Goal: Transaction & Acquisition: Purchase product/service

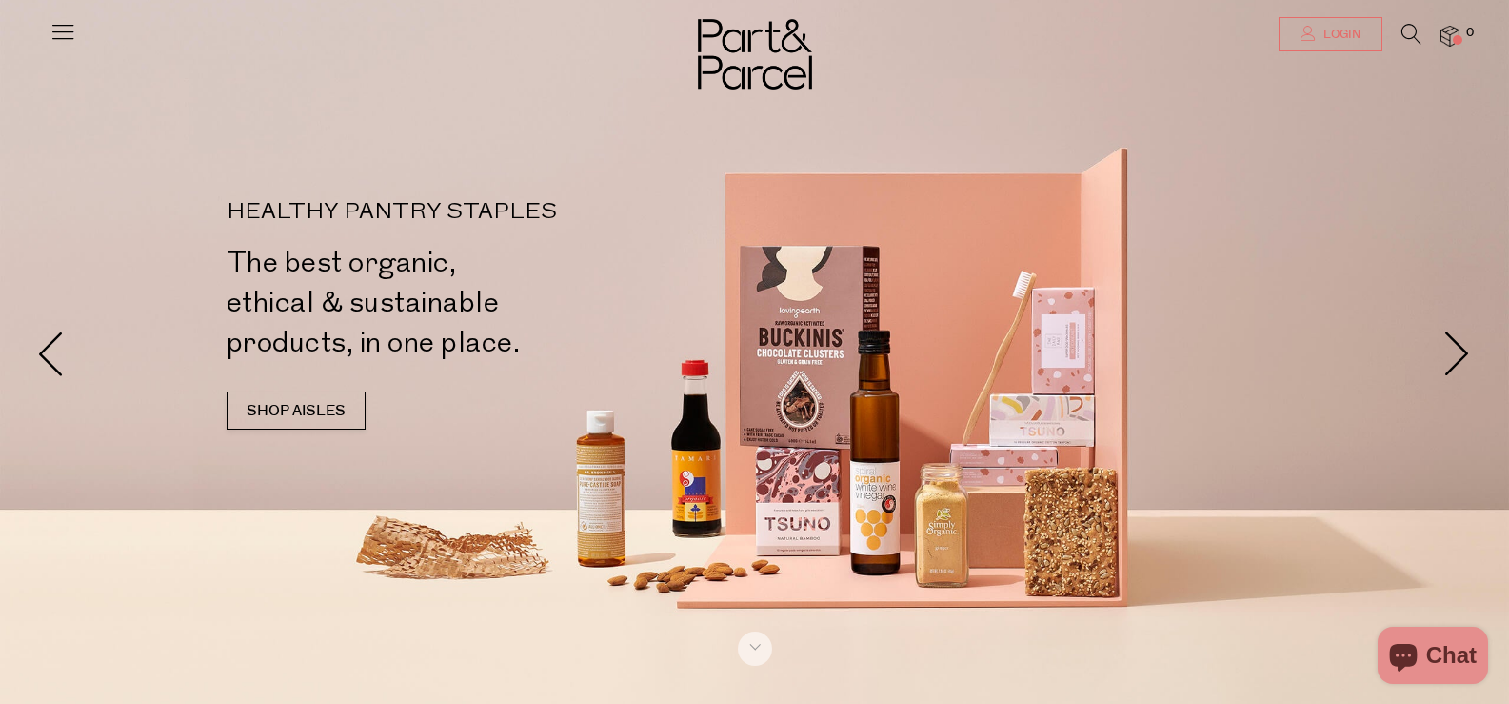
type input "jenni_ashton_1983@bigpond.com"
click at [1333, 37] on span "Login" at bounding box center [1340, 35] width 42 height 16
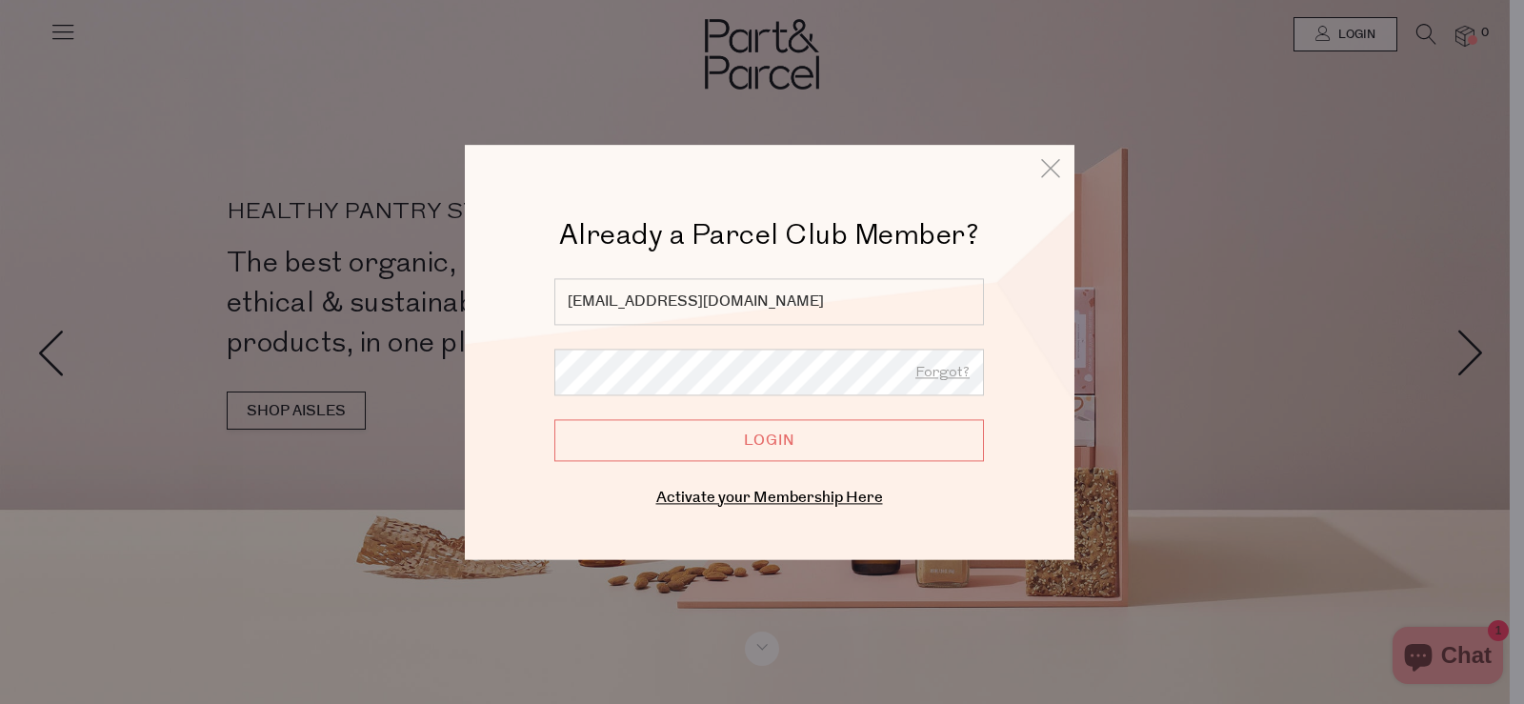
click at [719, 440] on input "Login" at bounding box center [768, 440] width 429 height 42
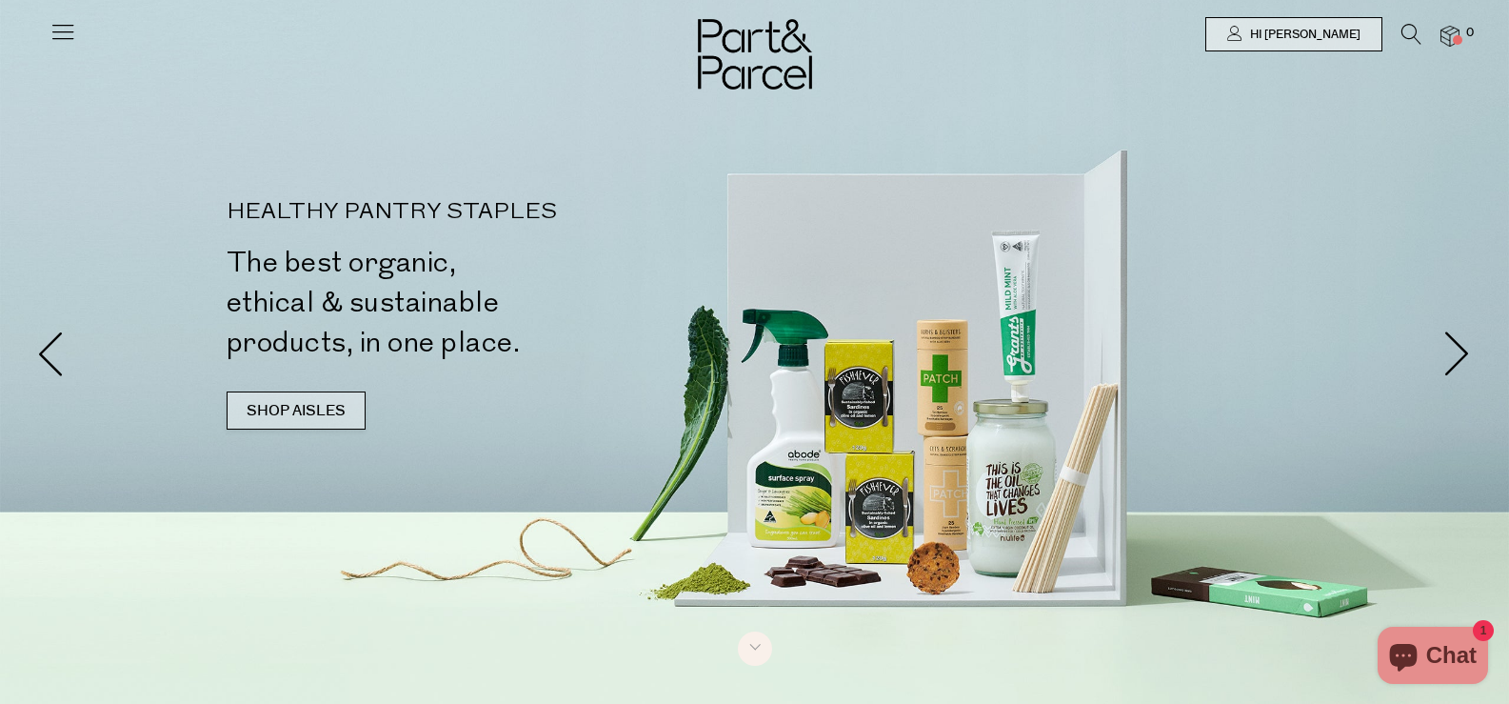
click at [319, 415] on link "SHOP AISLES" at bounding box center [296, 410] width 139 height 38
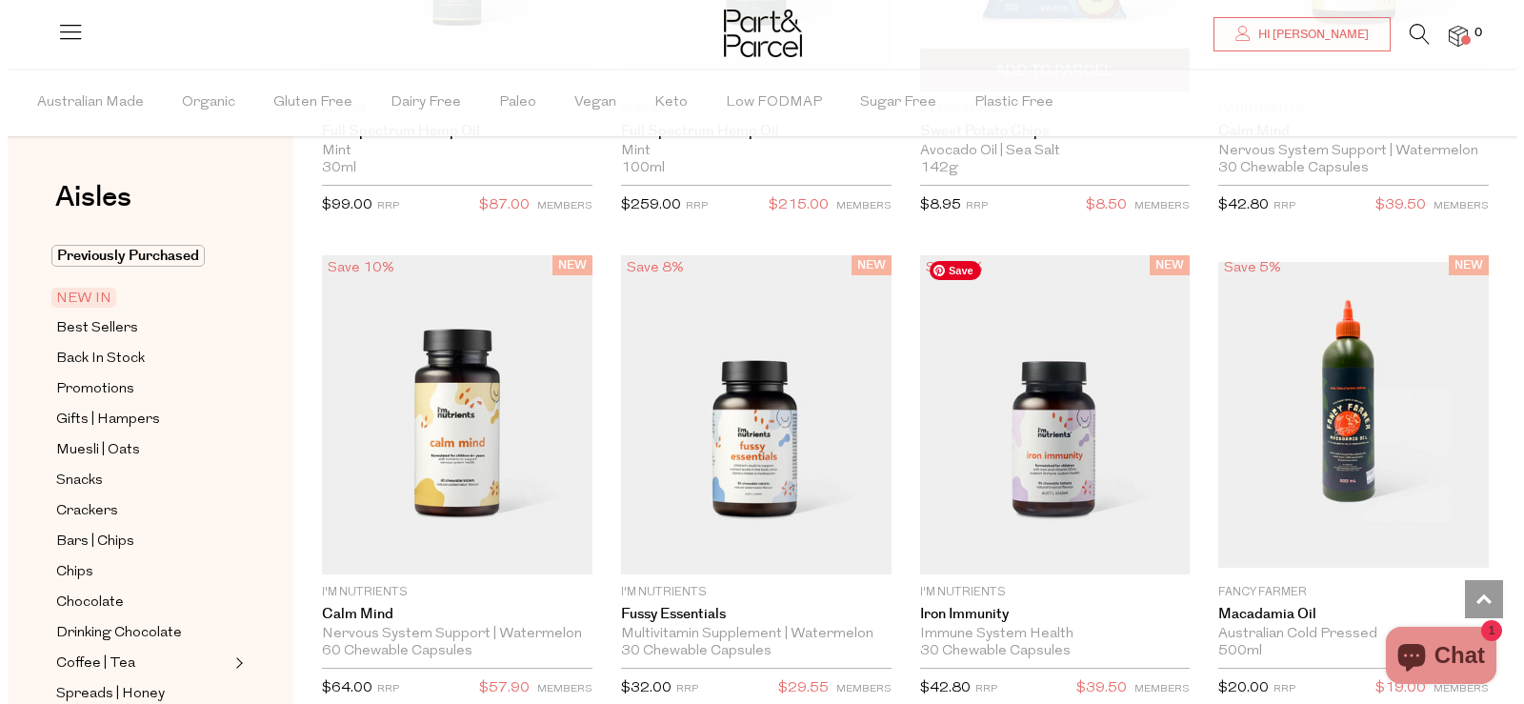
scroll to position [2950, 0]
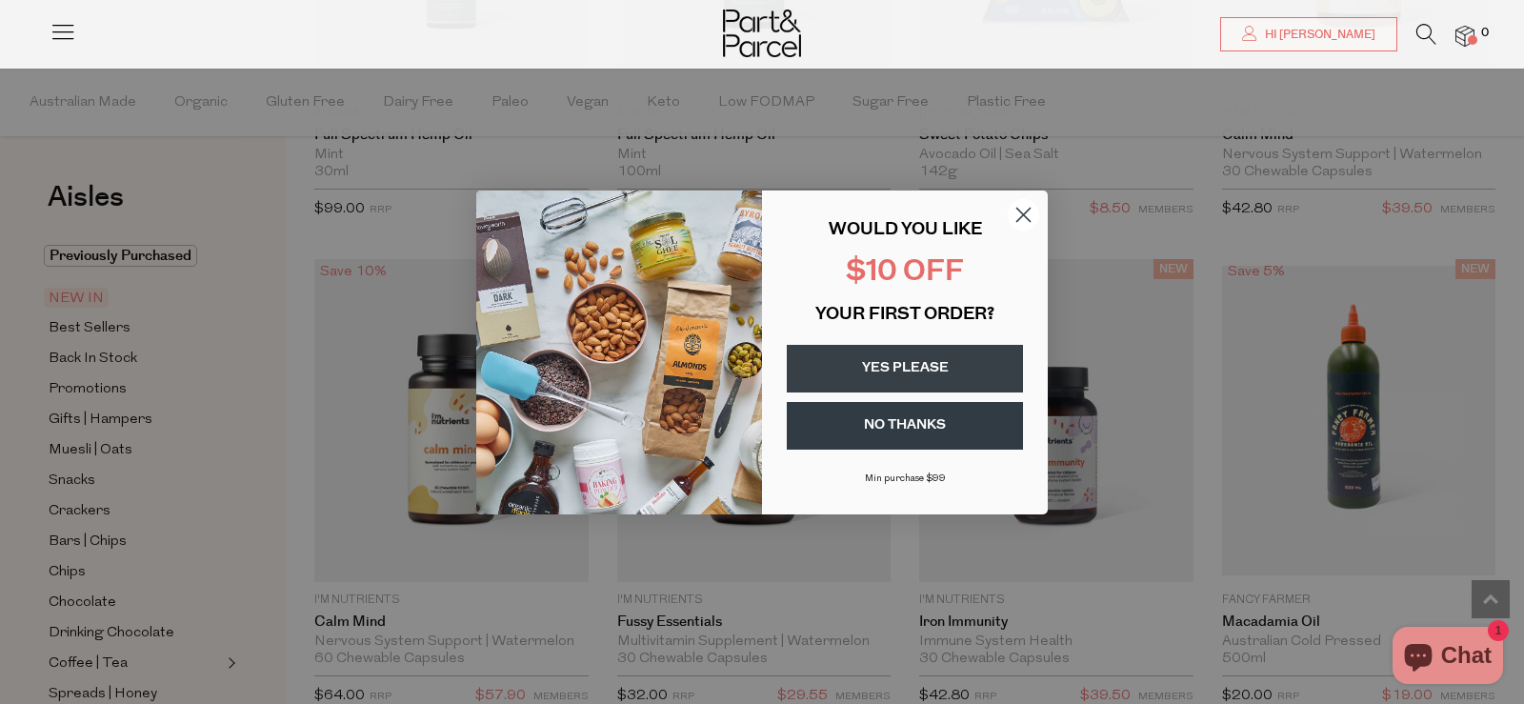
click at [1019, 217] on circle "Close dialog" at bounding box center [1023, 213] width 31 height 31
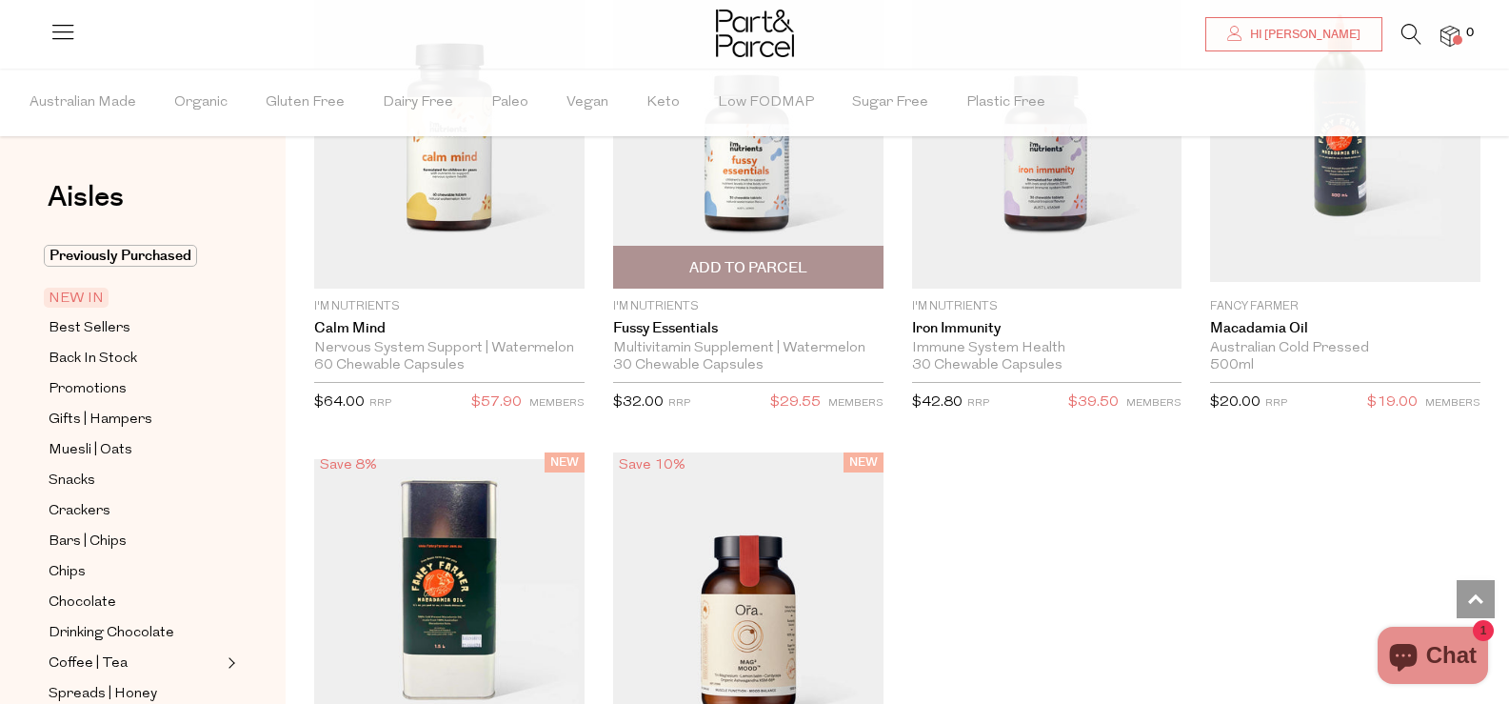
scroll to position [3413, 0]
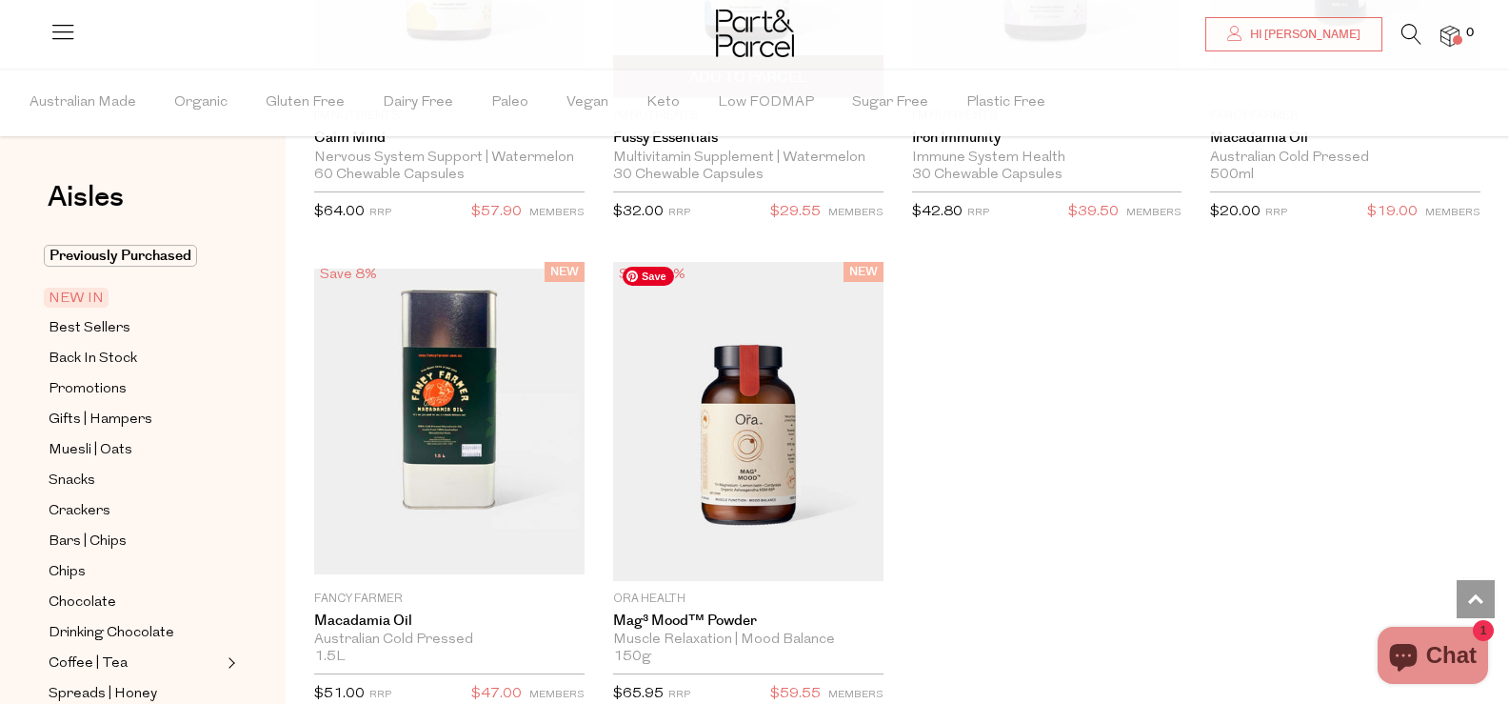
click at [766, 448] on img at bounding box center [748, 421] width 270 height 319
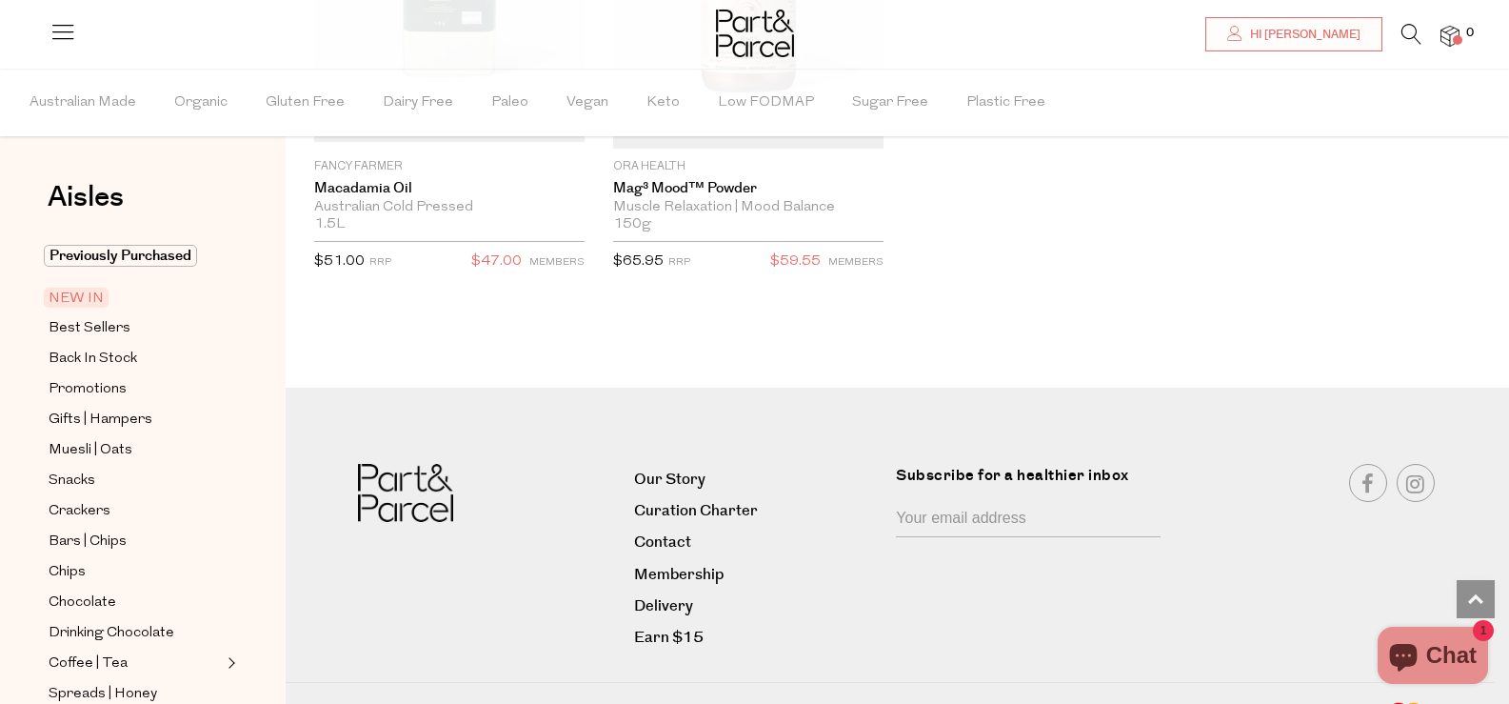
scroll to position [3872, 0]
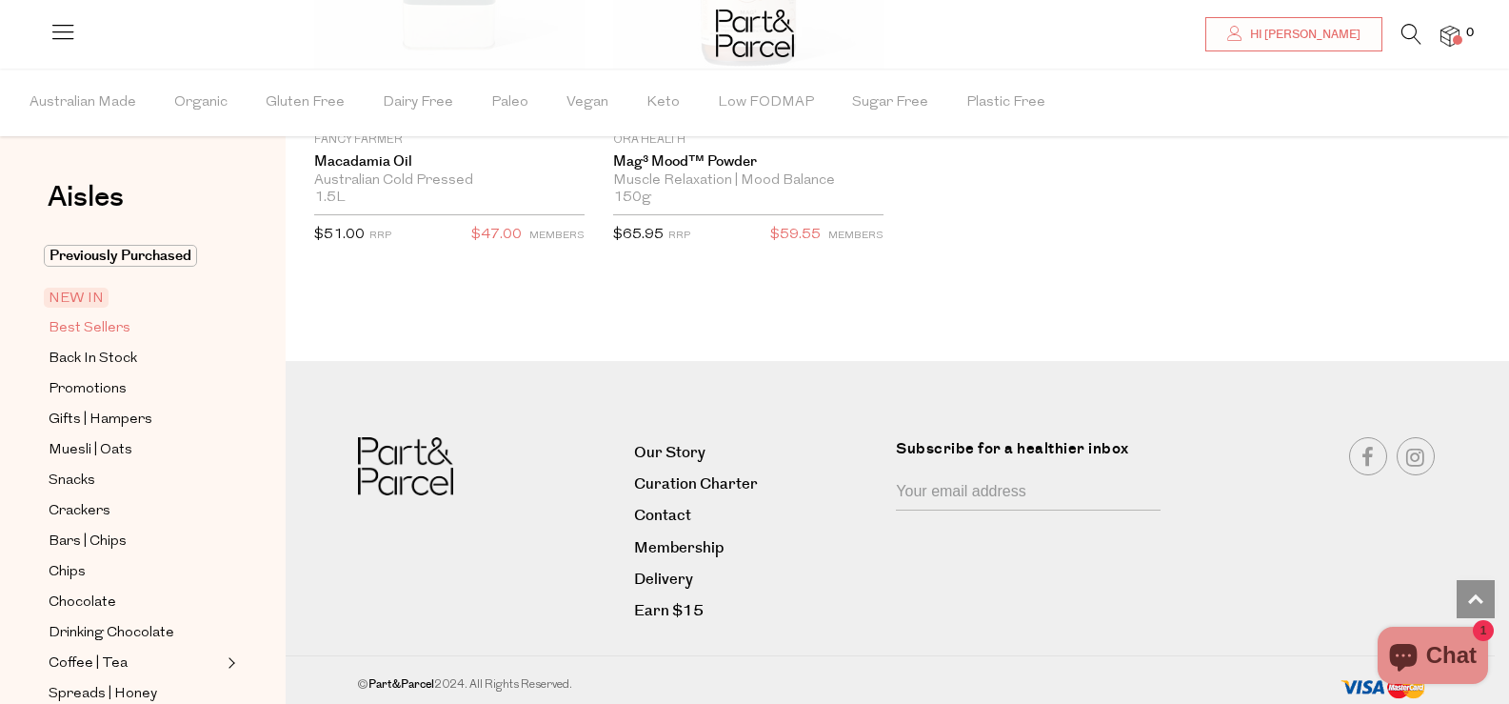
click at [58, 330] on span "Best Sellers" at bounding box center [90, 328] width 82 height 23
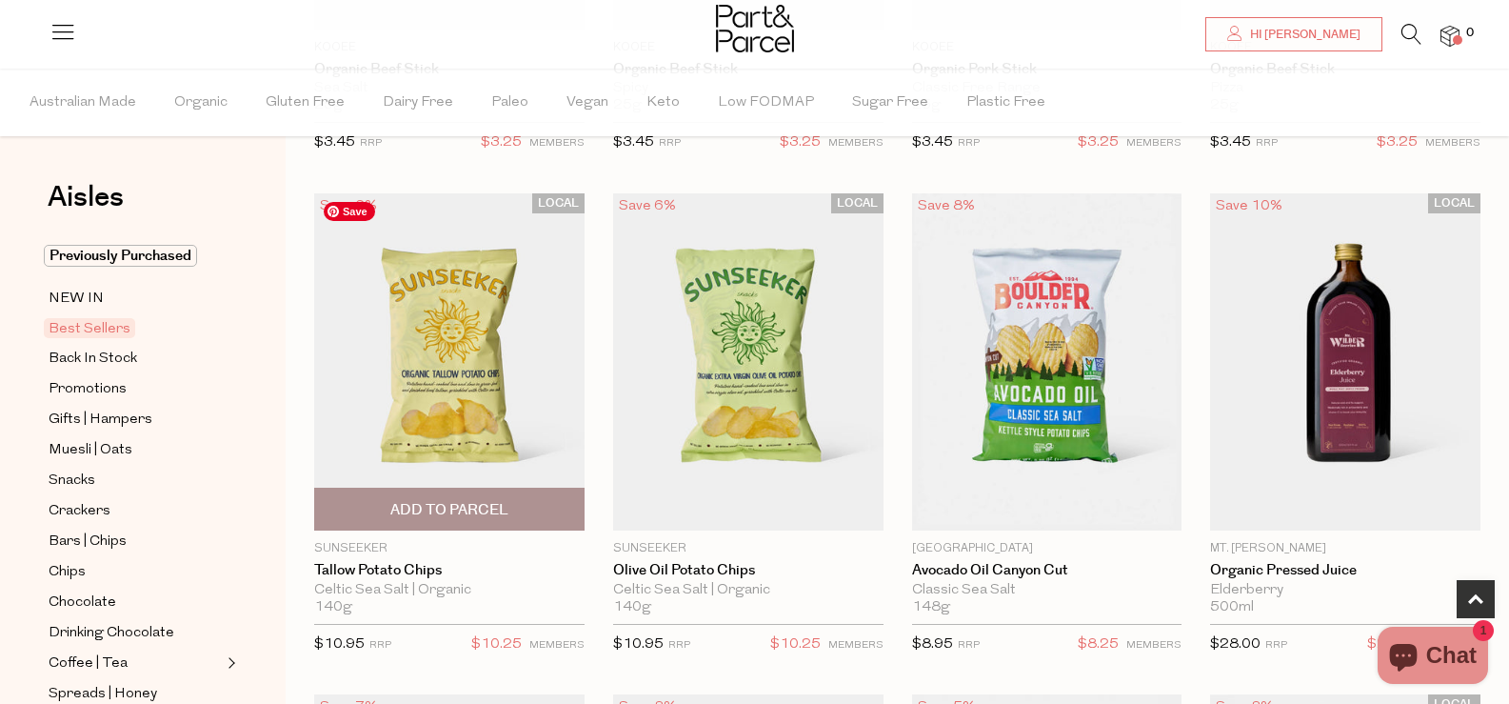
scroll to position [571, 0]
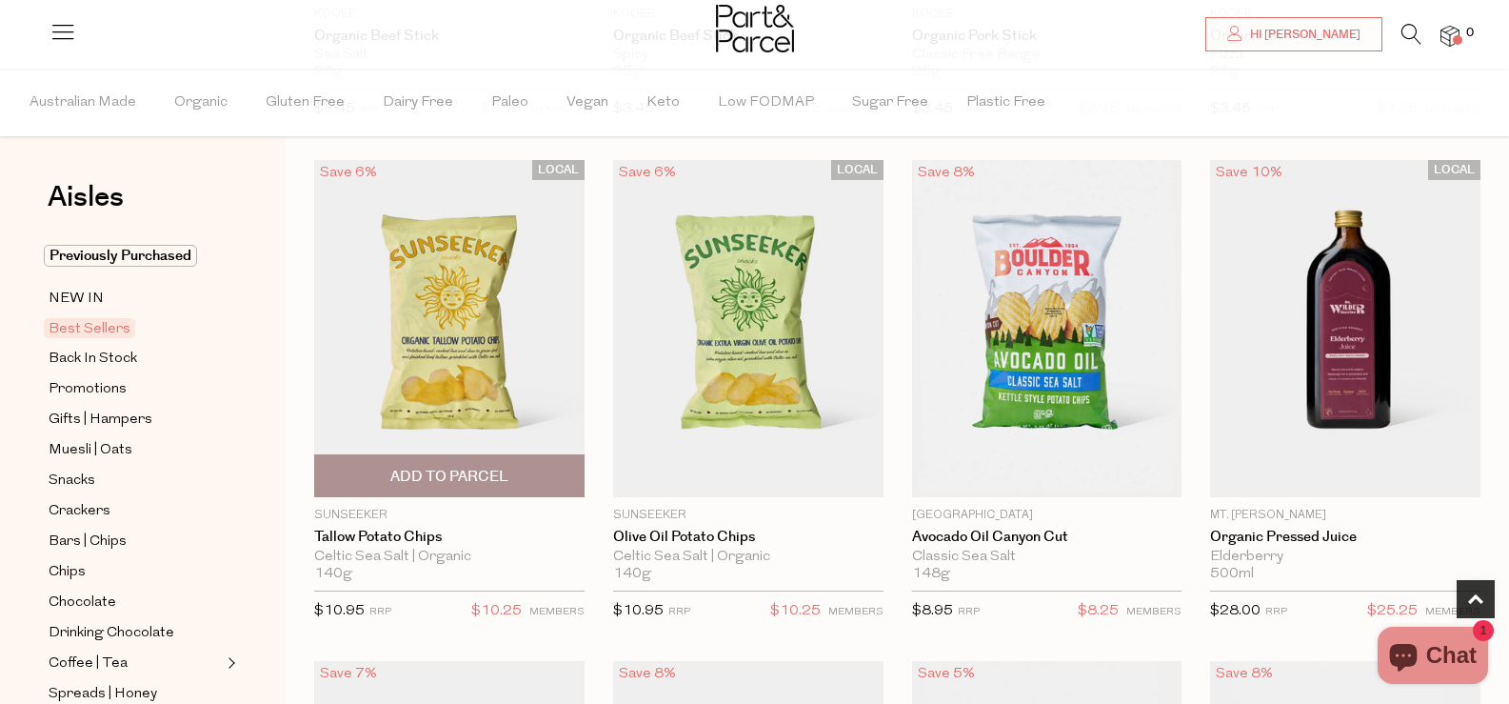
click at [419, 488] on span "Add To Parcel" at bounding box center [449, 475] width 259 height 41
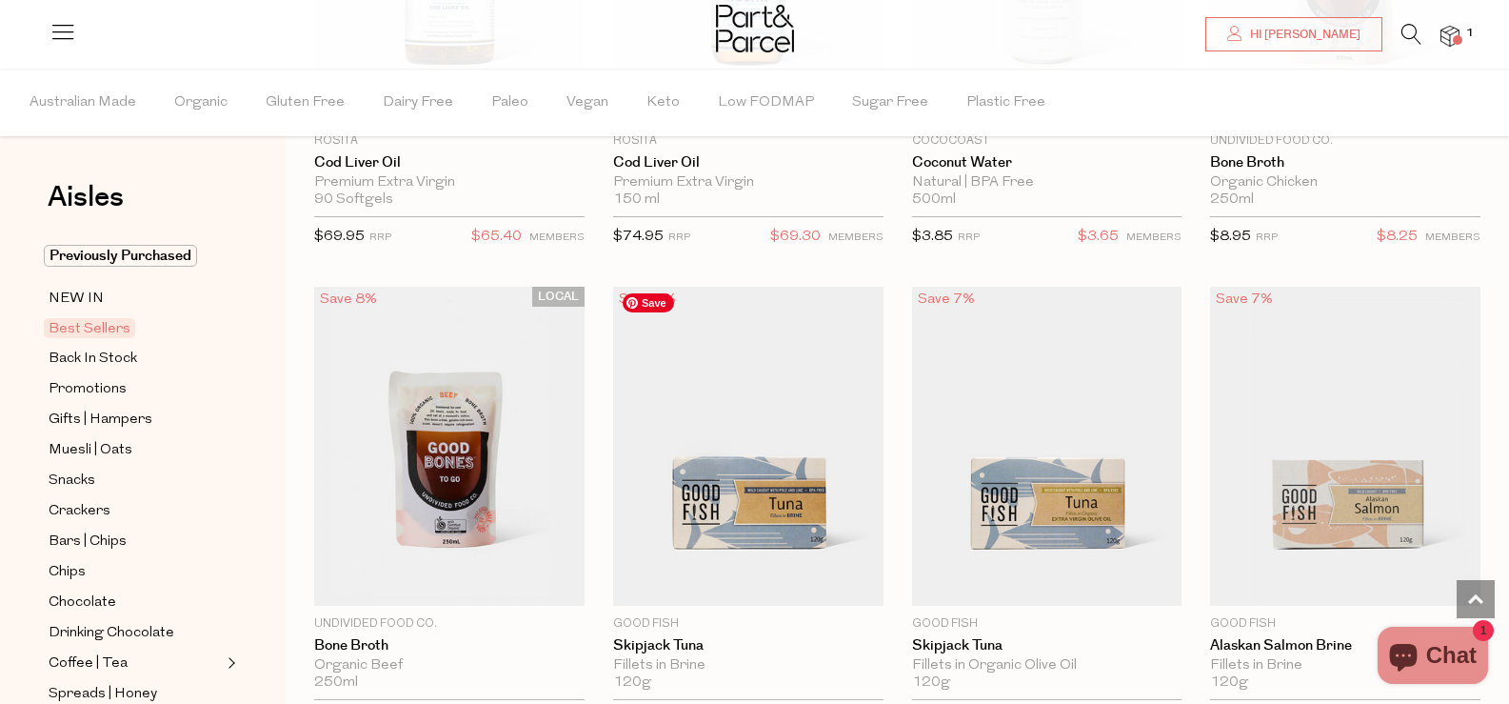
scroll to position [1619, 0]
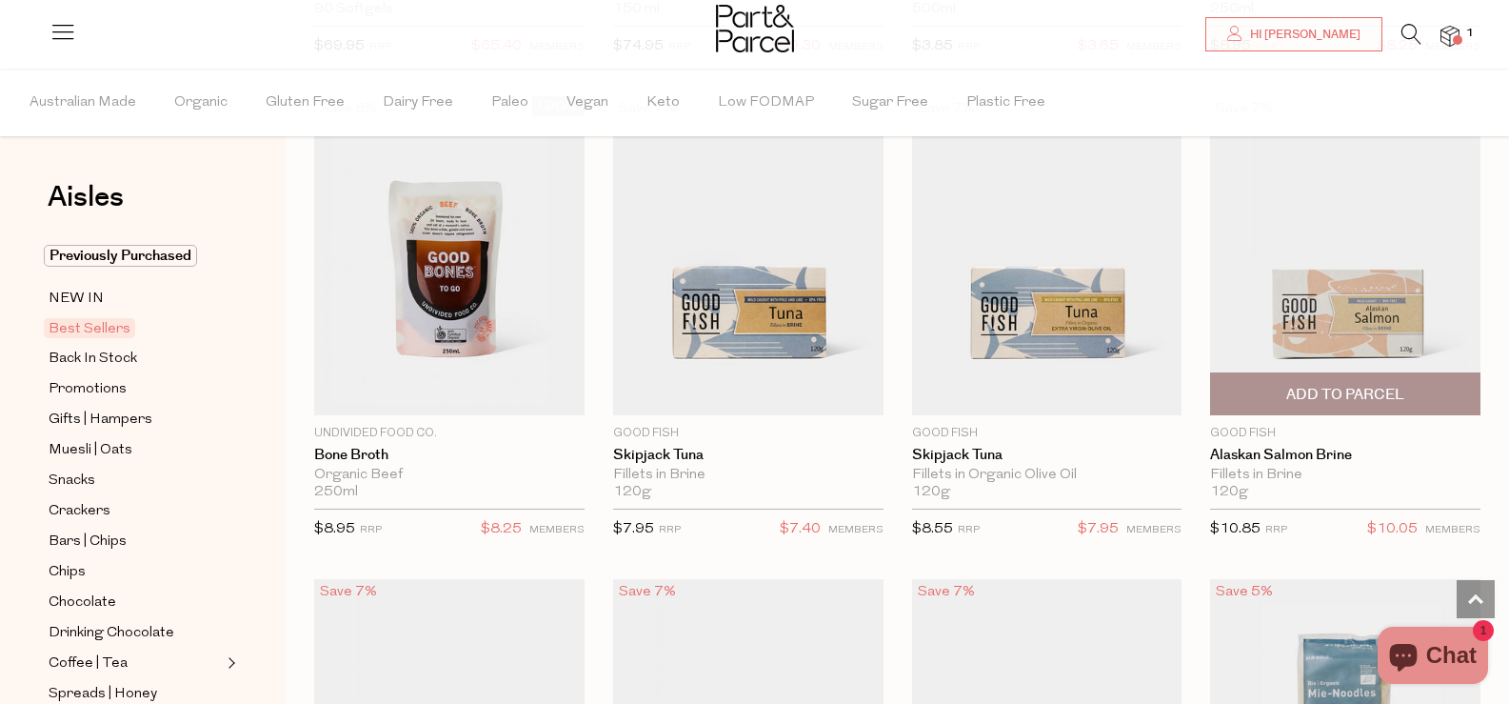
click at [1400, 389] on span "Add To Parcel" at bounding box center [1346, 395] width 118 height 20
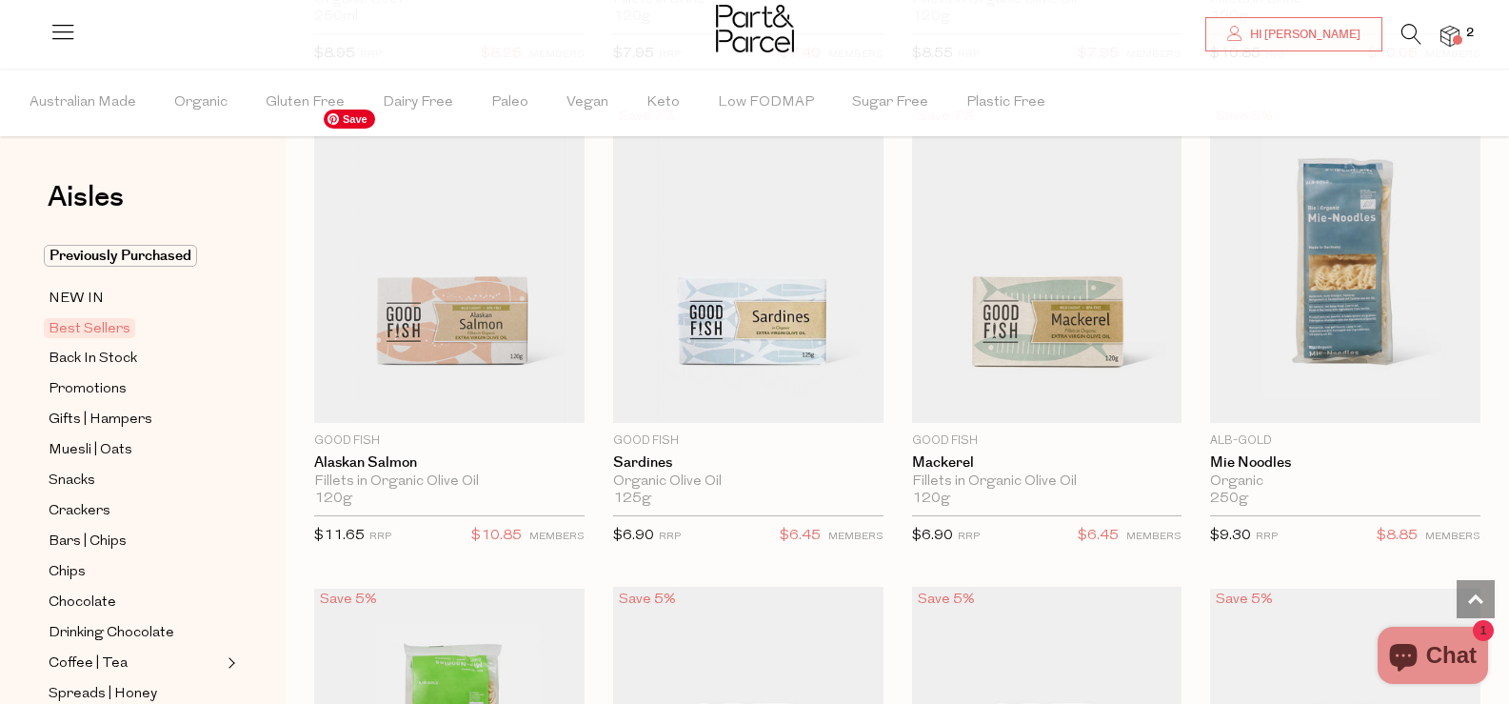
scroll to position [2095, 0]
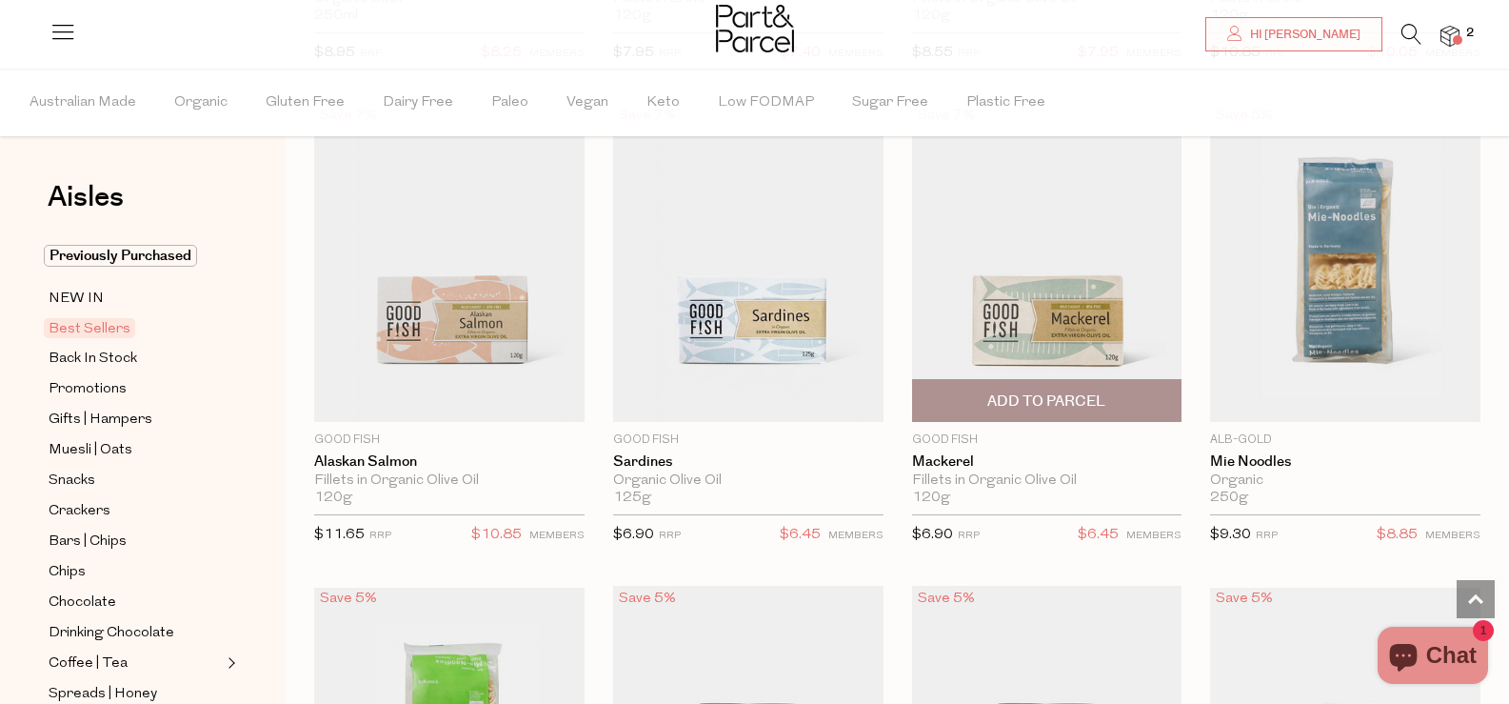
click at [1102, 391] on span "Add To Parcel" at bounding box center [1047, 401] width 118 height 20
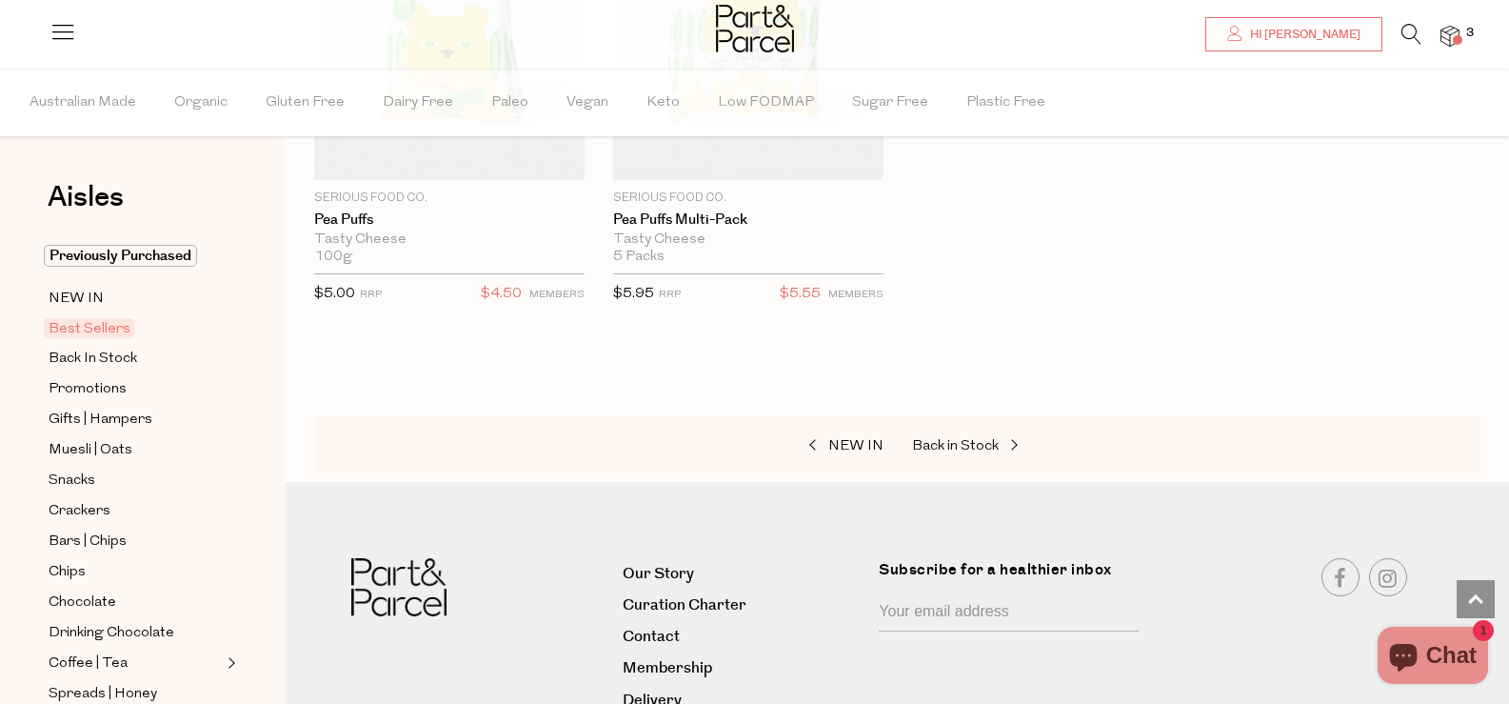
scroll to position [5238, 0]
click at [949, 438] on span "Back in Stock" at bounding box center [955, 445] width 87 height 14
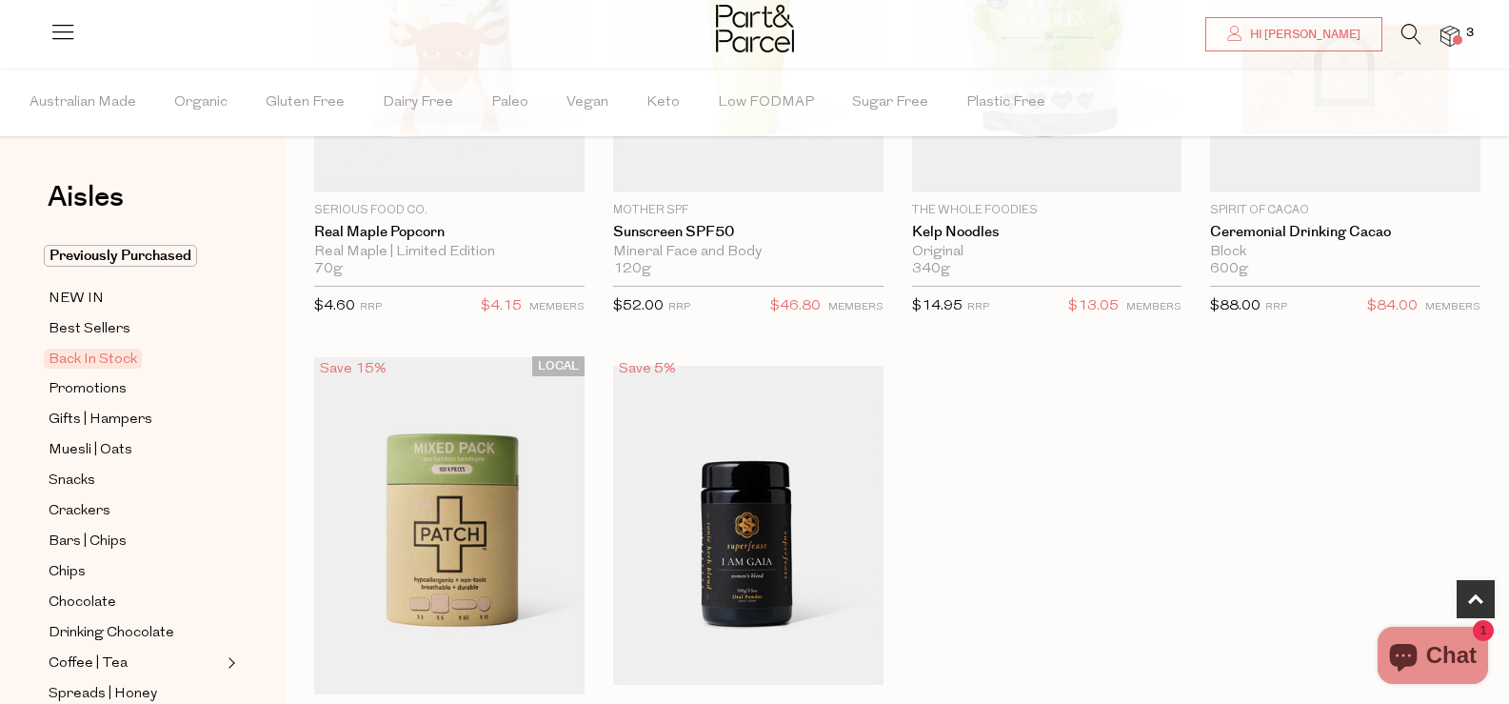
scroll to position [1048, 0]
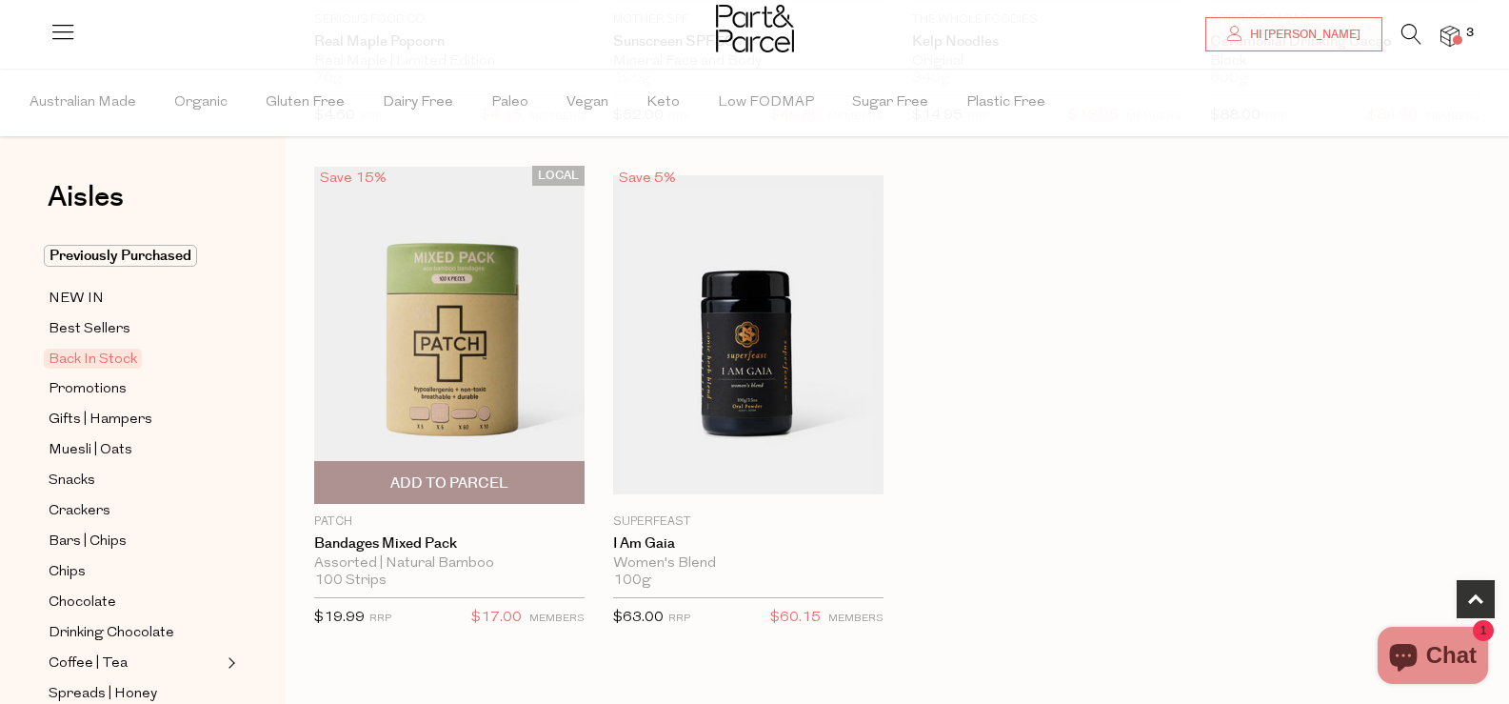
click at [436, 483] on span "Add To Parcel" at bounding box center [449, 483] width 118 height 20
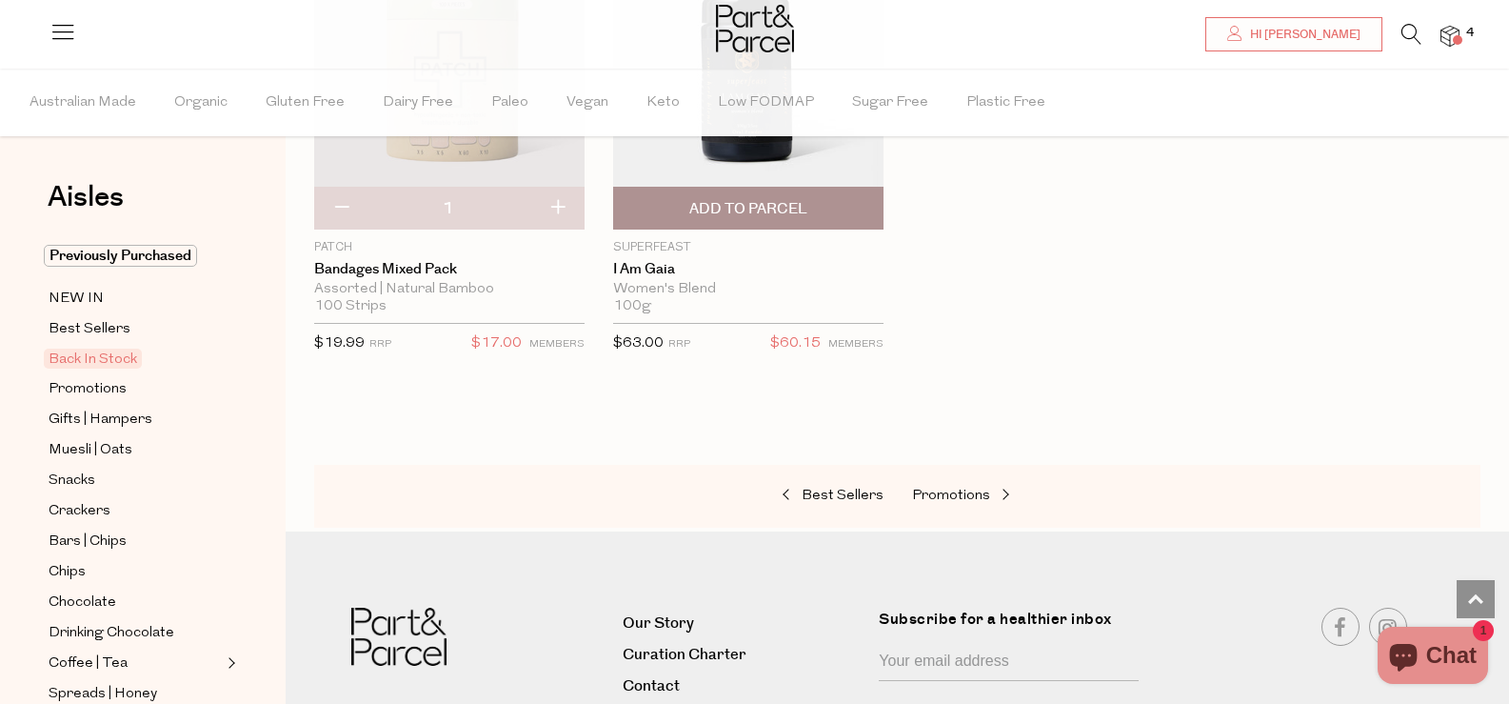
scroll to position [1428, 0]
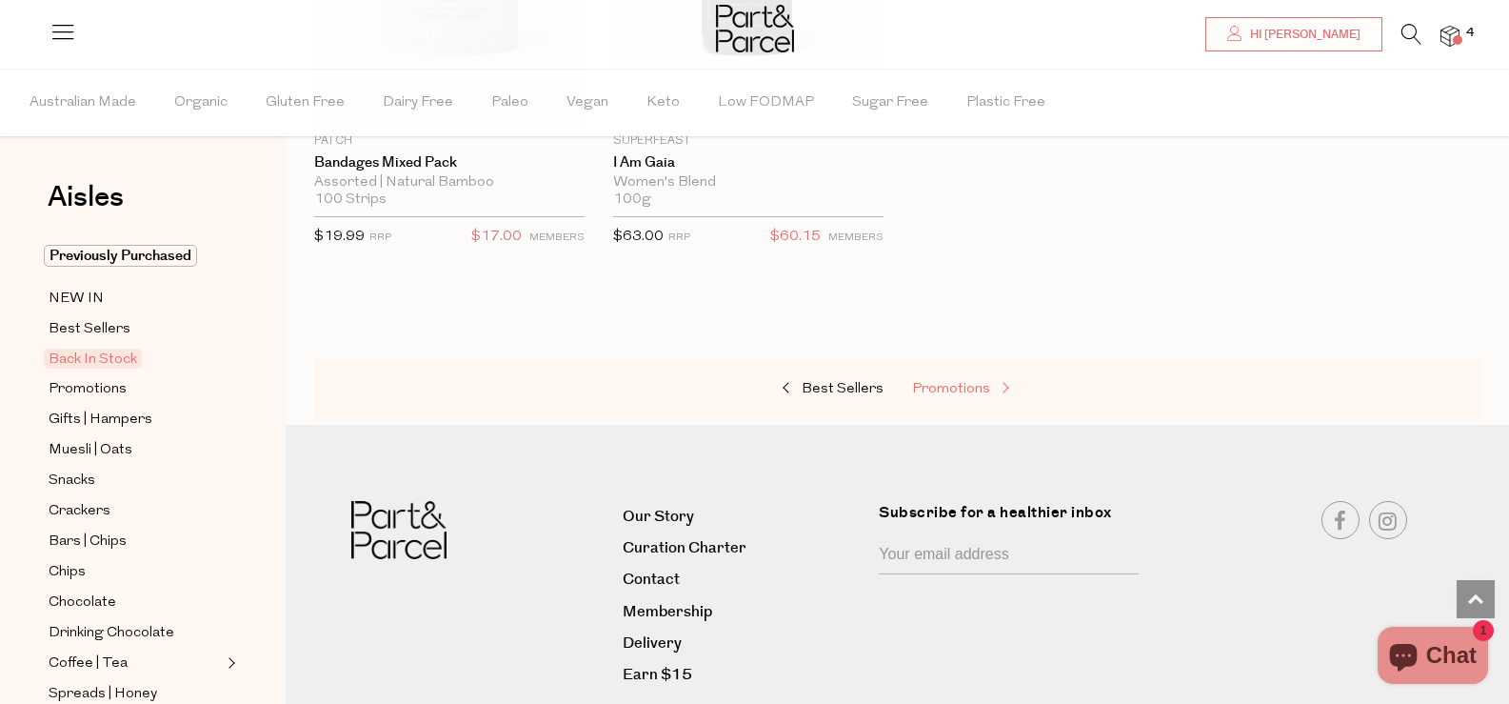
click at [958, 389] on span "Promotions" at bounding box center [951, 389] width 78 height 14
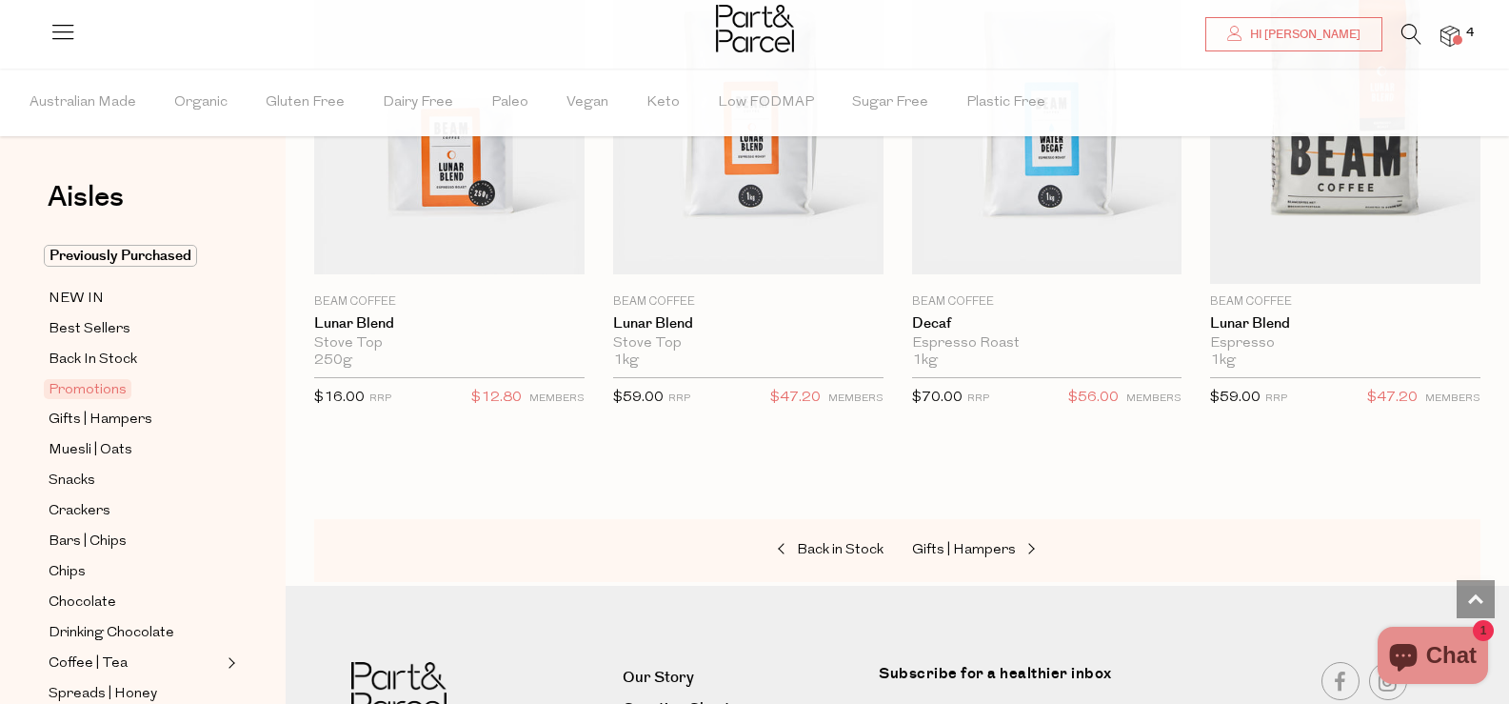
scroll to position [1905, 0]
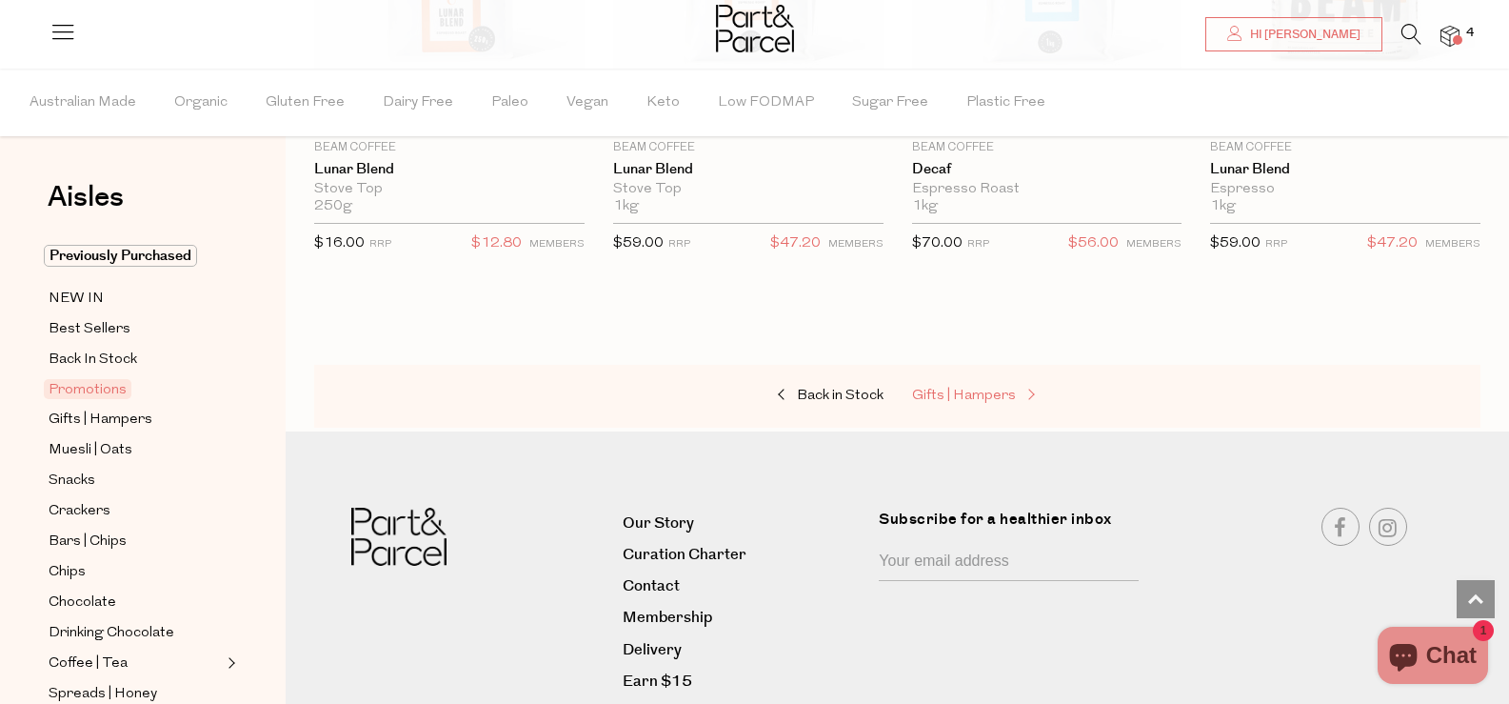
click at [987, 397] on span "Gifts | Hampers" at bounding box center [964, 396] width 104 height 14
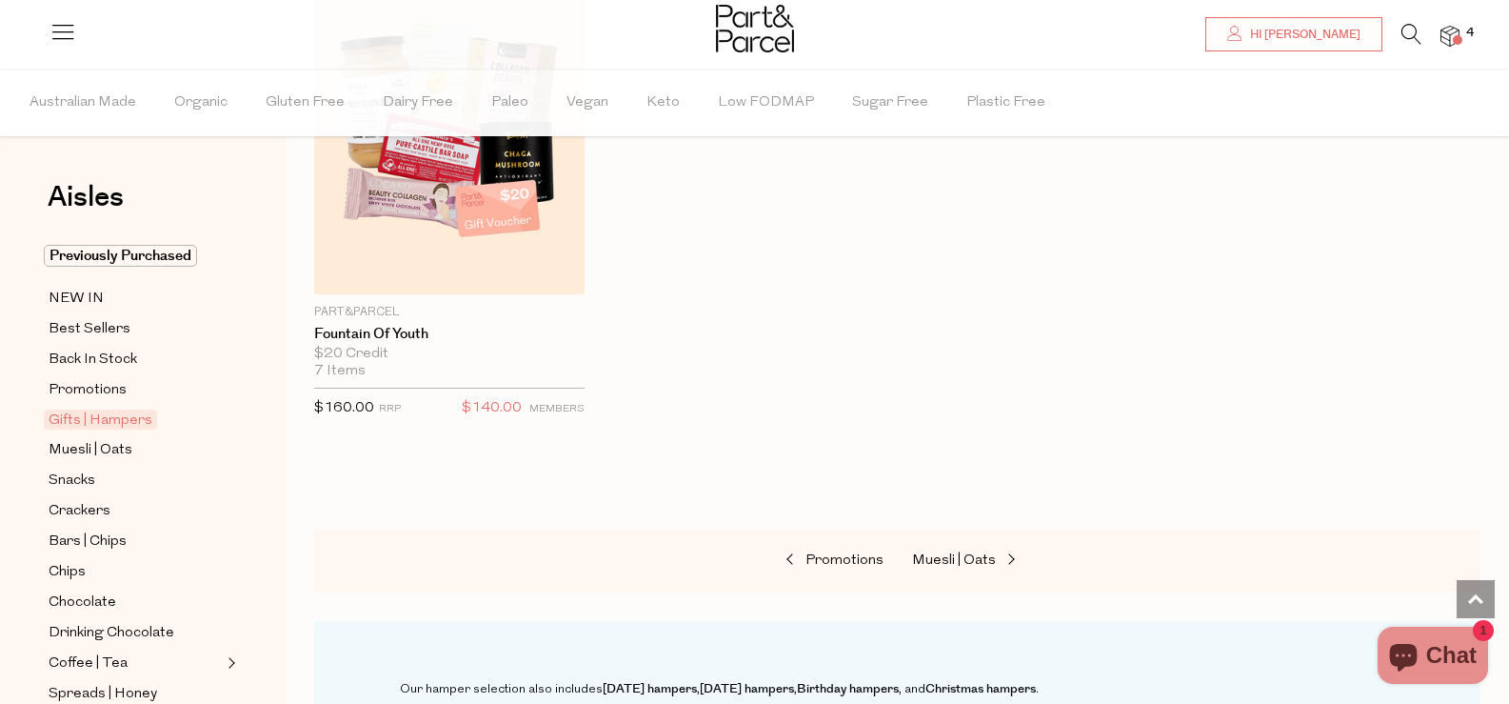
scroll to position [1428, 0]
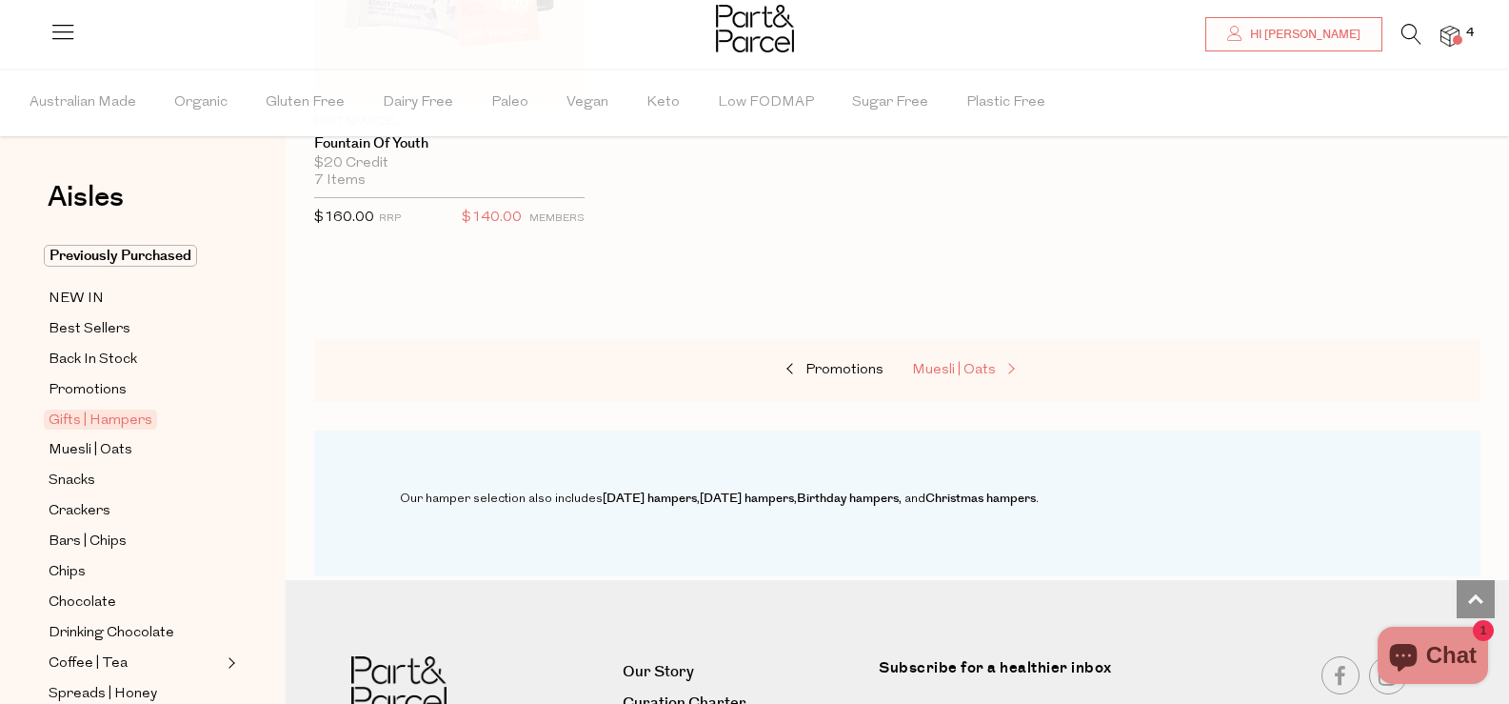
click at [981, 363] on span "Muesli | Oats" at bounding box center [954, 370] width 84 height 14
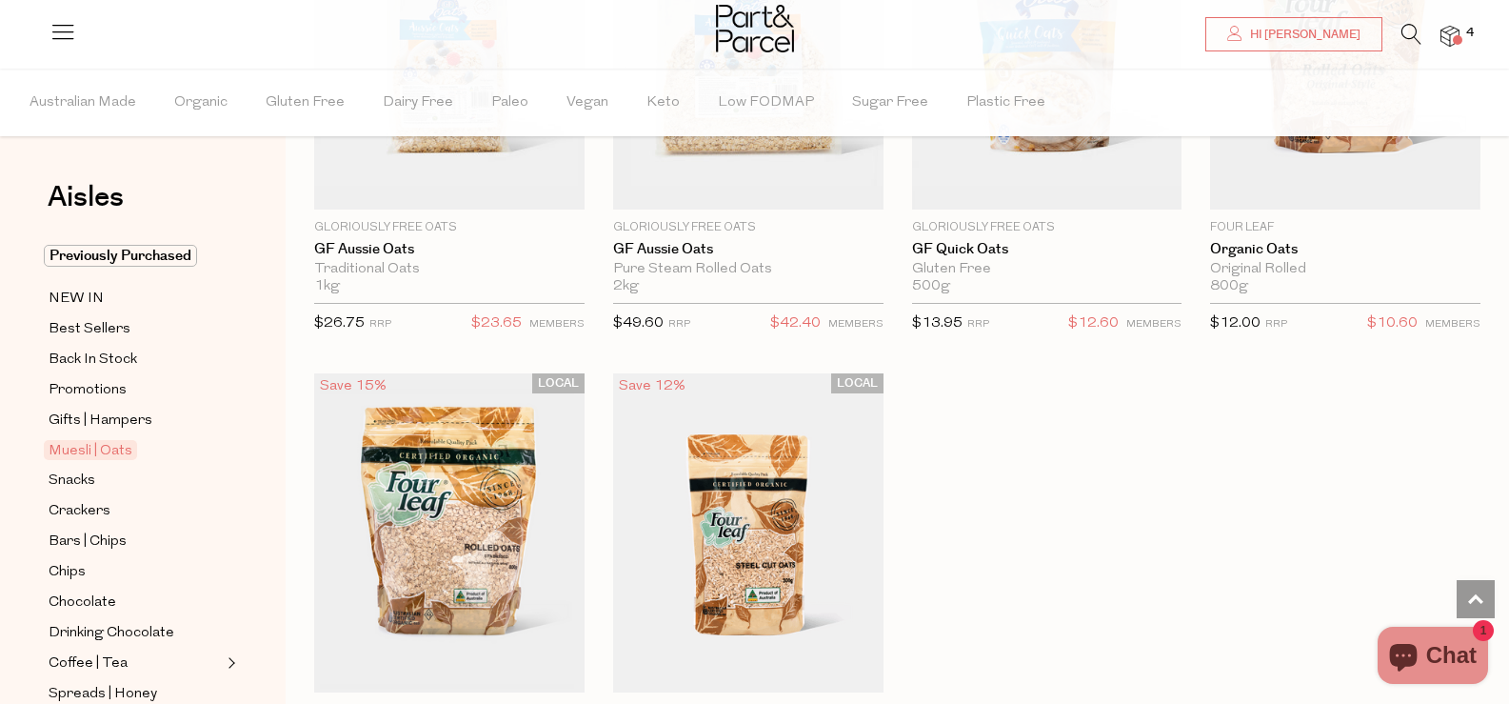
scroll to position [5714, 0]
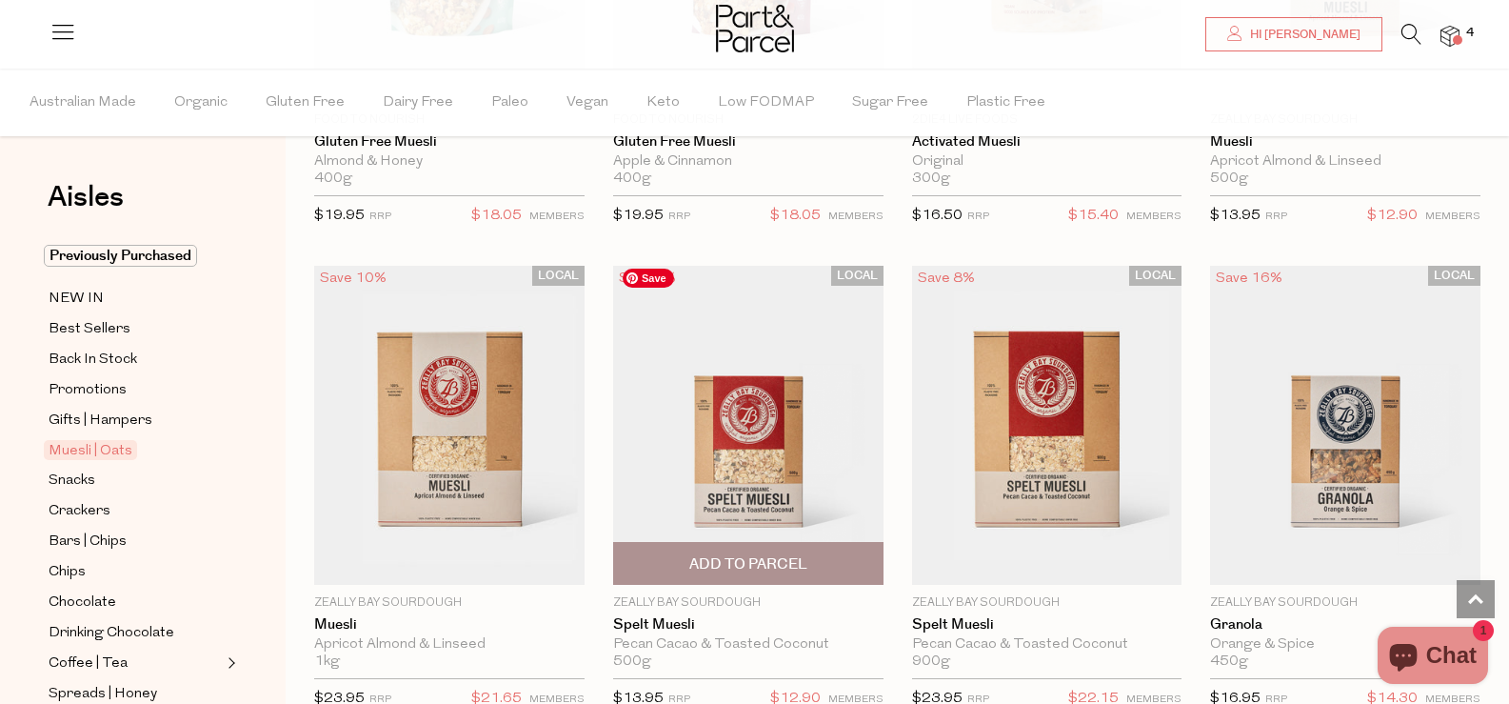
scroll to position [3428, 0]
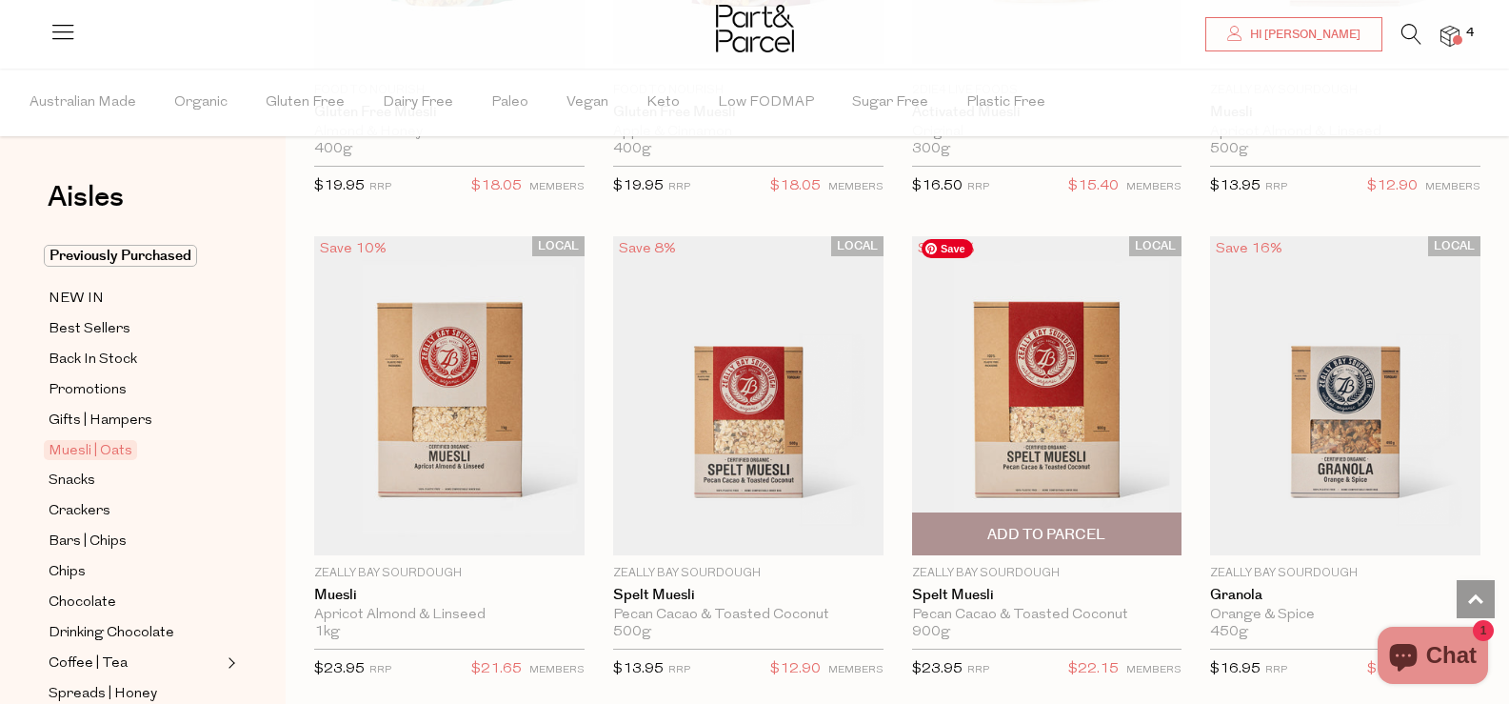
click at [1035, 385] on img at bounding box center [1047, 395] width 270 height 319
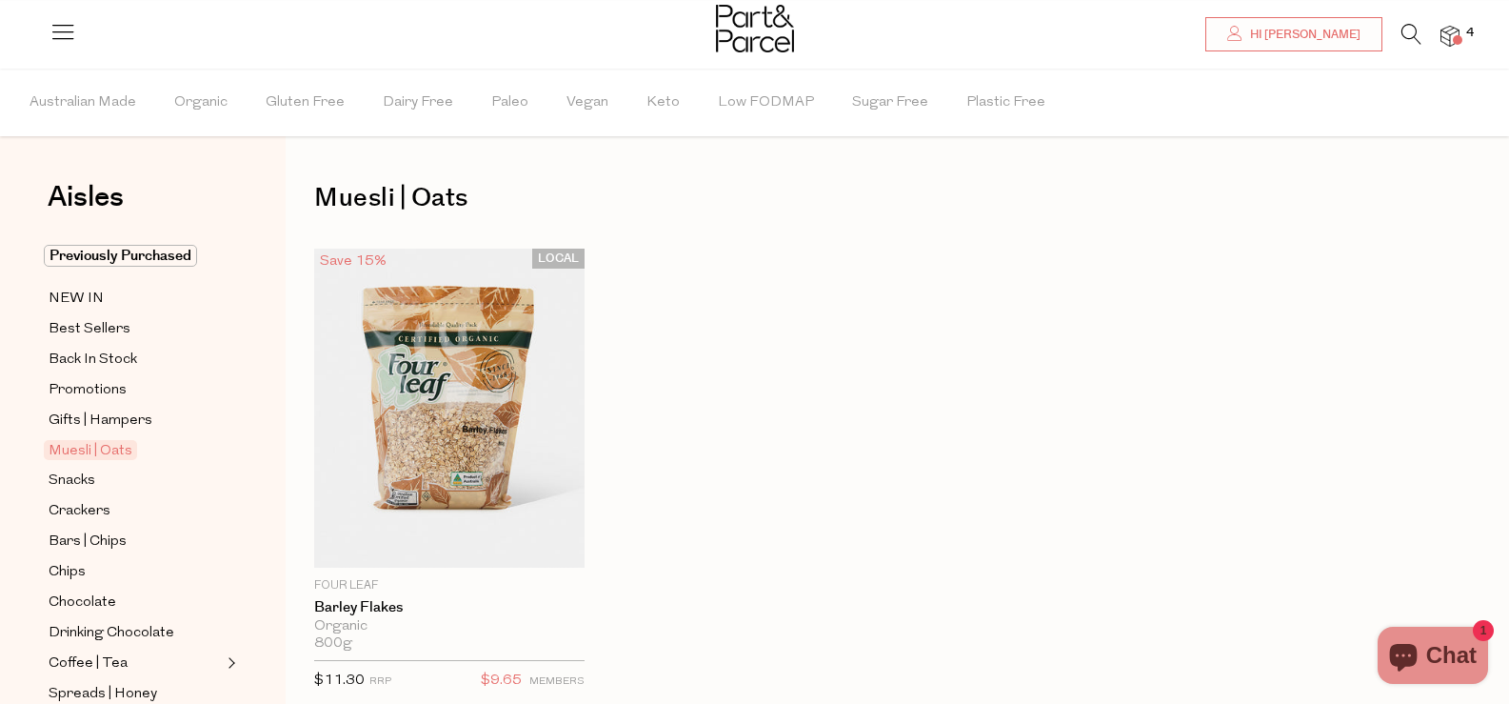
scroll to position [476, 0]
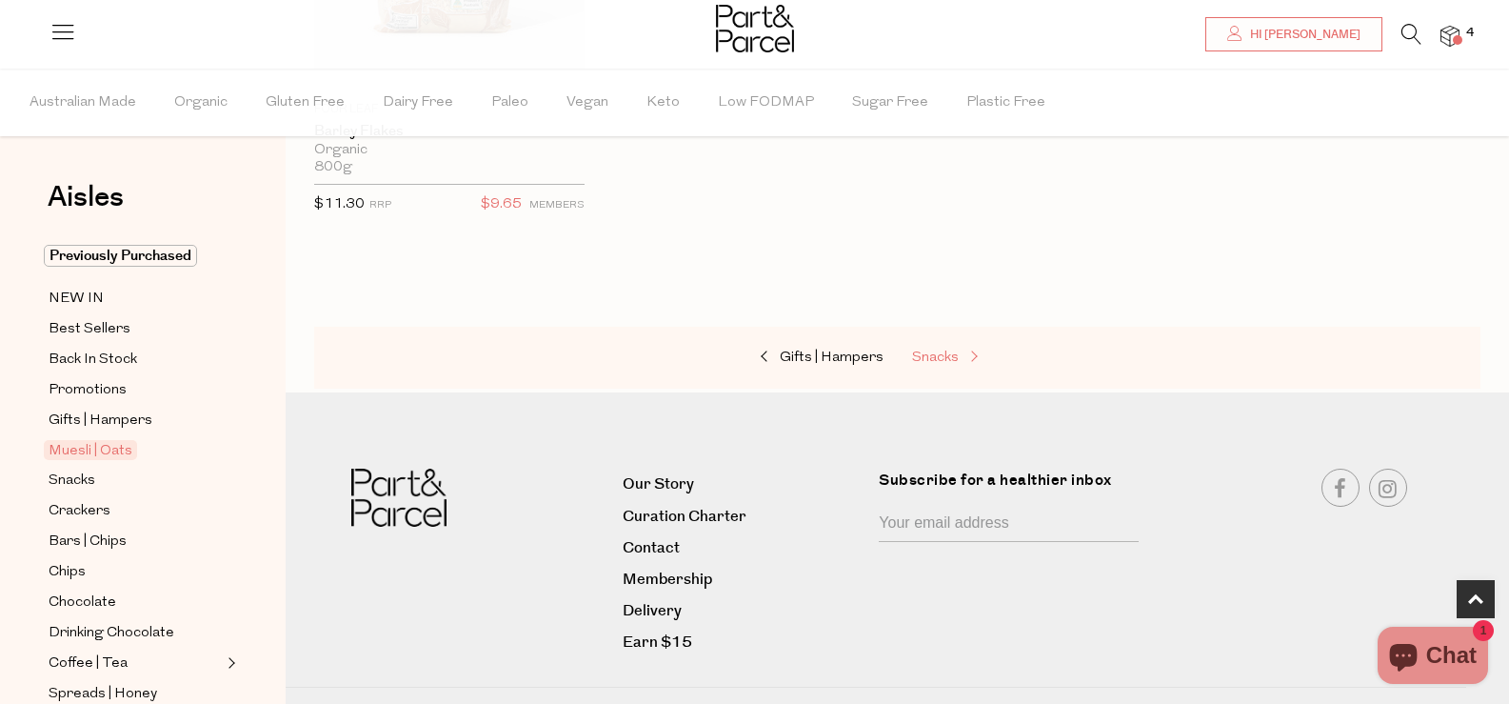
click at [932, 360] on span "Snacks" at bounding box center [935, 357] width 47 height 14
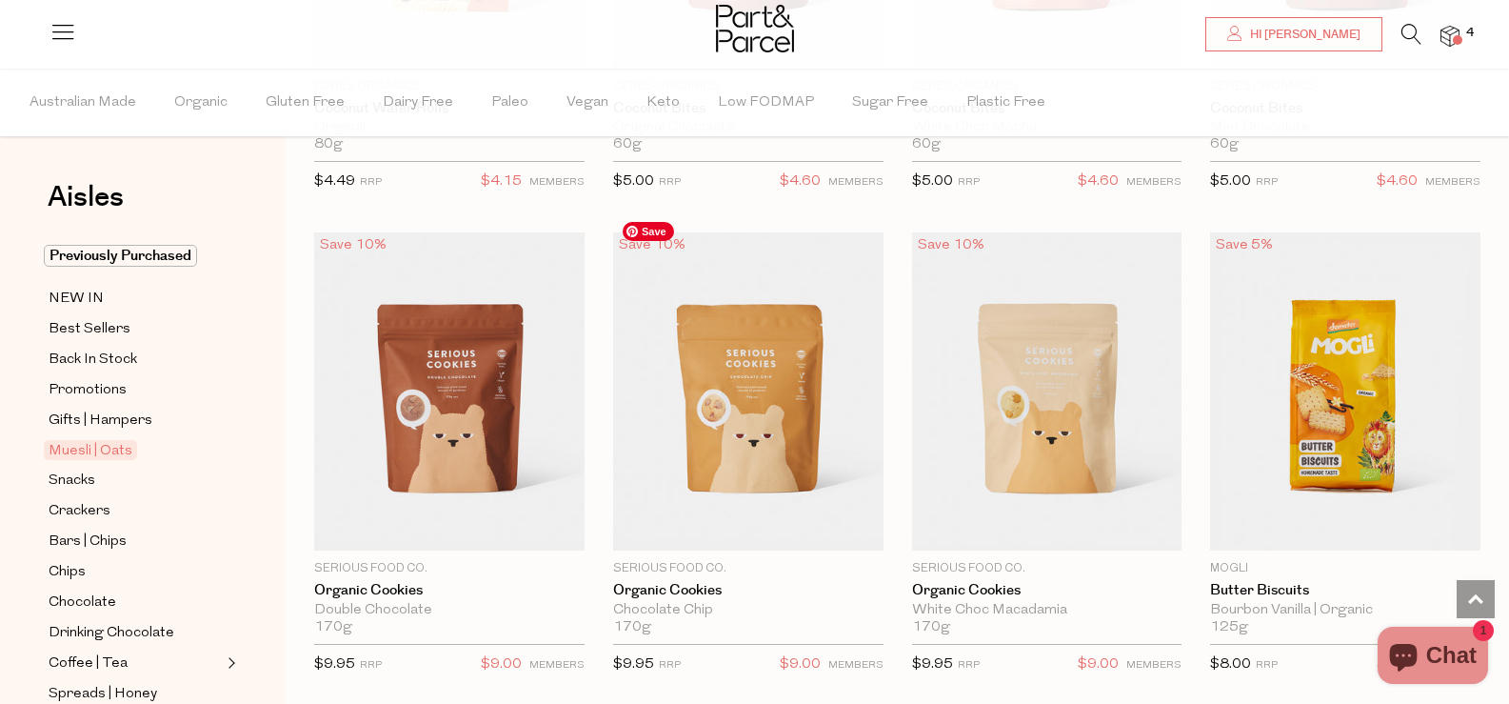
scroll to position [10571, 0]
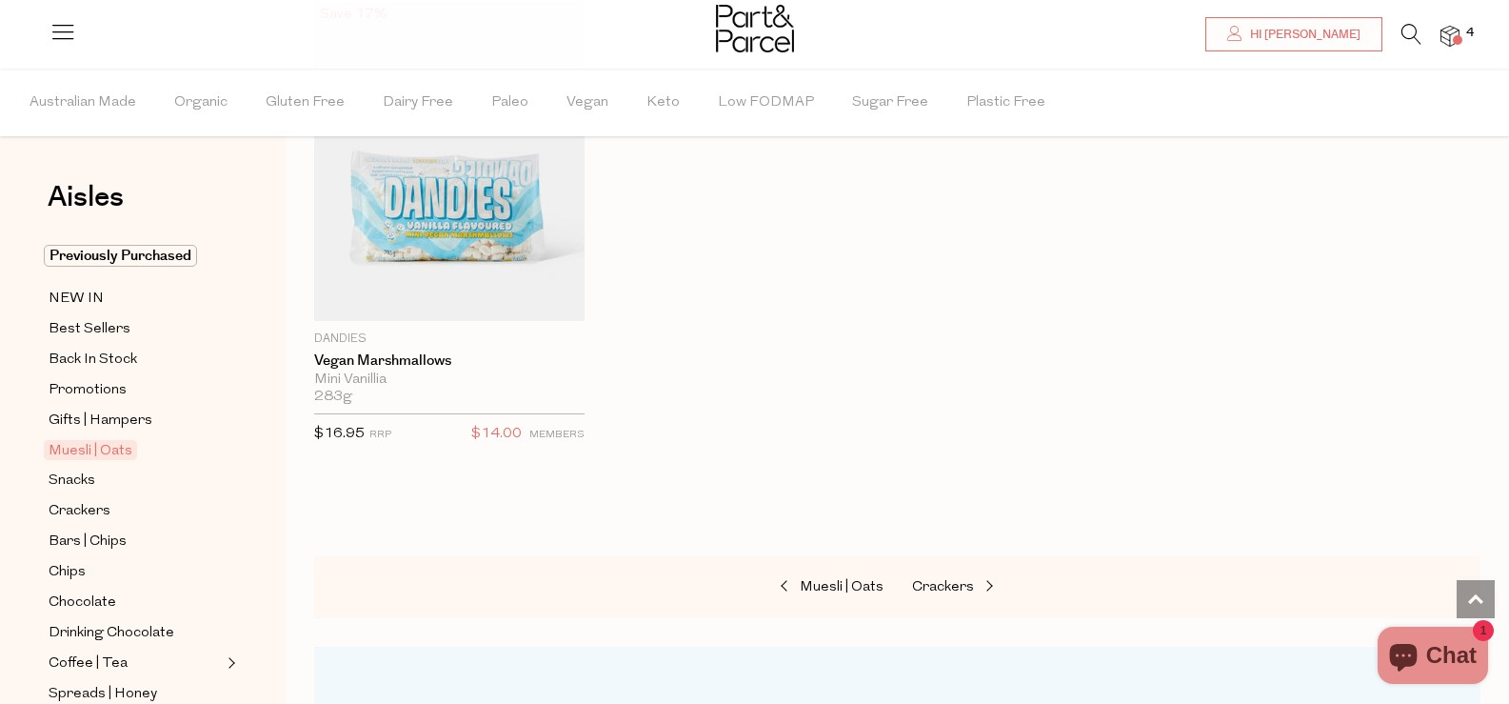
scroll to position [15047, 0]
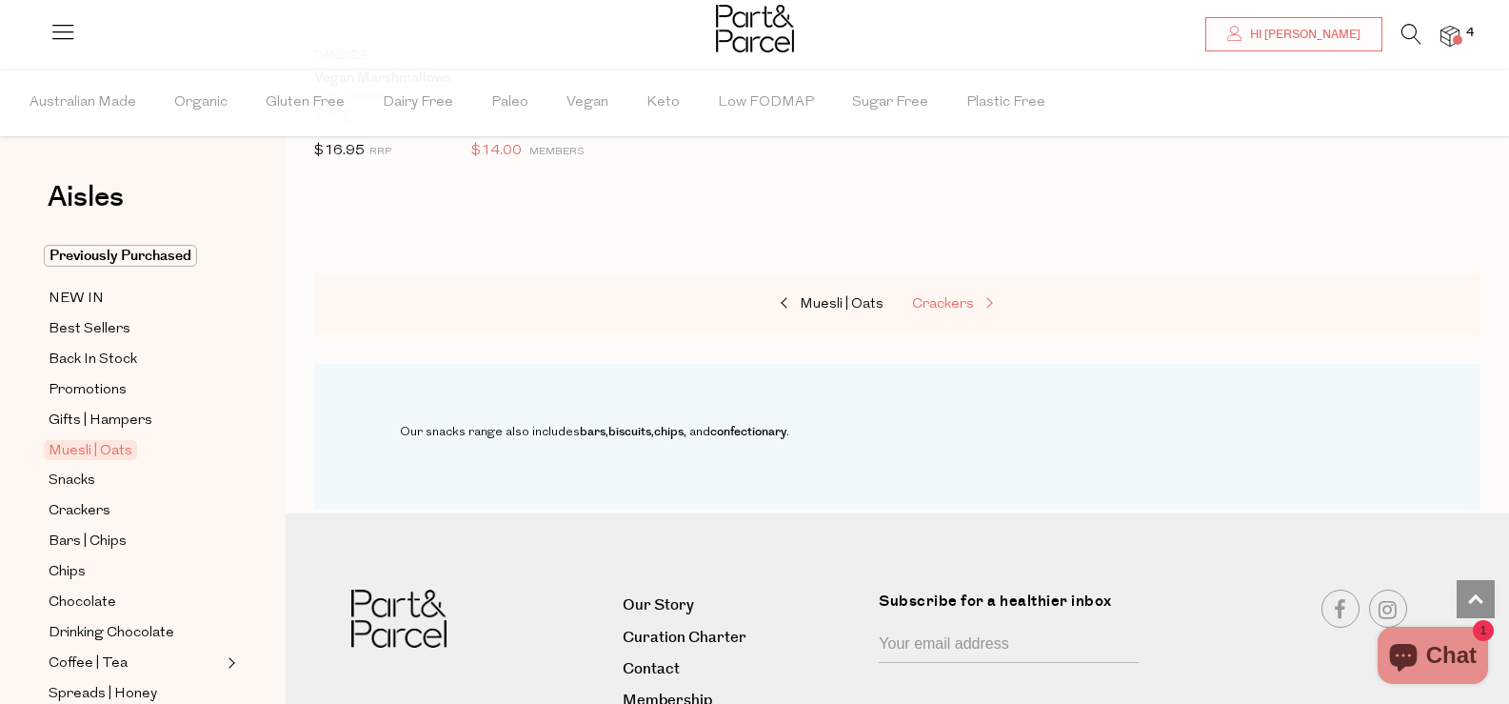
click at [959, 297] on span "Crackers" at bounding box center [943, 304] width 62 height 14
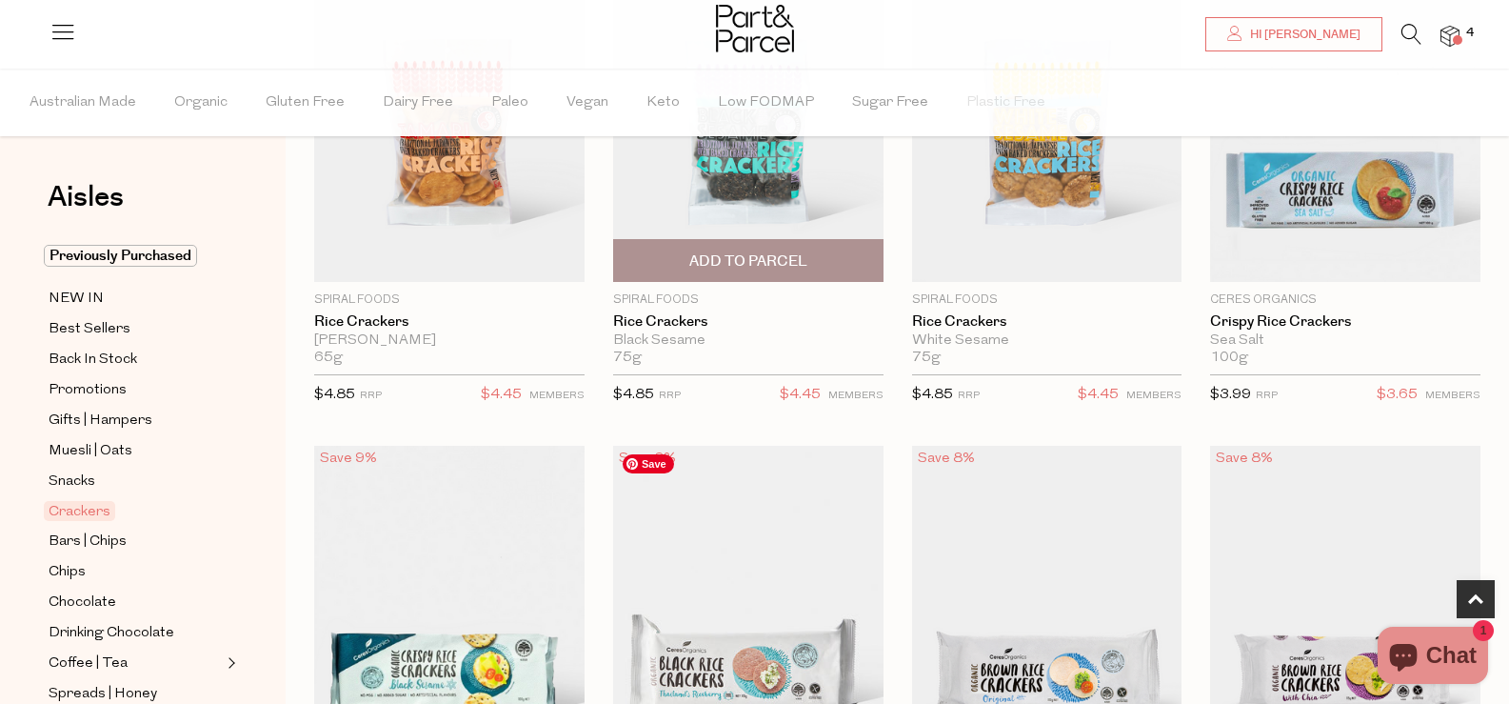
scroll to position [571, 0]
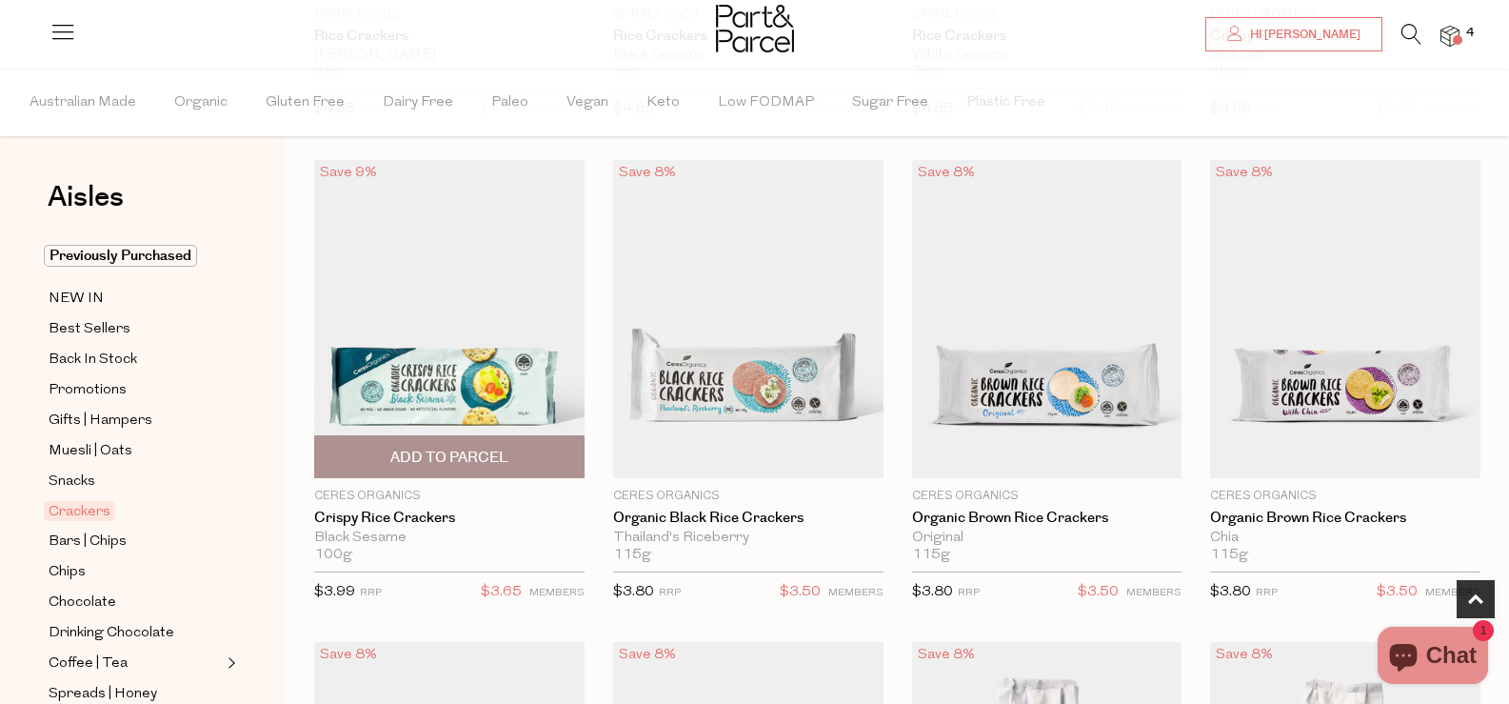
click at [472, 450] on span "Add To Parcel" at bounding box center [449, 458] width 118 height 20
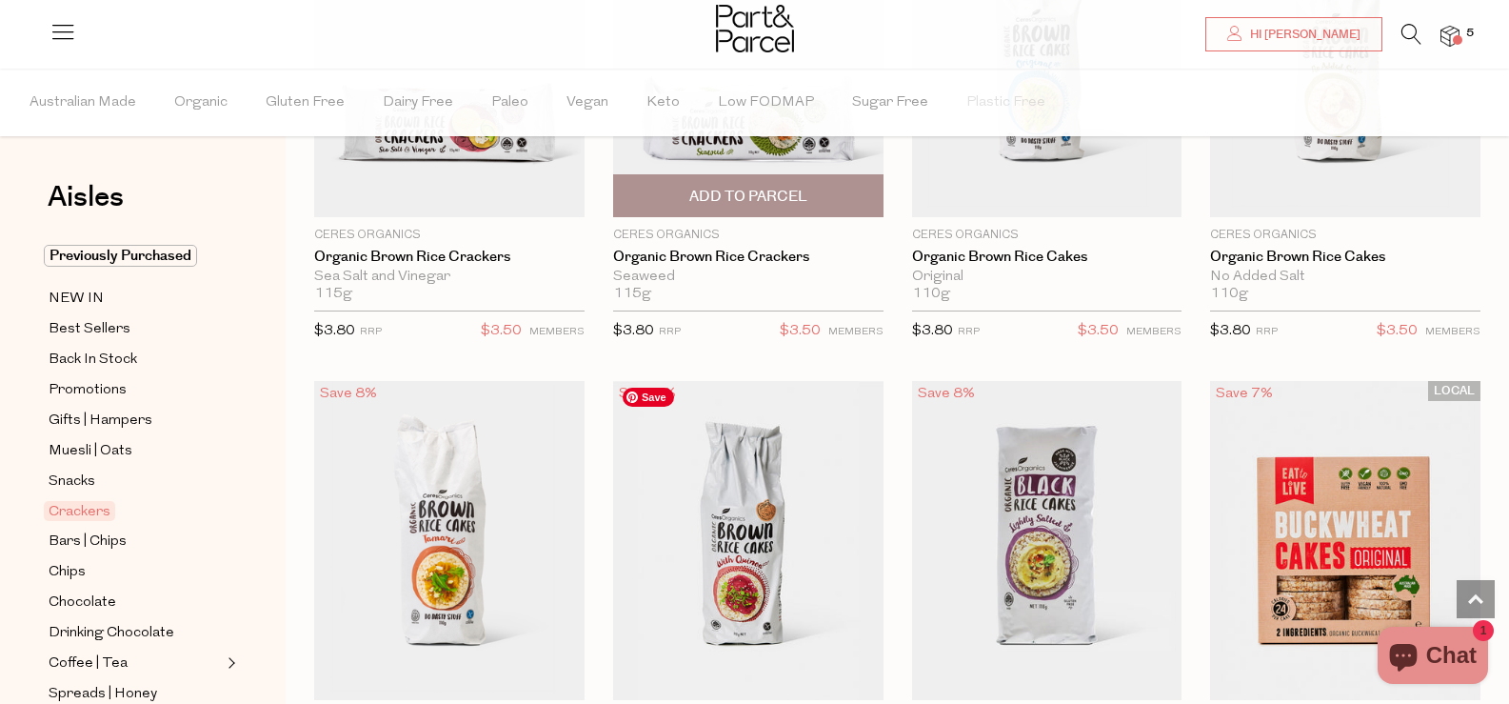
scroll to position [1428, 0]
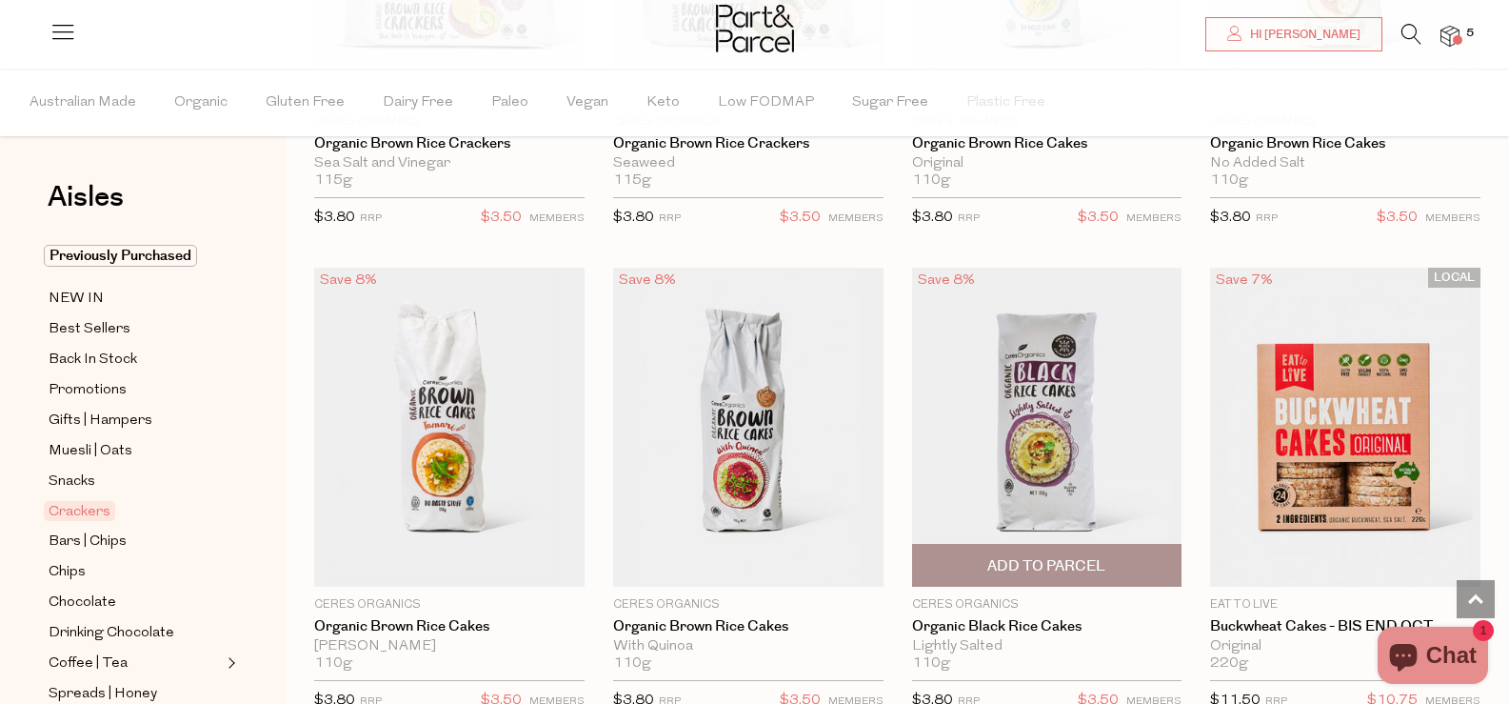
click at [1018, 584] on button "Add To Parcel" at bounding box center [1047, 565] width 270 height 43
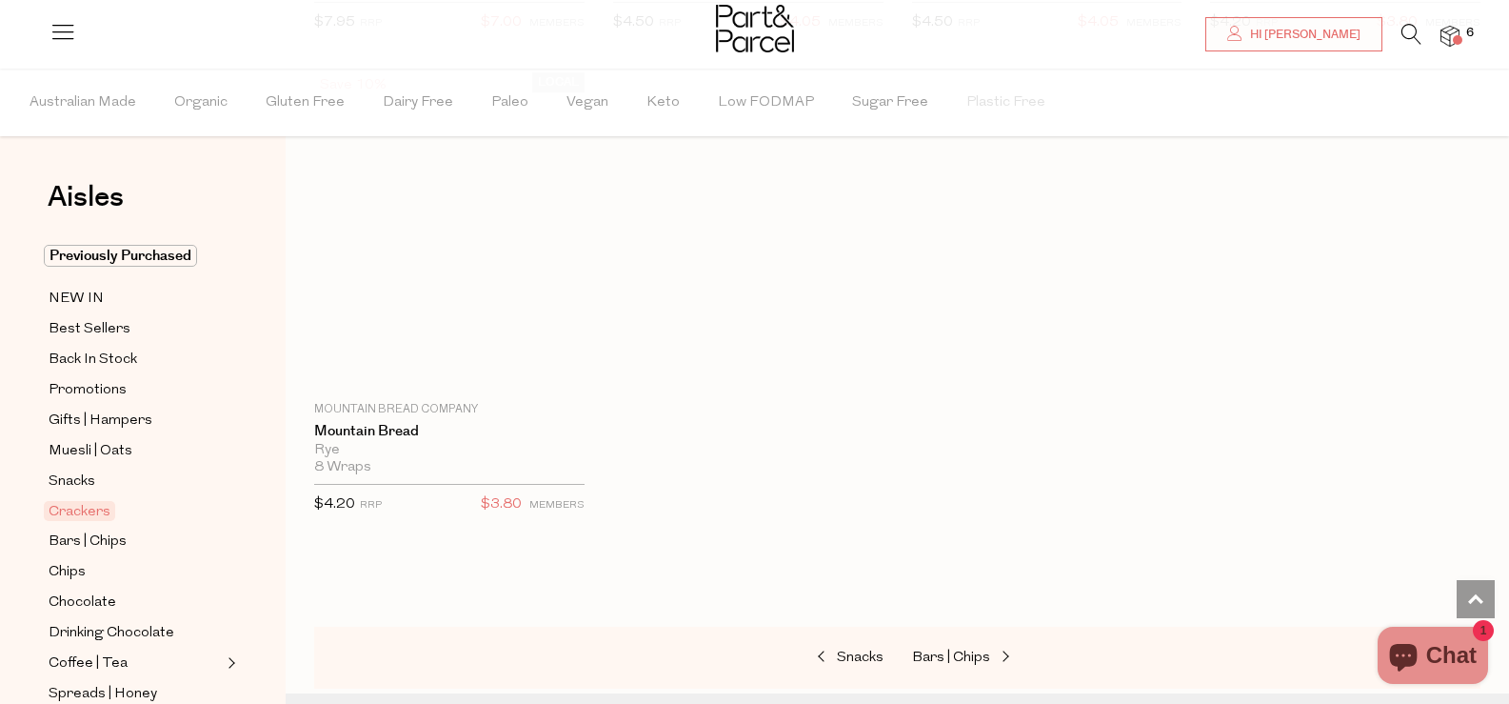
scroll to position [4666, 0]
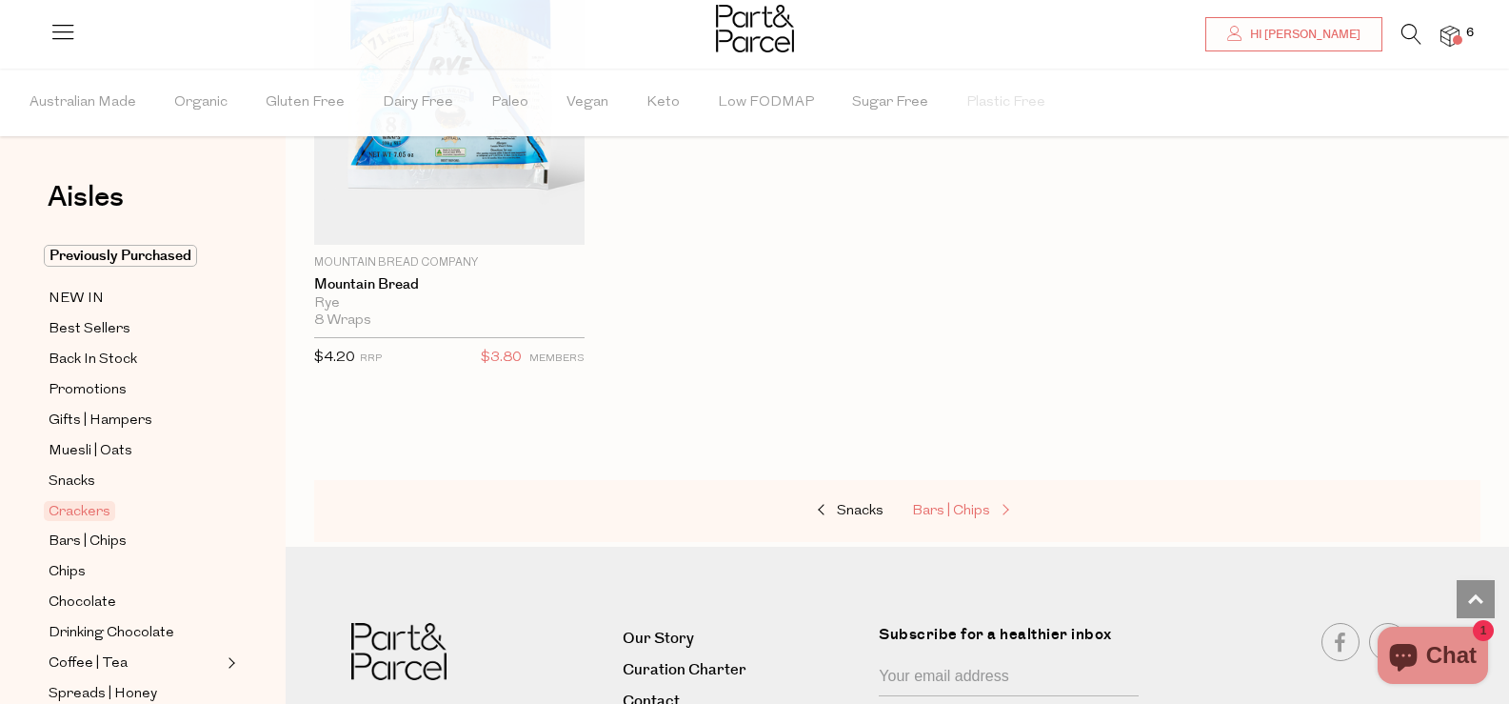
click at [975, 506] on span "Bars | Chips" at bounding box center [951, 511] width 78 height 14
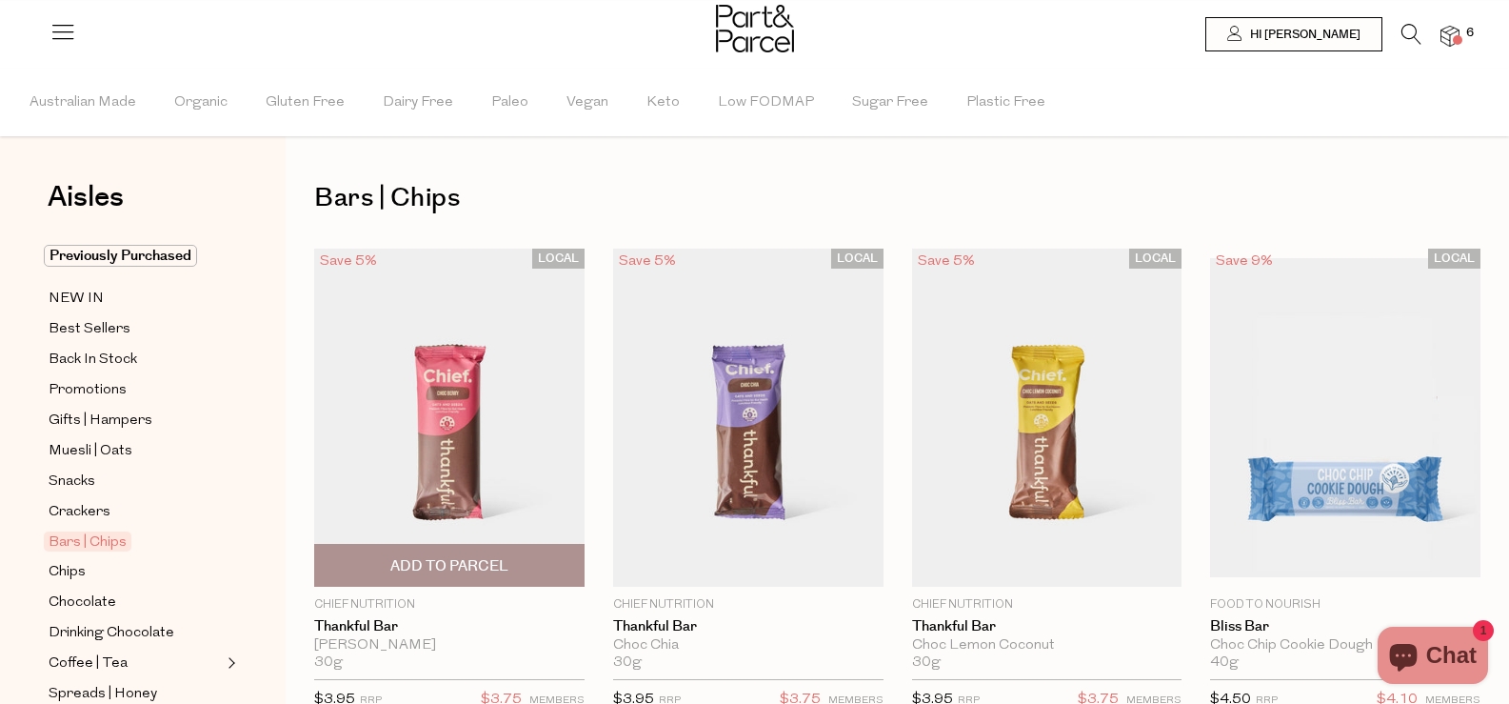
click at [464, 561] on span "Add To Parcel" at bounding box center [449, 566] width 118 height 20
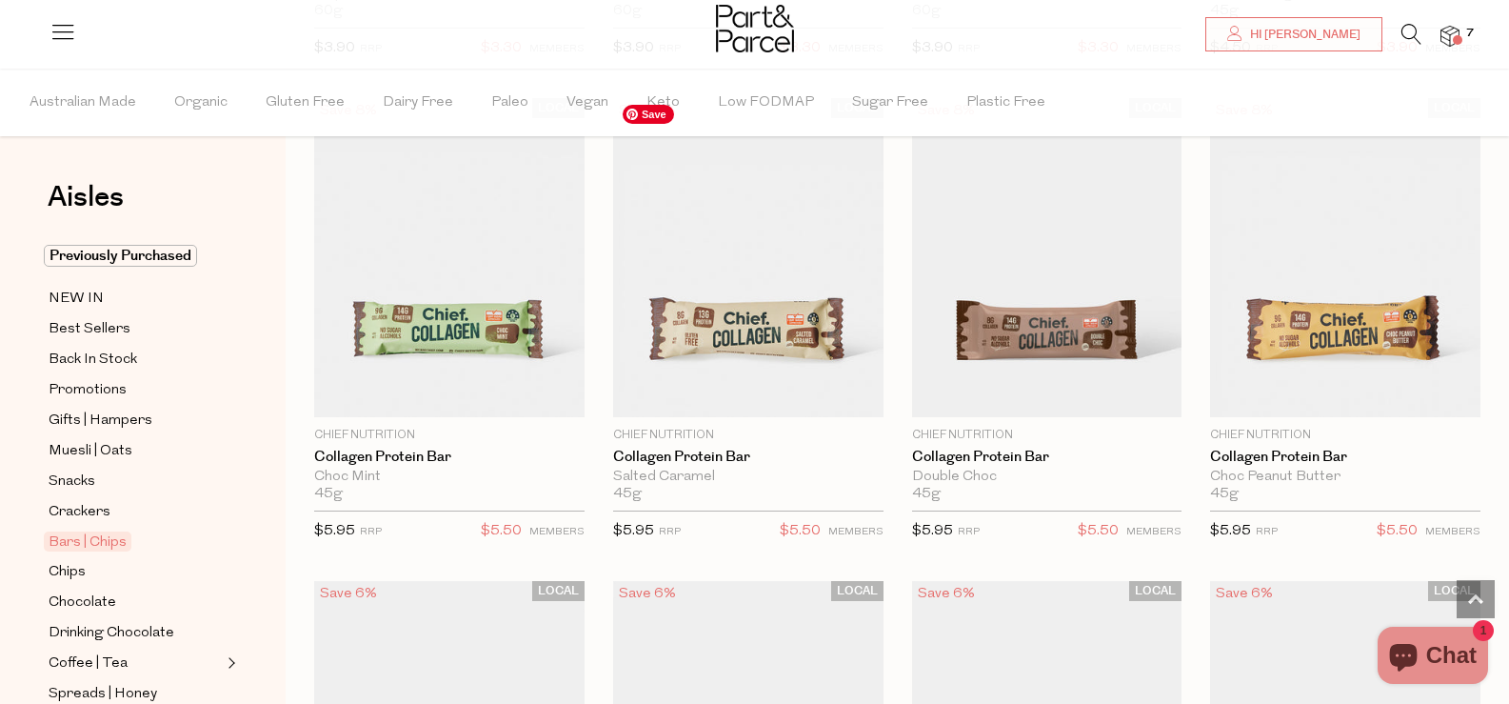
scroll to position [1619, 0]
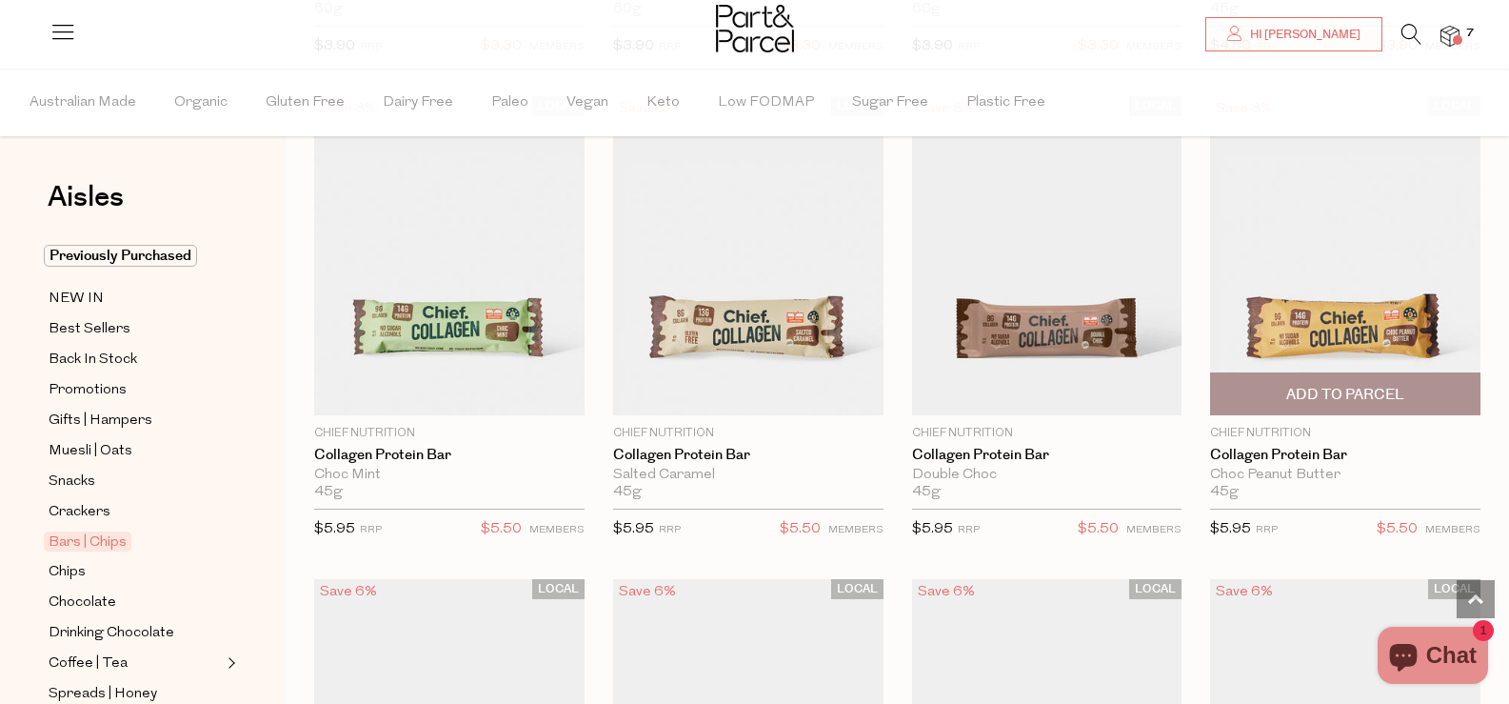
click at [1348, 389] on span "Add To Parcel" at bounding box center [1346, 395] width 118 height 20
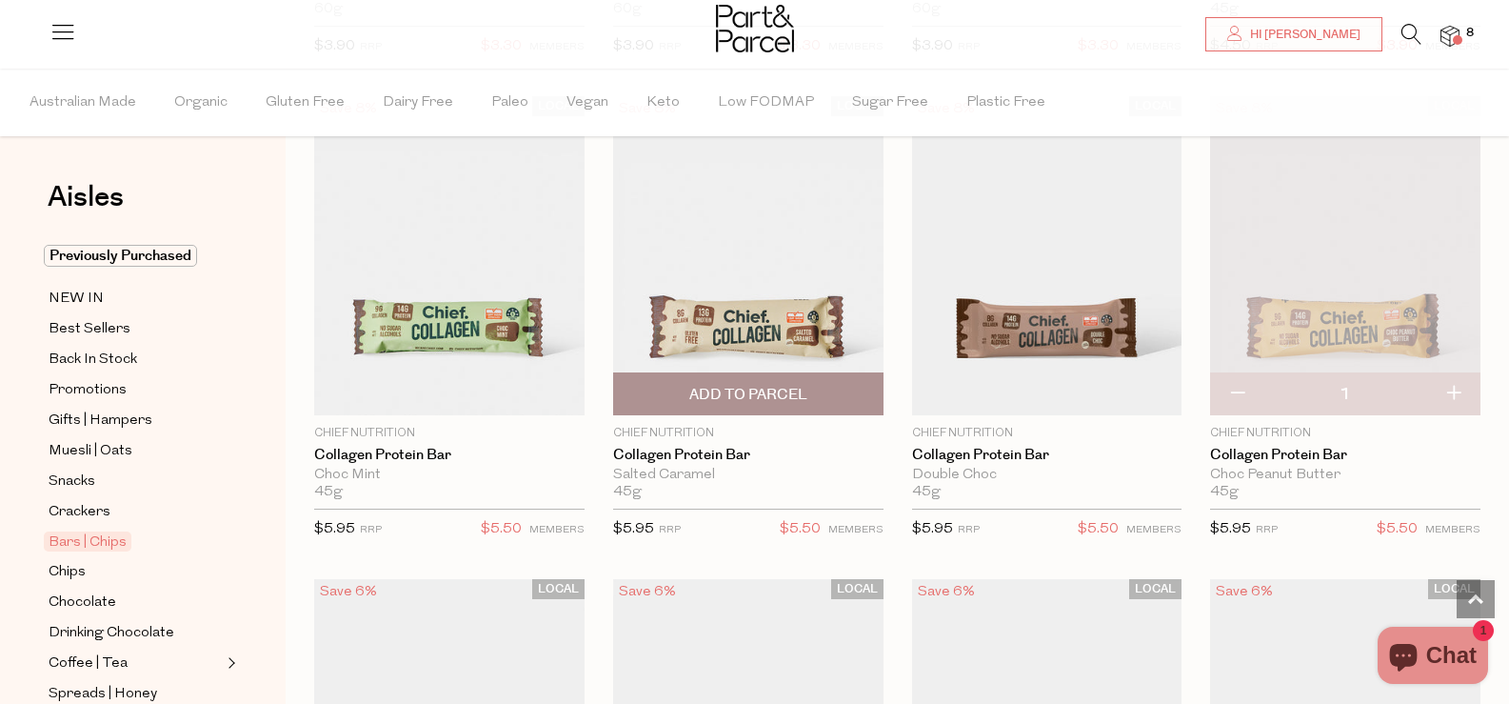
click at [740, 399] on span "Add To Parcel" at bounding box center [748, 395] width 118 height 20
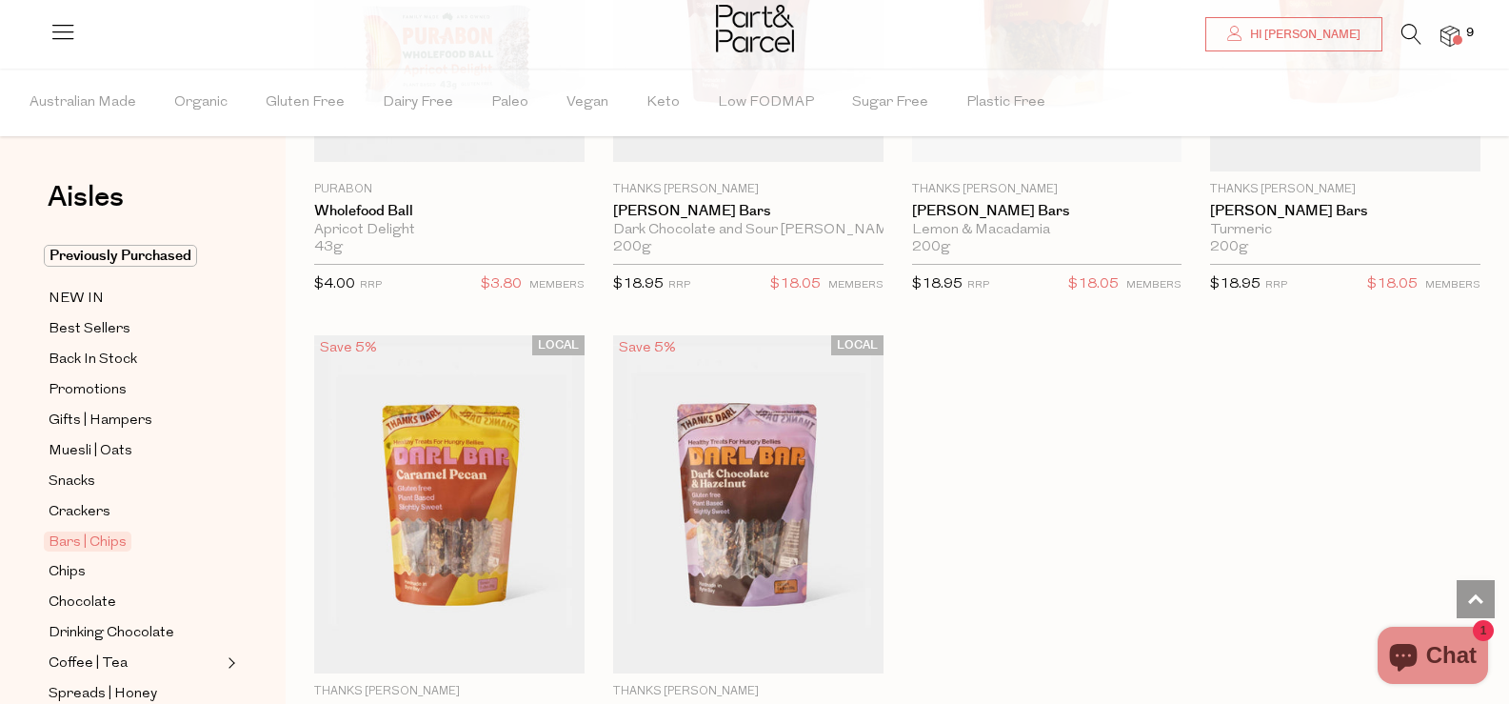
scroll to position [5809, 0]
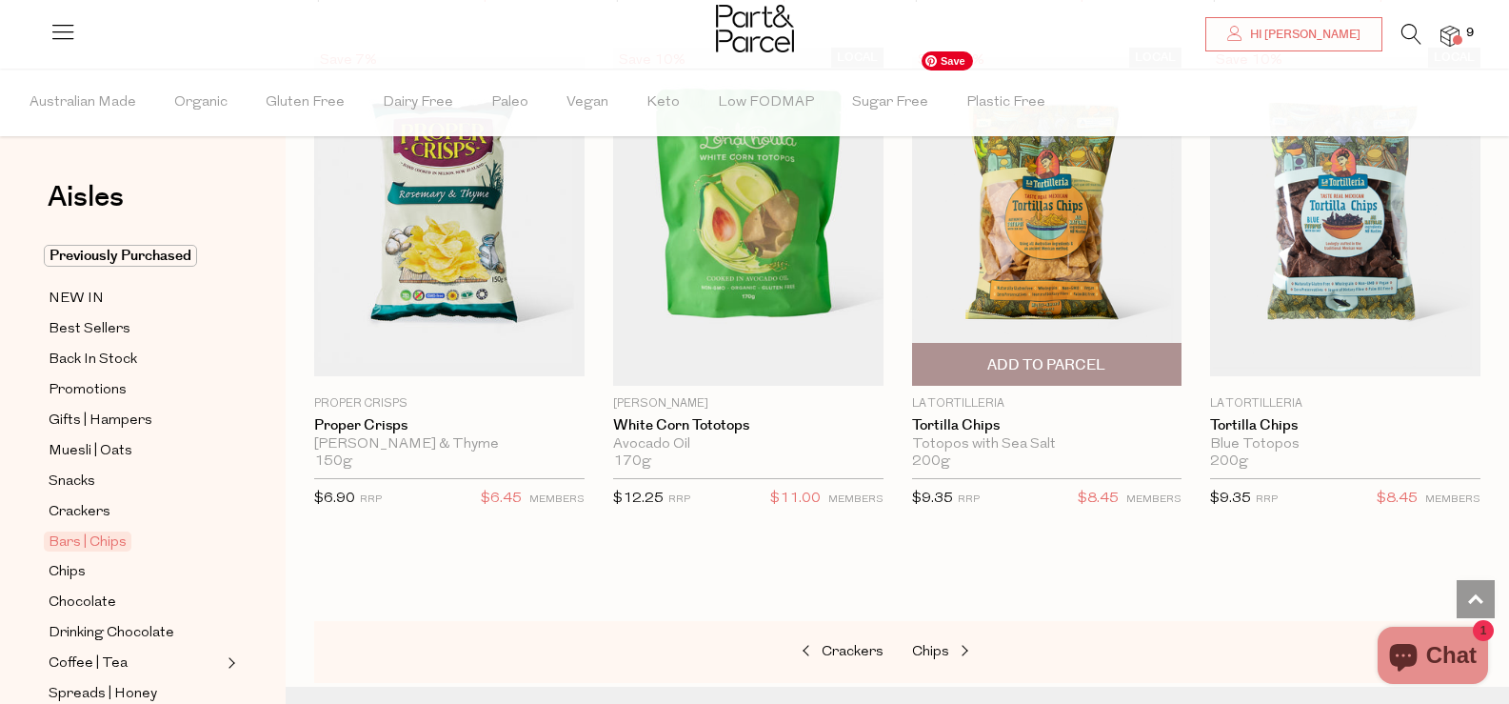
scroll to position [8190, 0]
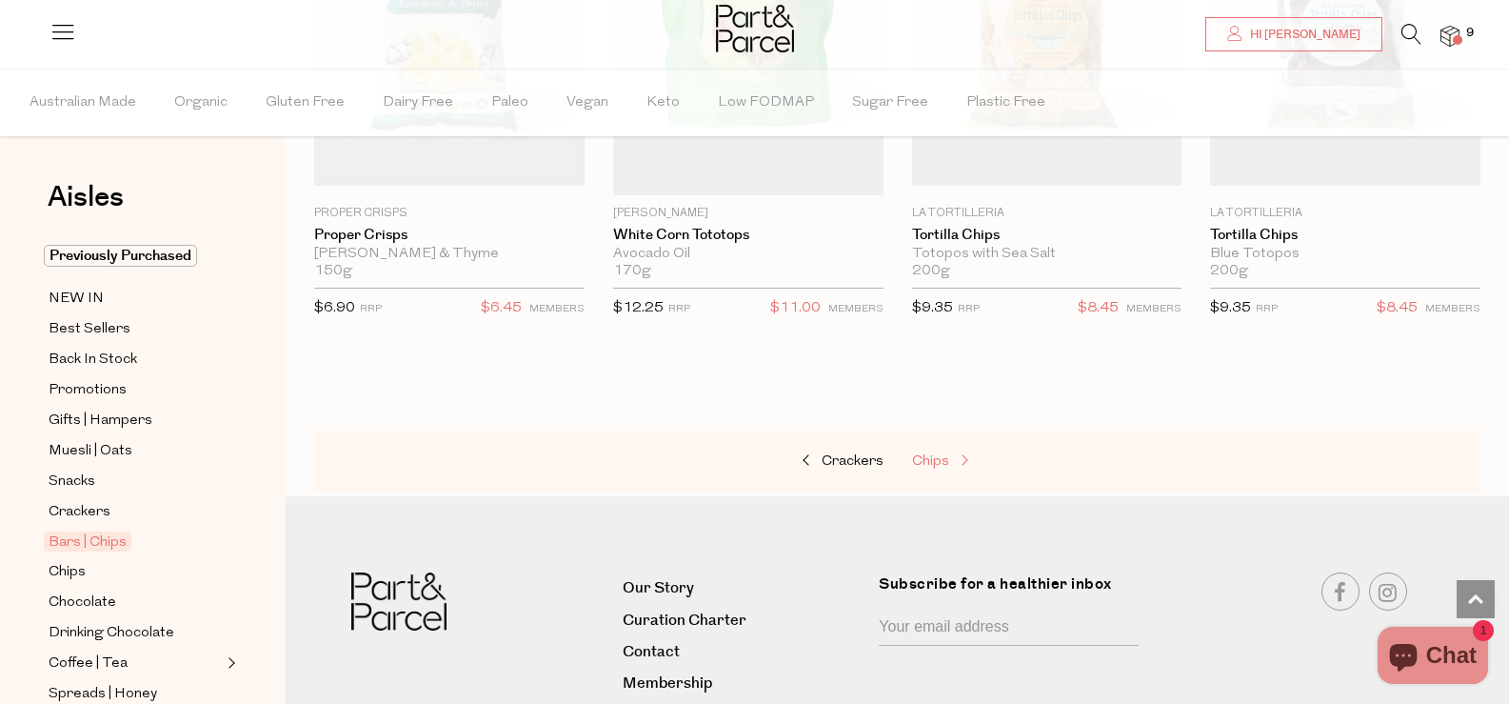
click at [927, 454] on span "Chips" at bounding box center [930, 461] width 37 height 14
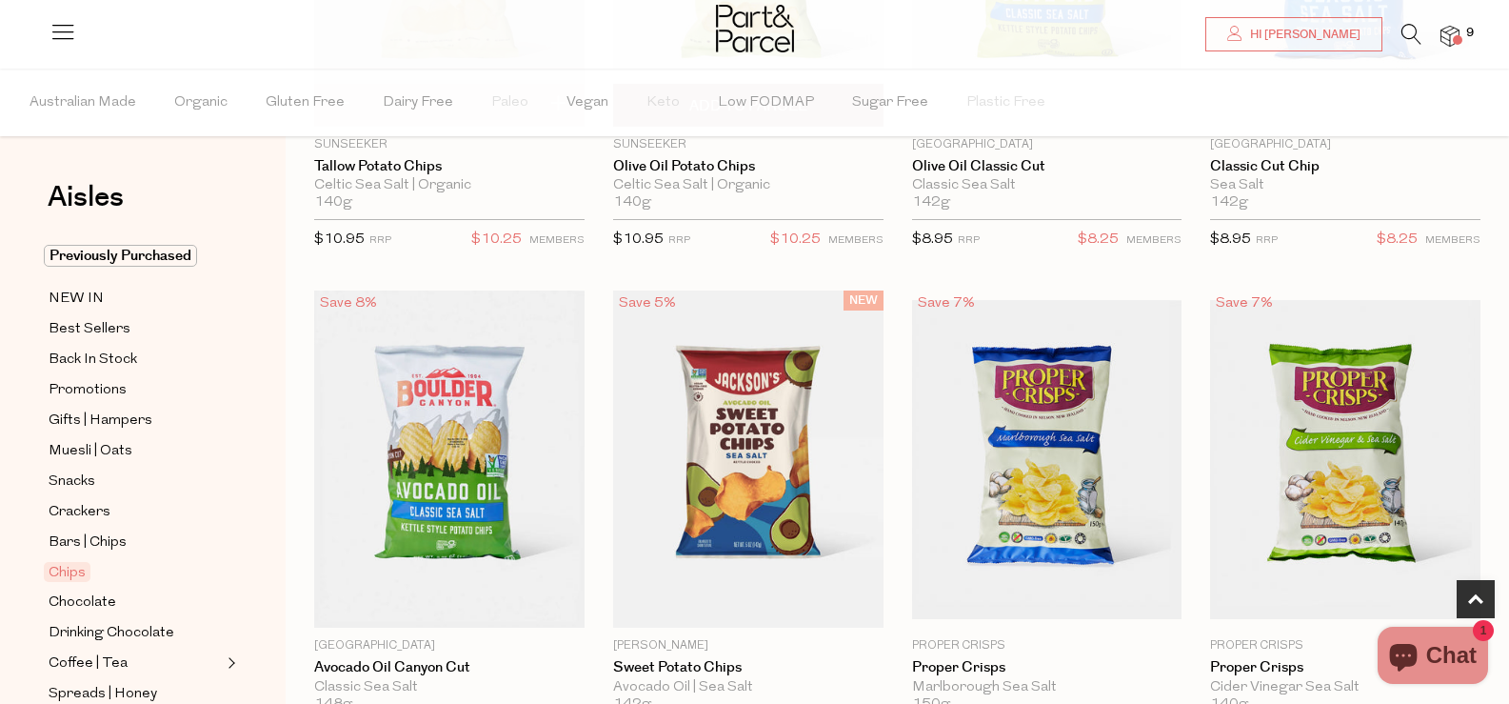
scroll to position [667, 0]
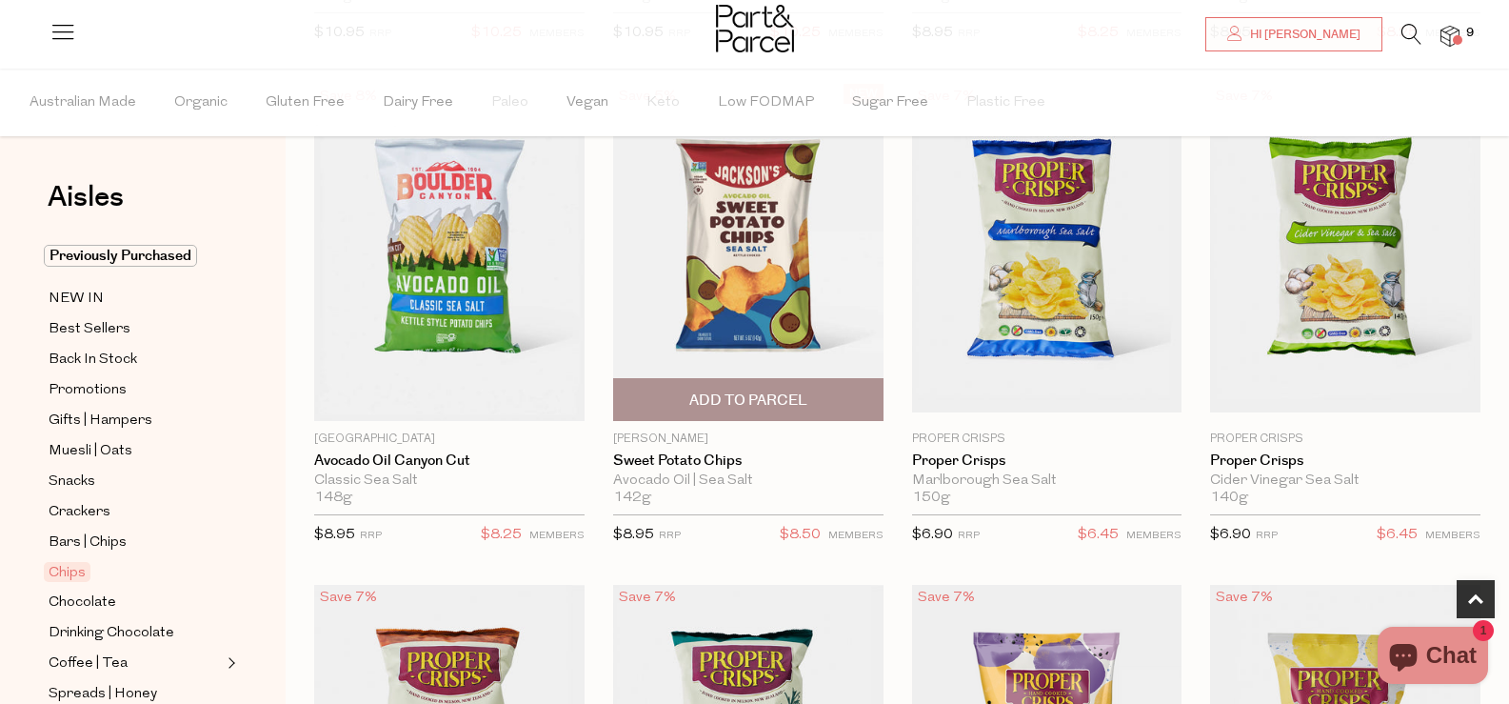
click at [747, 405] on span "Add To Parcel" at bounding box center [748, 400] width 118 height 20
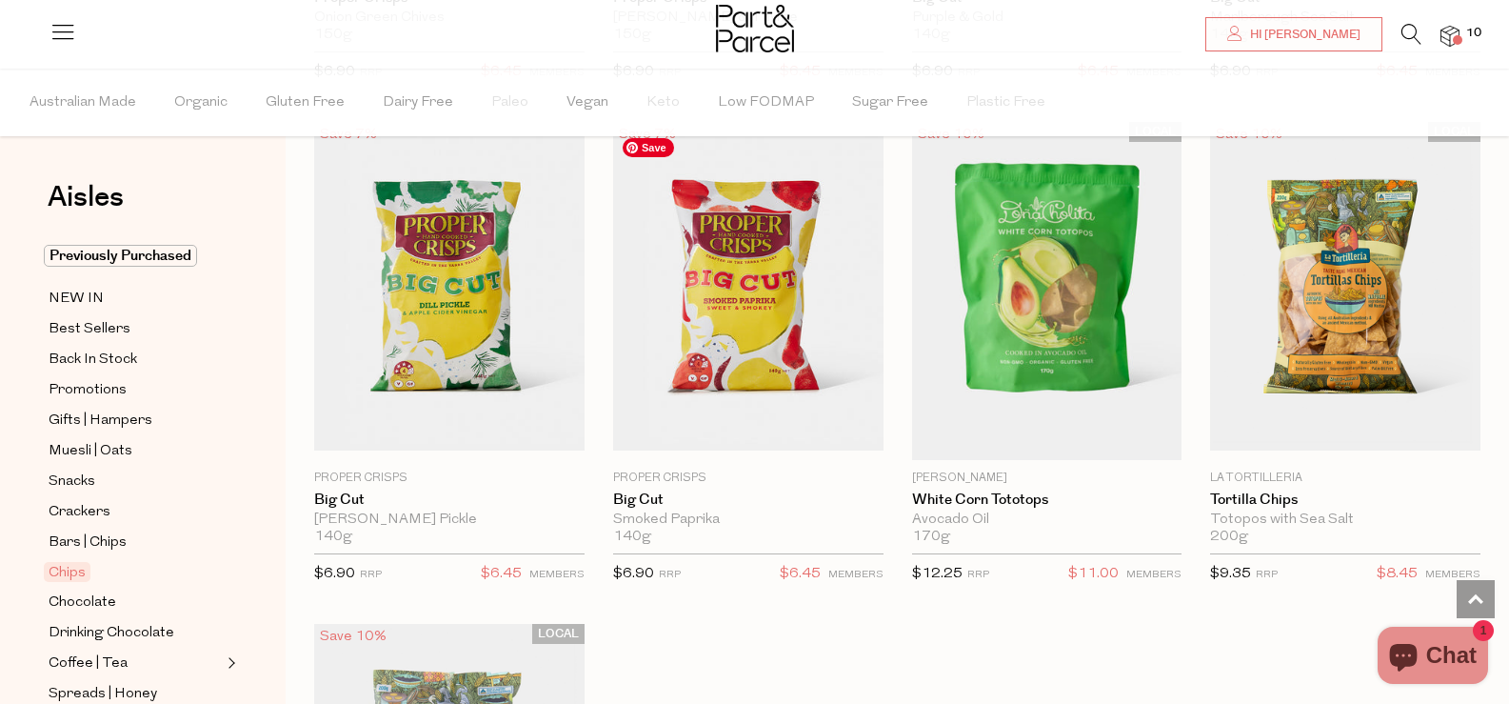
scroll to position [1619, 0]
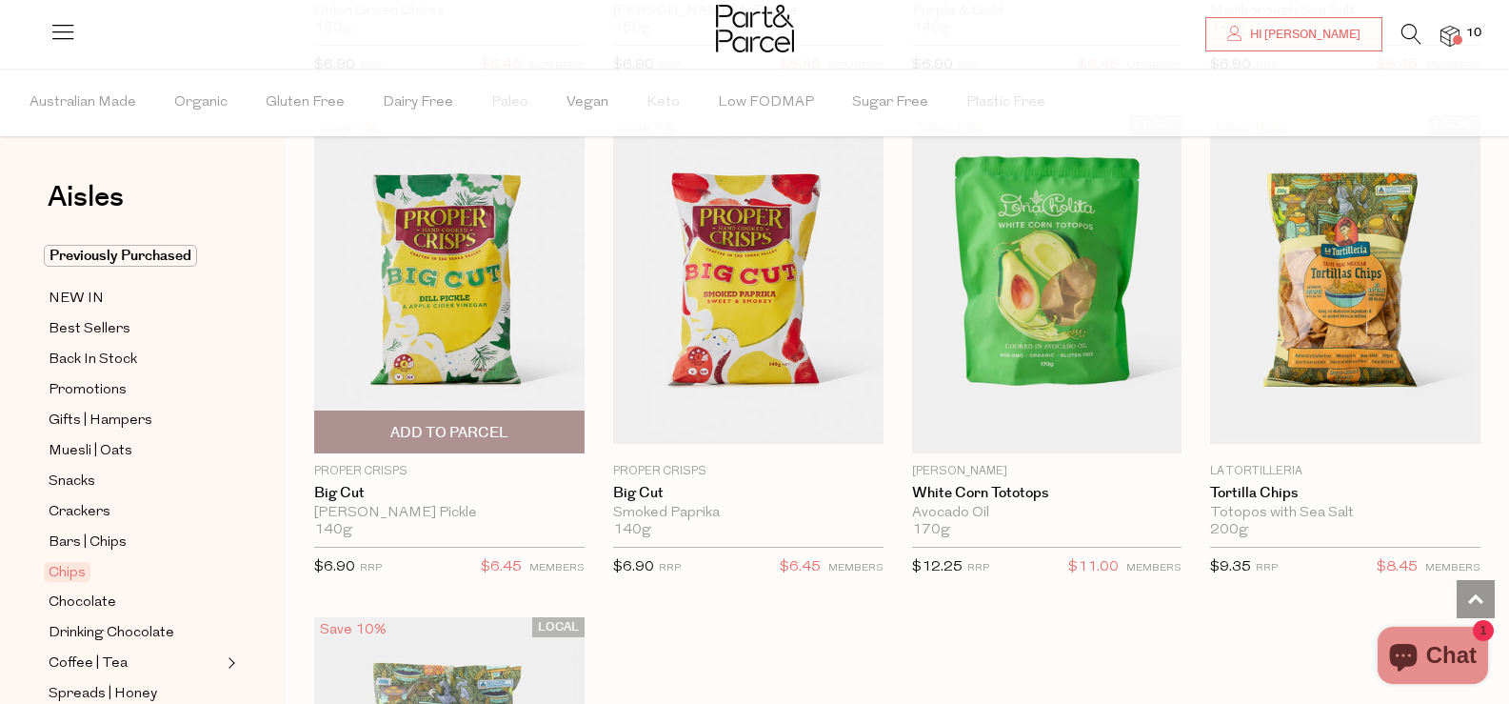
click at [423, 442] on span "Add To Parcel" at bounding box center [449, 431] width 259 height 41
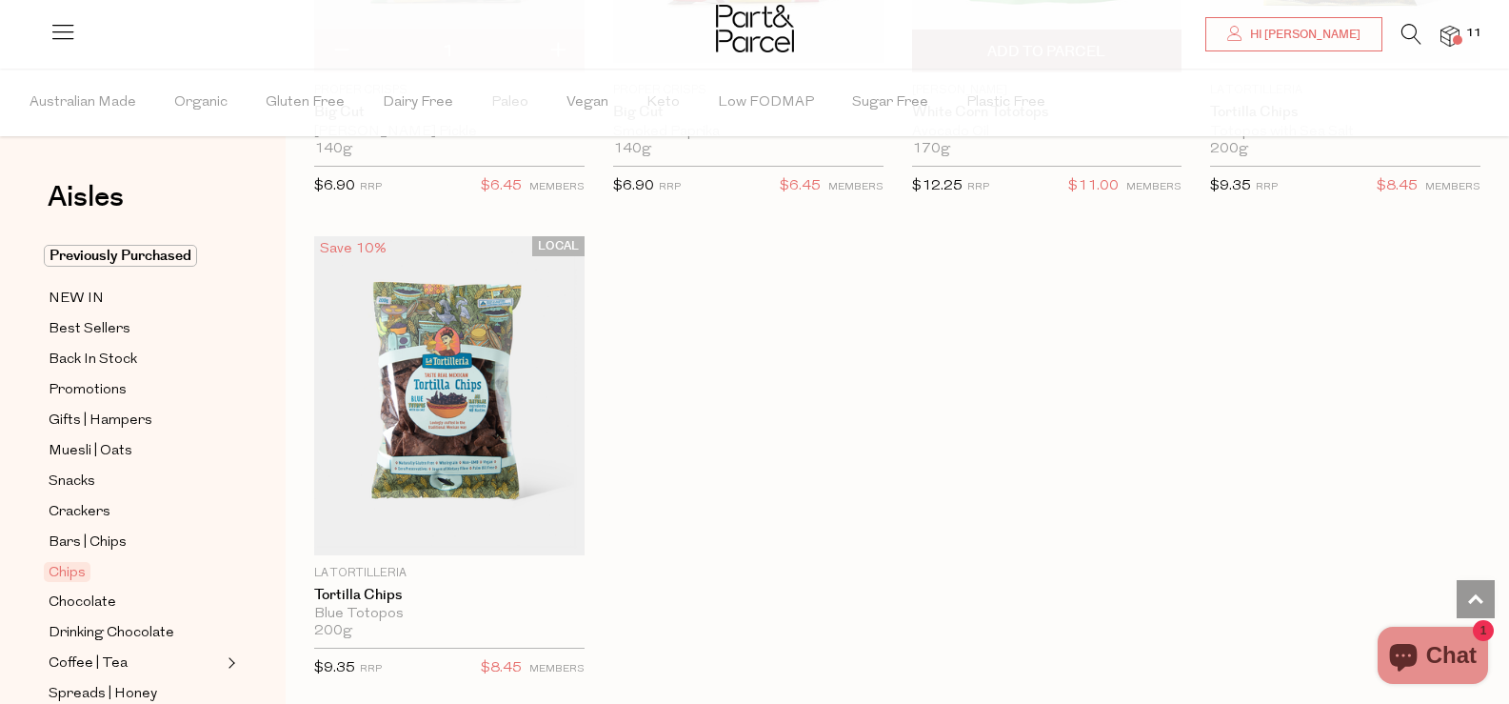
scroll to position [2381, 0]
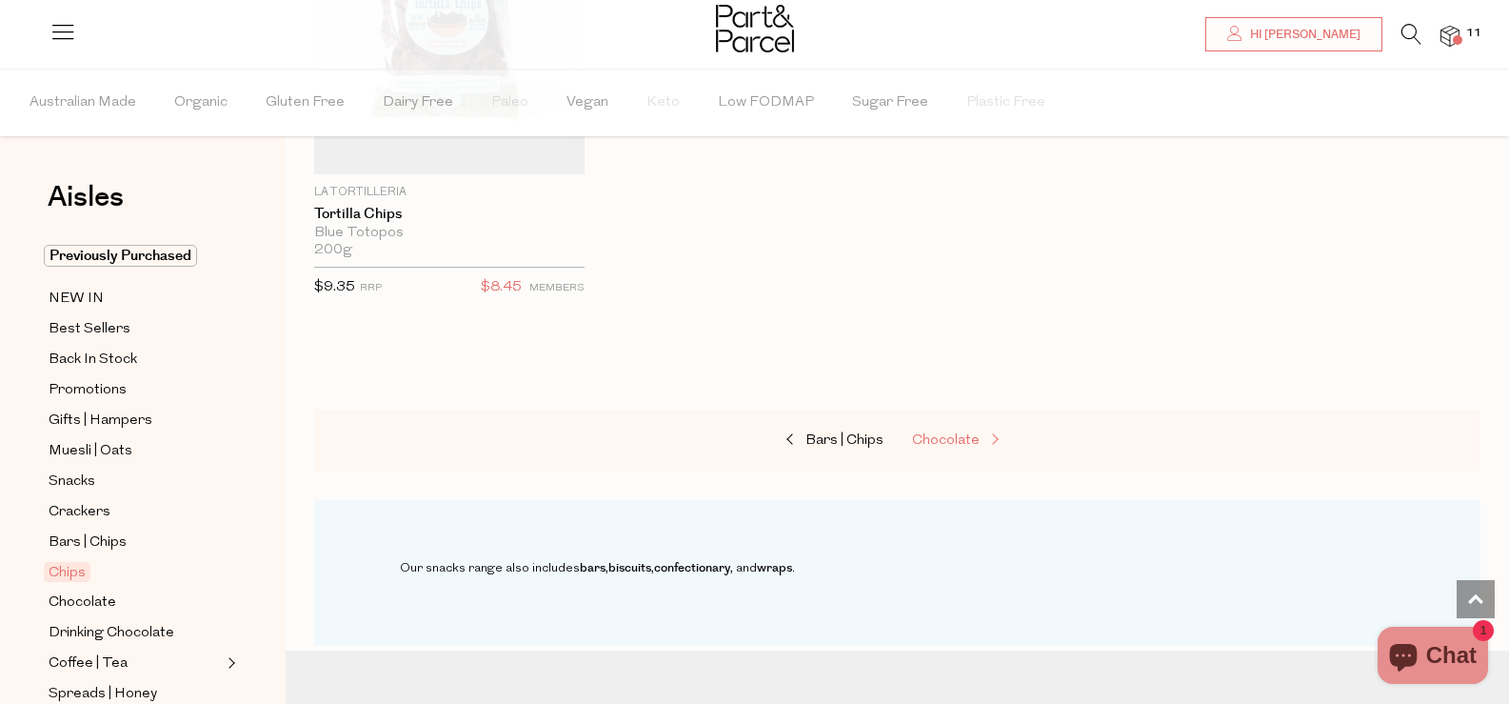
click at [932, 439] on span "Chocolate" at bounding box center [946, 440] width 68 height 14
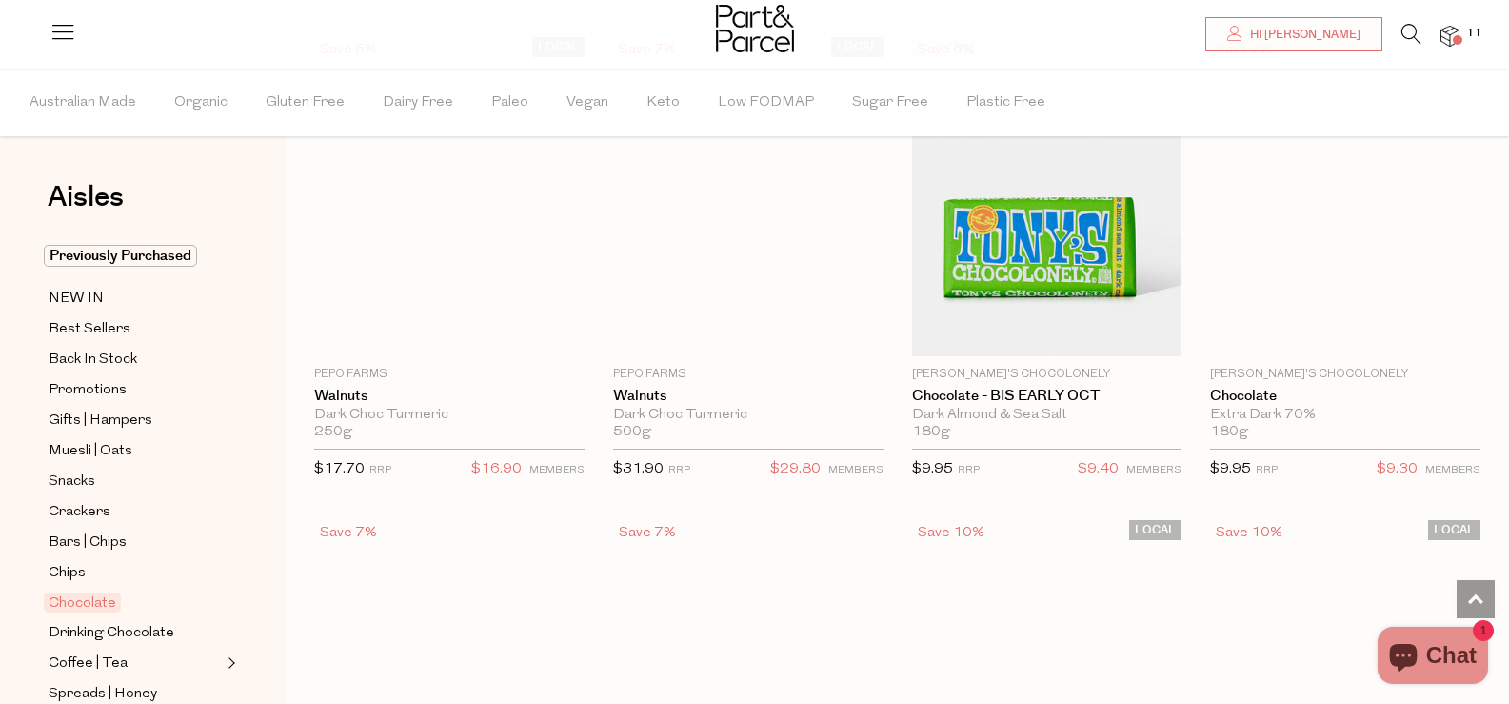
scroll to position [4857, 0]
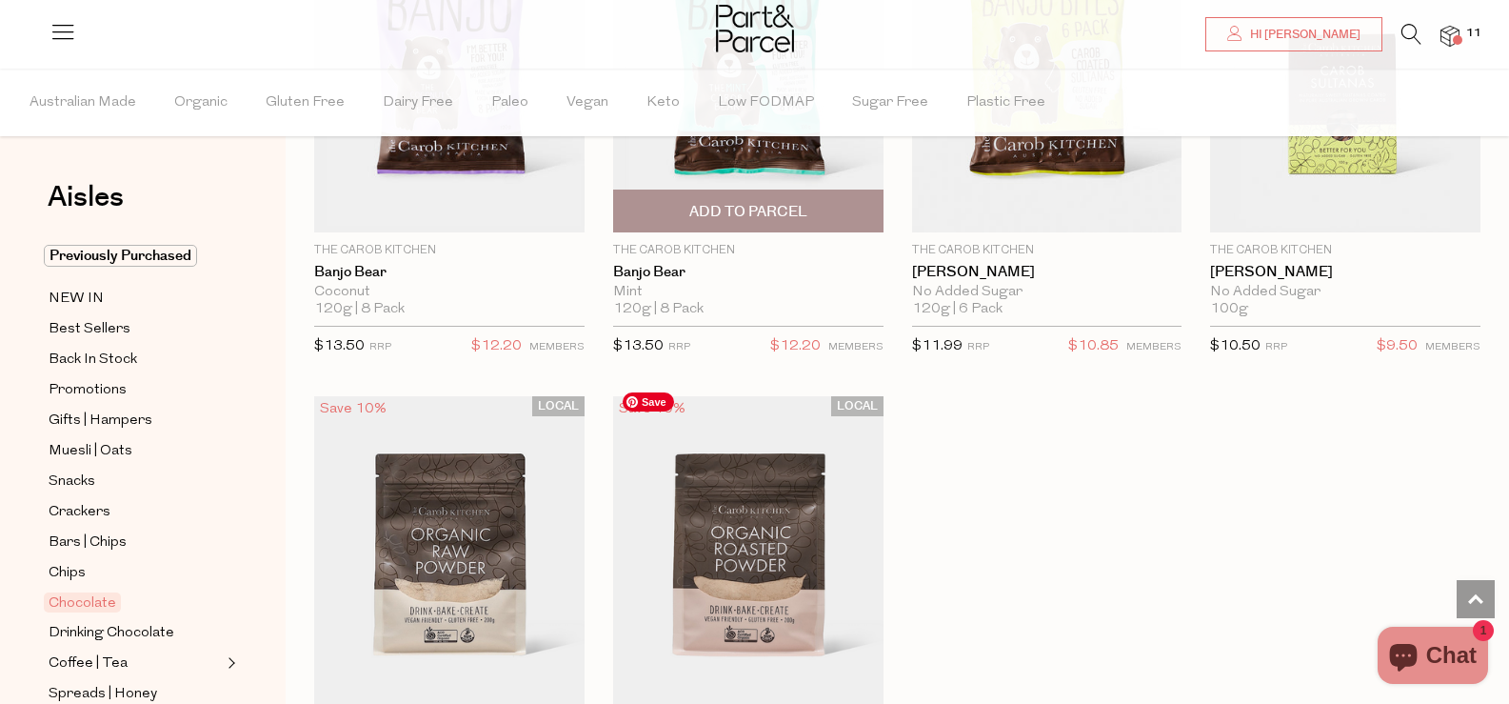
scroll to position [7047, 0]
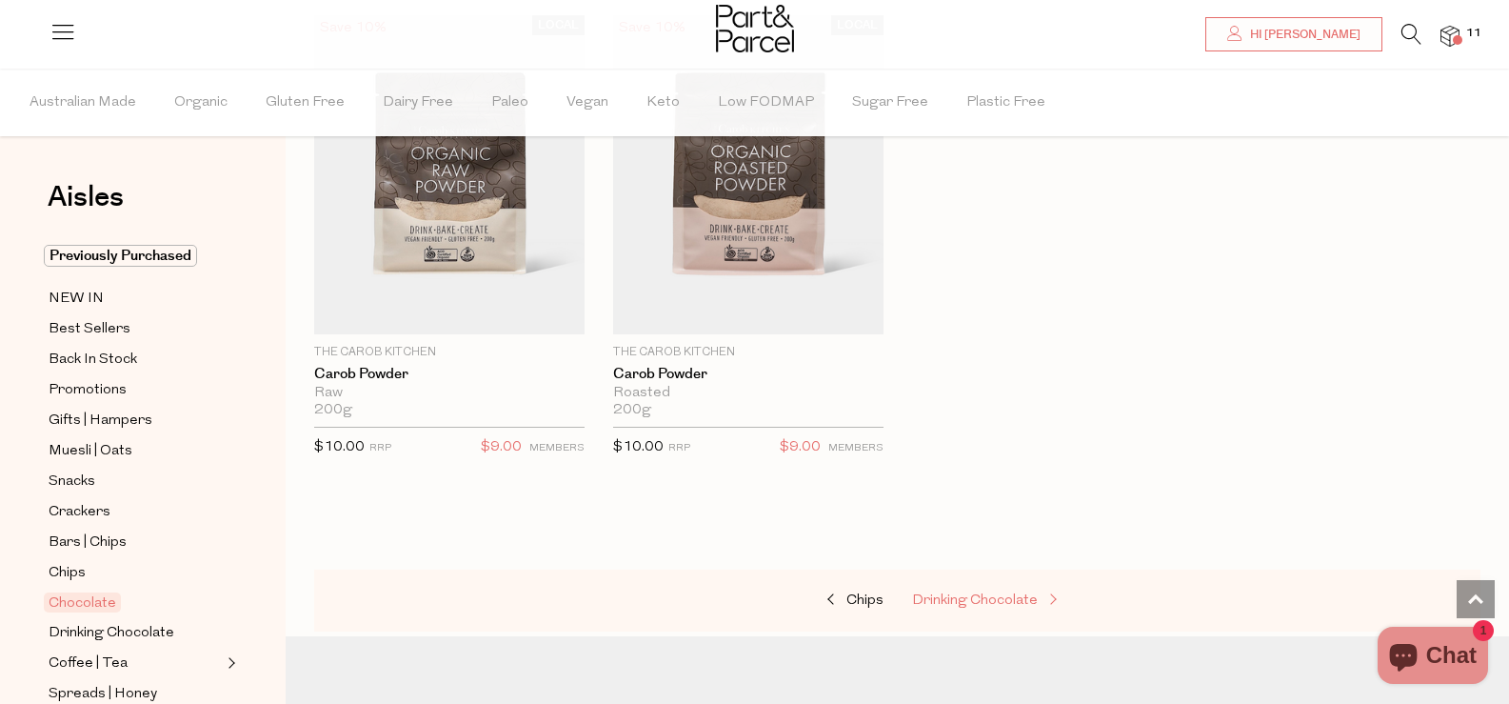
click at [962, 593] on span "Drinking Chocolate" at bounding box center [975, 600] width 126 height 14
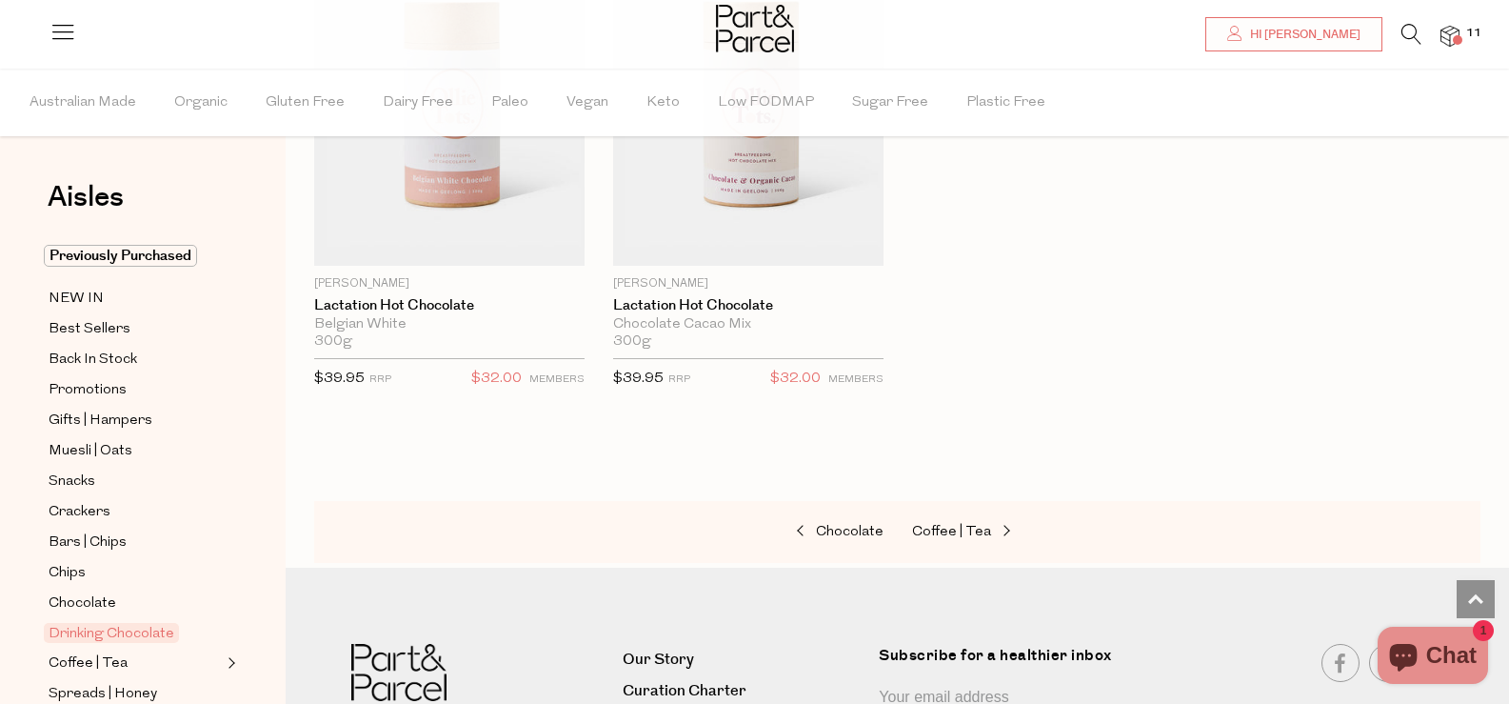
scroll to position [2286, 0]
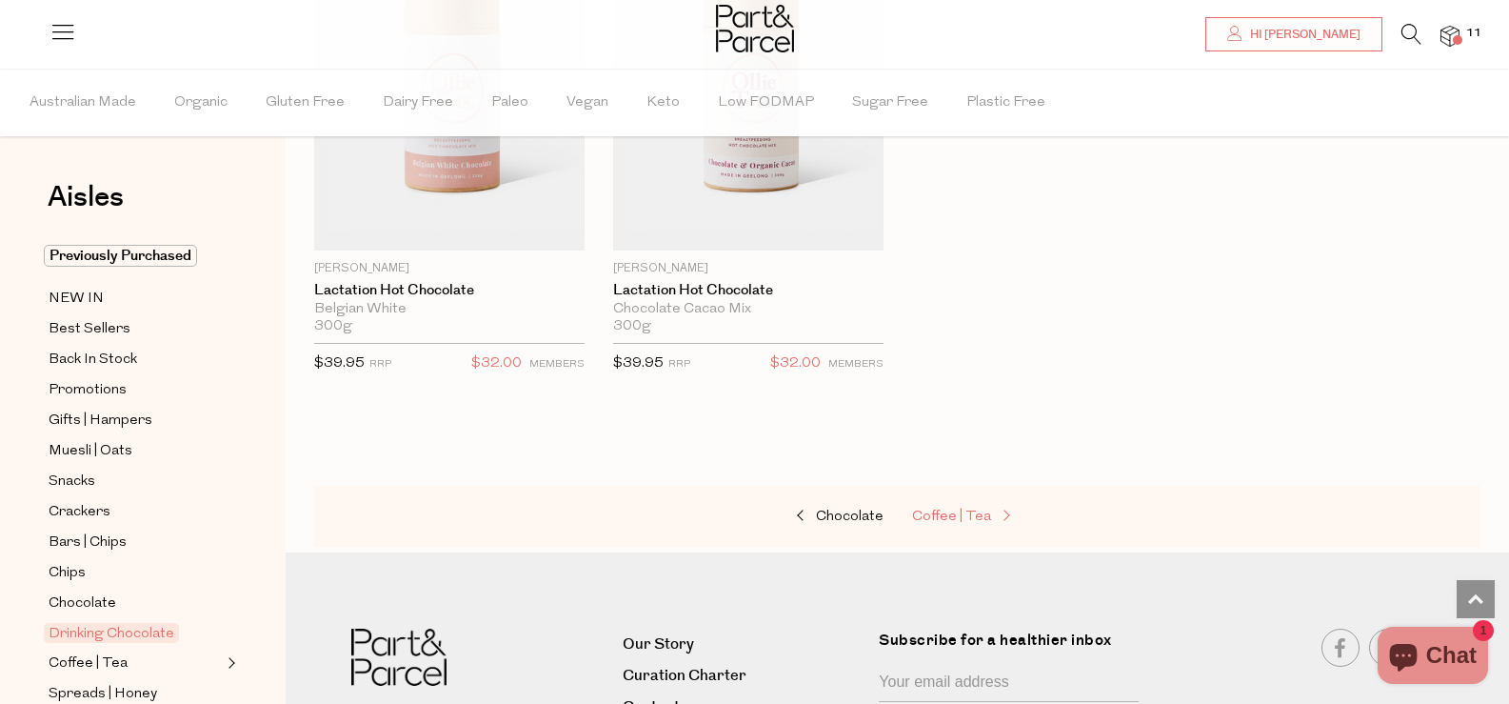
click at [931, 509] on span "Coffee | Tea" at bounding box center [951, 516] width 79 height 14
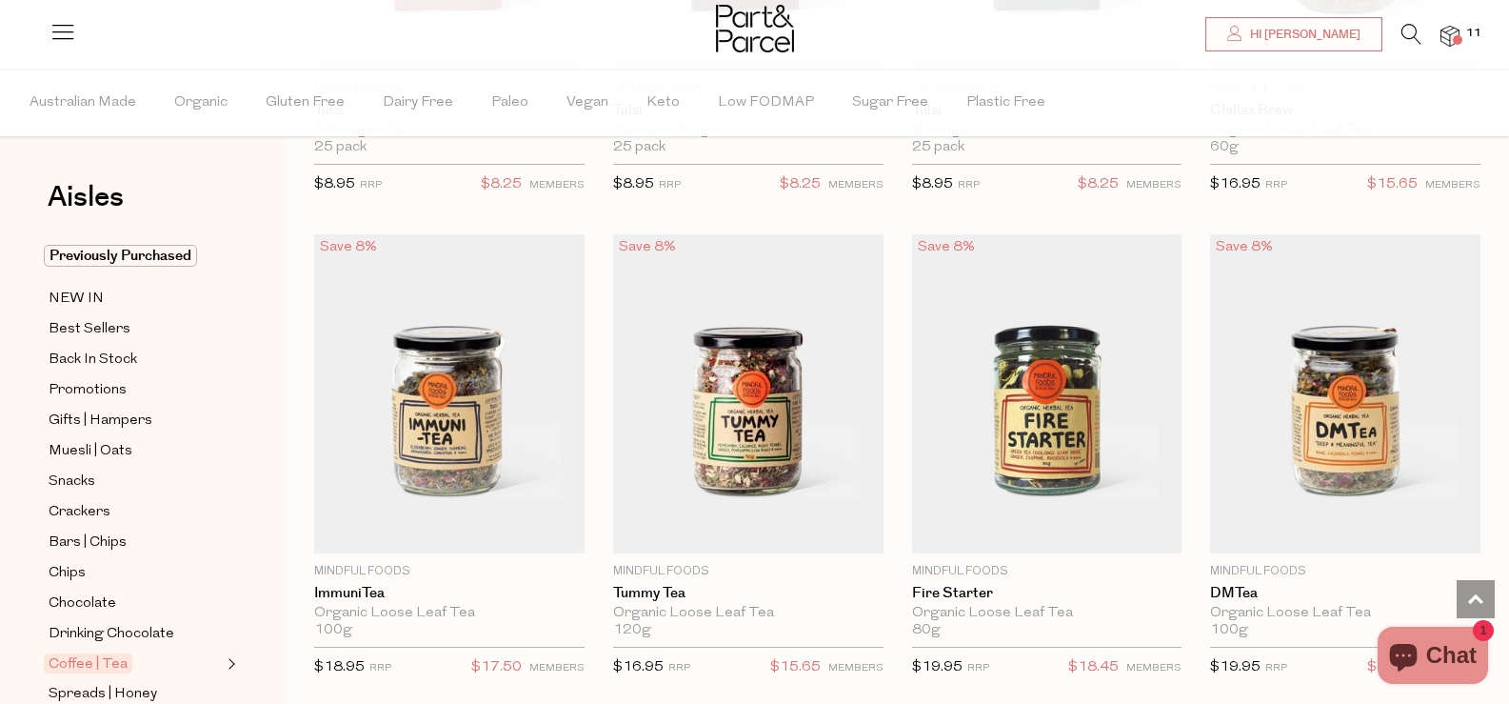
scroll to position [4095, 0]
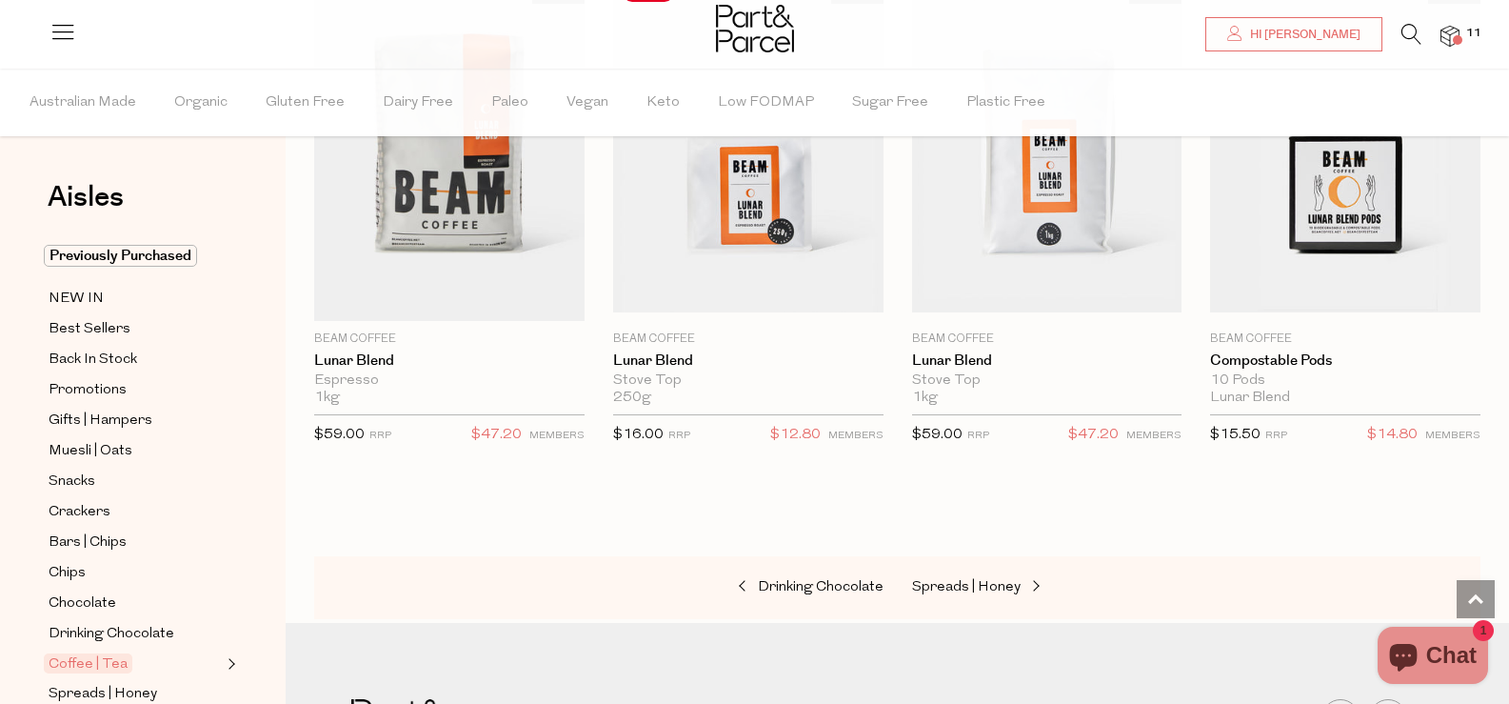
scroll to position [10761, 0]
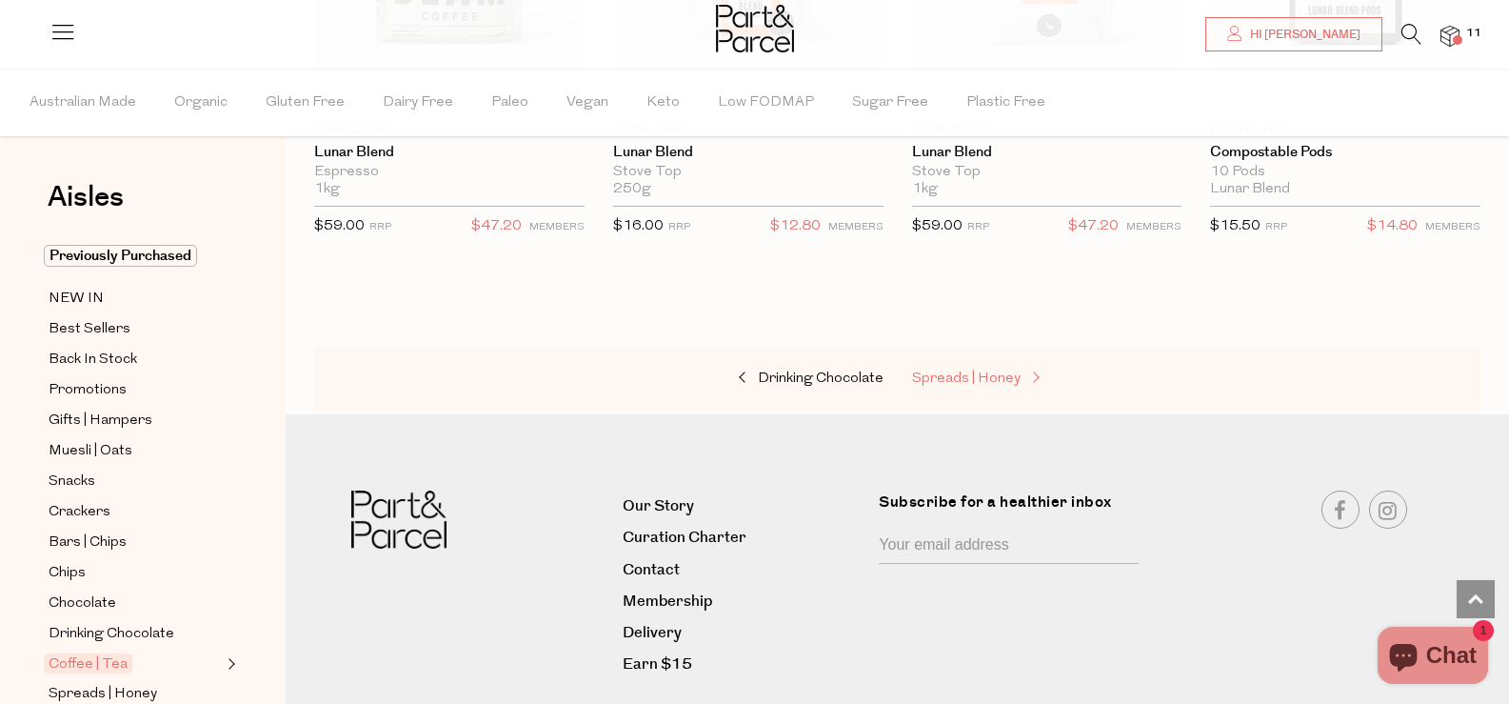
click at [945, 371] on span "Spreads | Honey" at bounding box center [966, 378] width 109 height 14
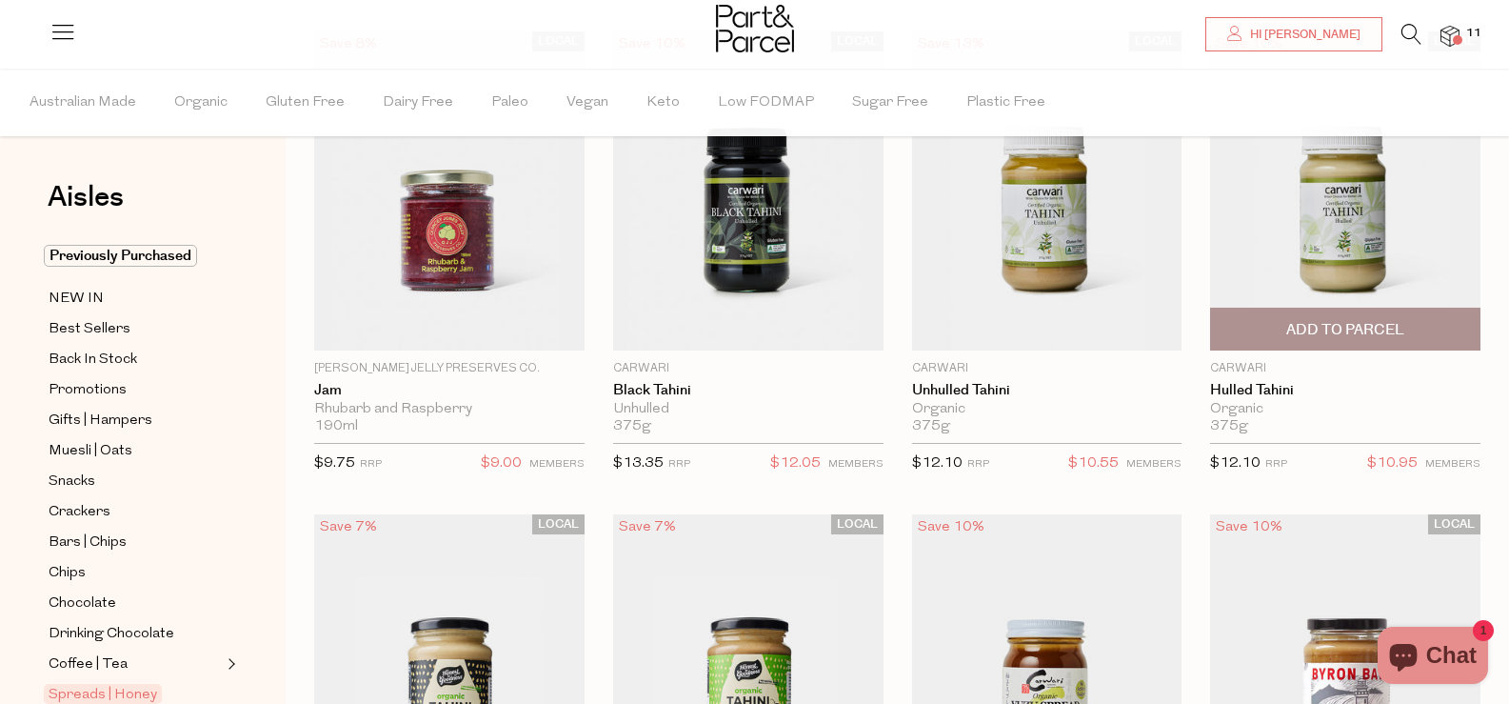
scroll to position [190, 0]
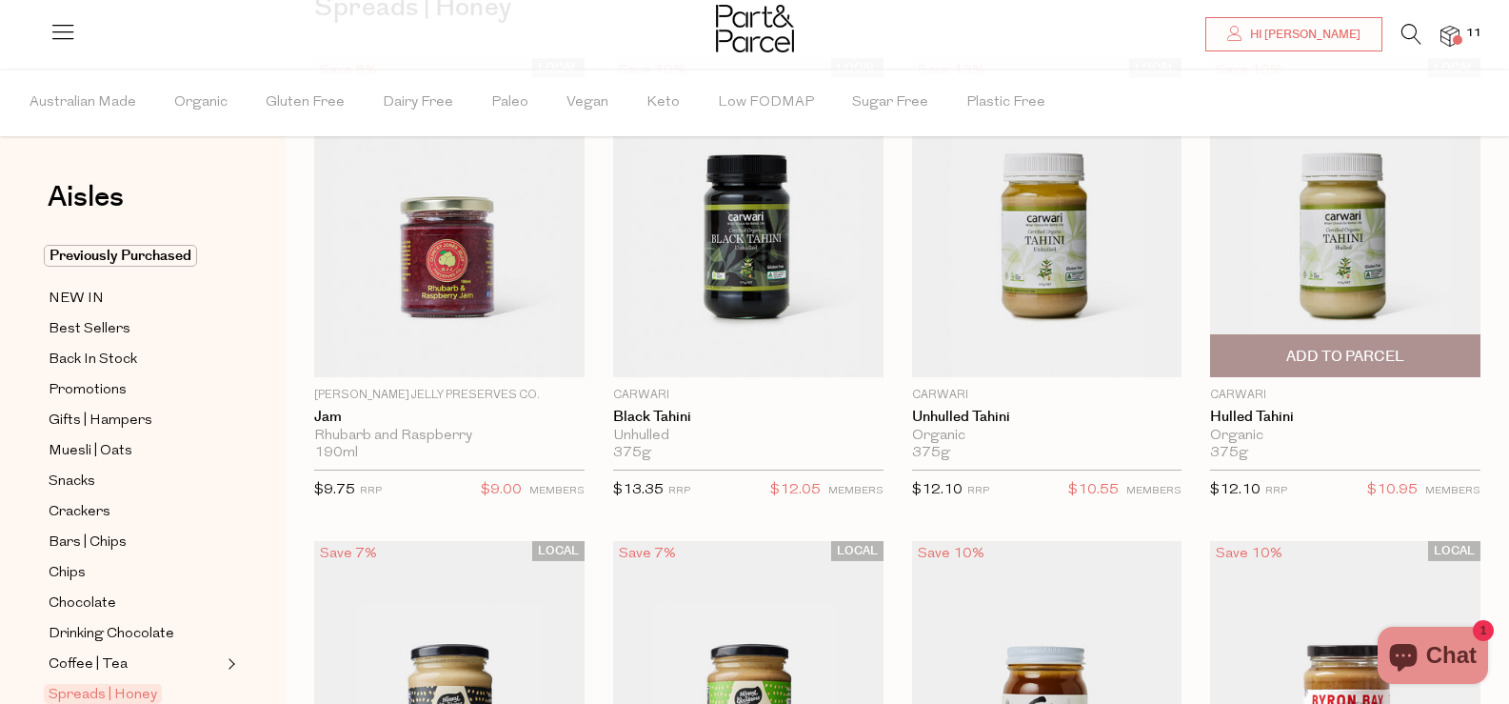
click at [1352, 359] on span "Add To Parcel" at bounding box center [1346, 357] width 118 height 20
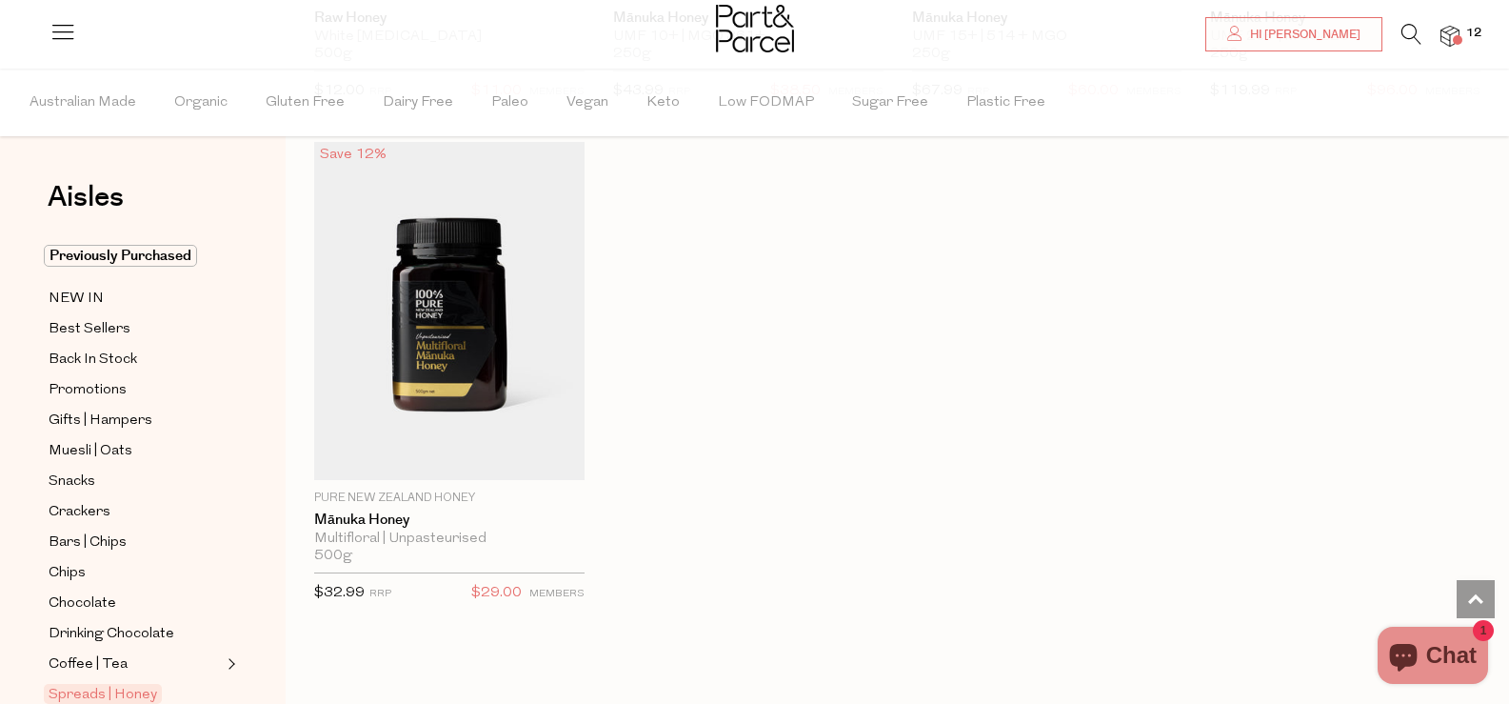
scroll to position [5367, 0]
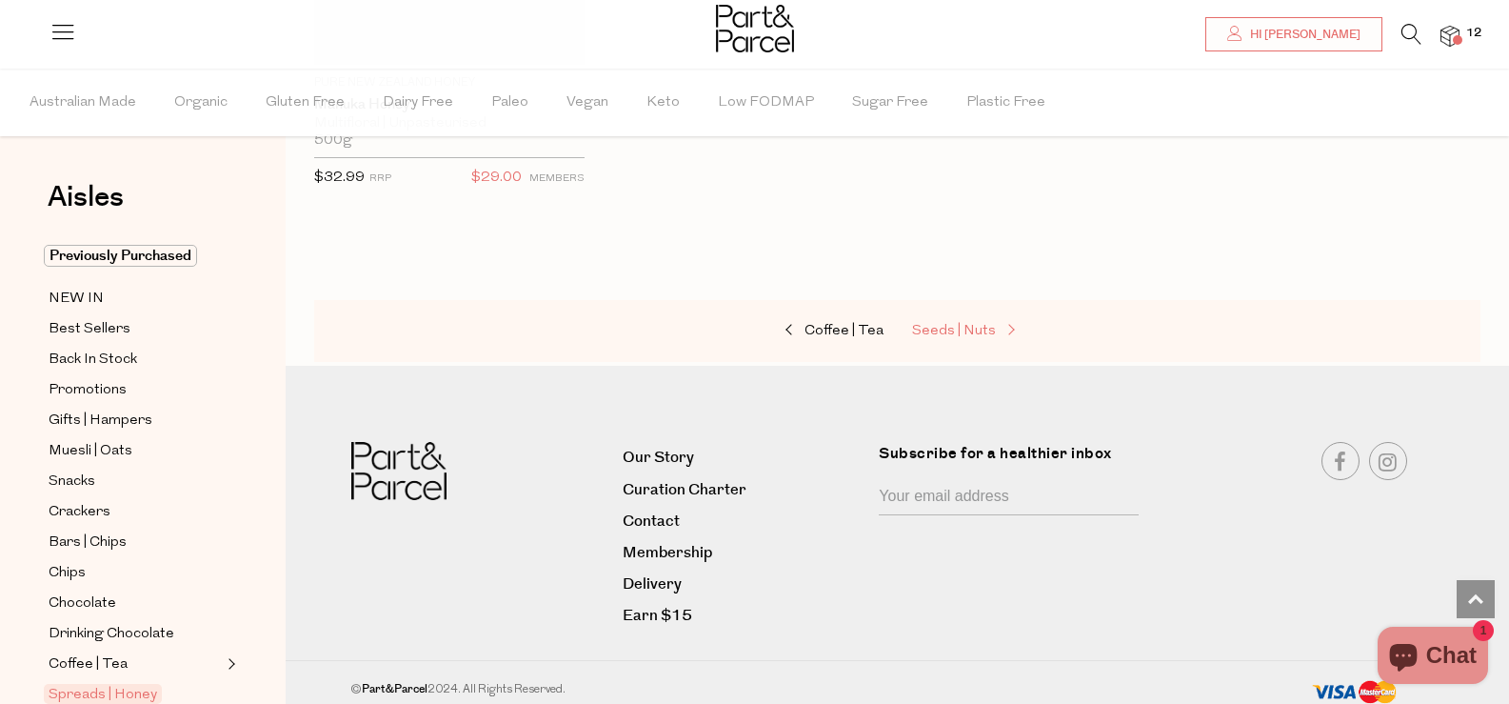
click at [980, 324] on span "Seeds | Nuts" at bounding box center [954, 331] width 84 height 14
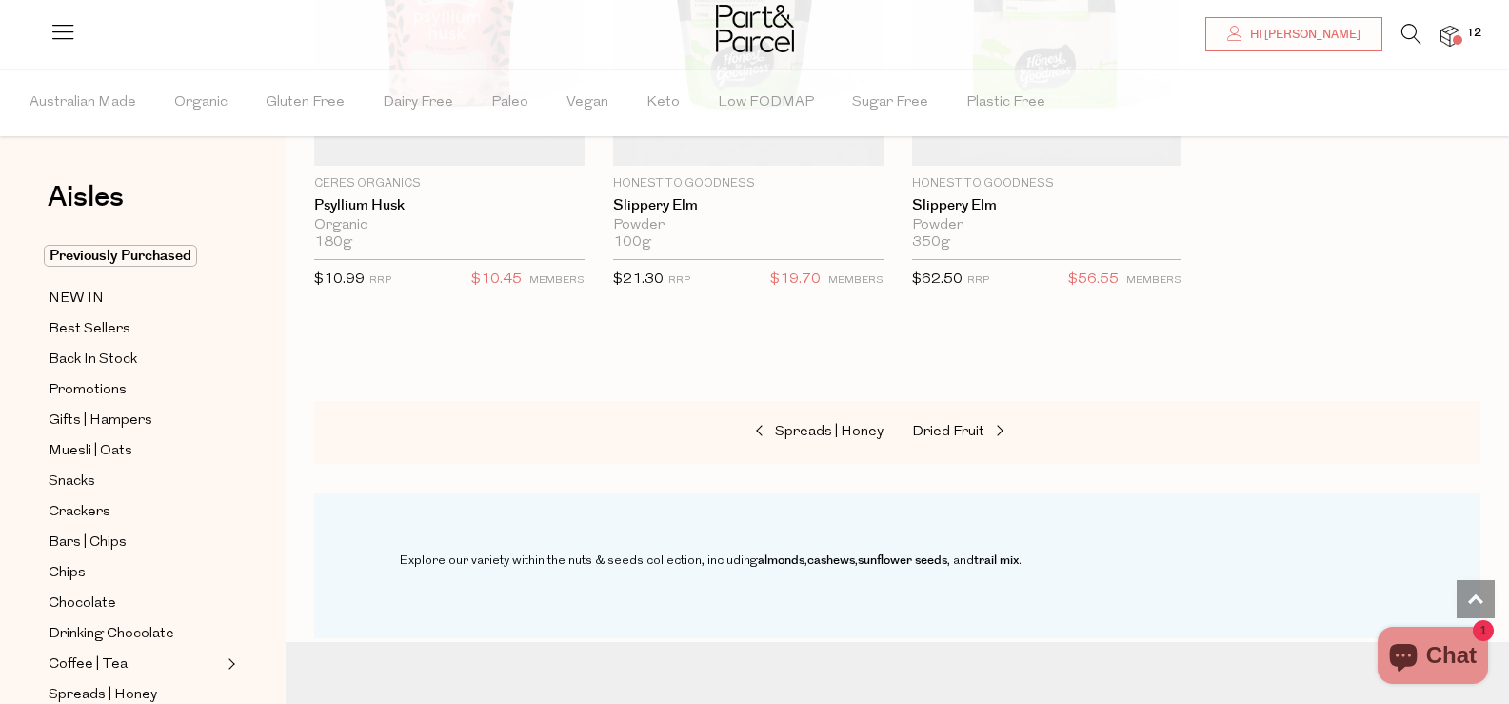
scroll to position [5809, 0]
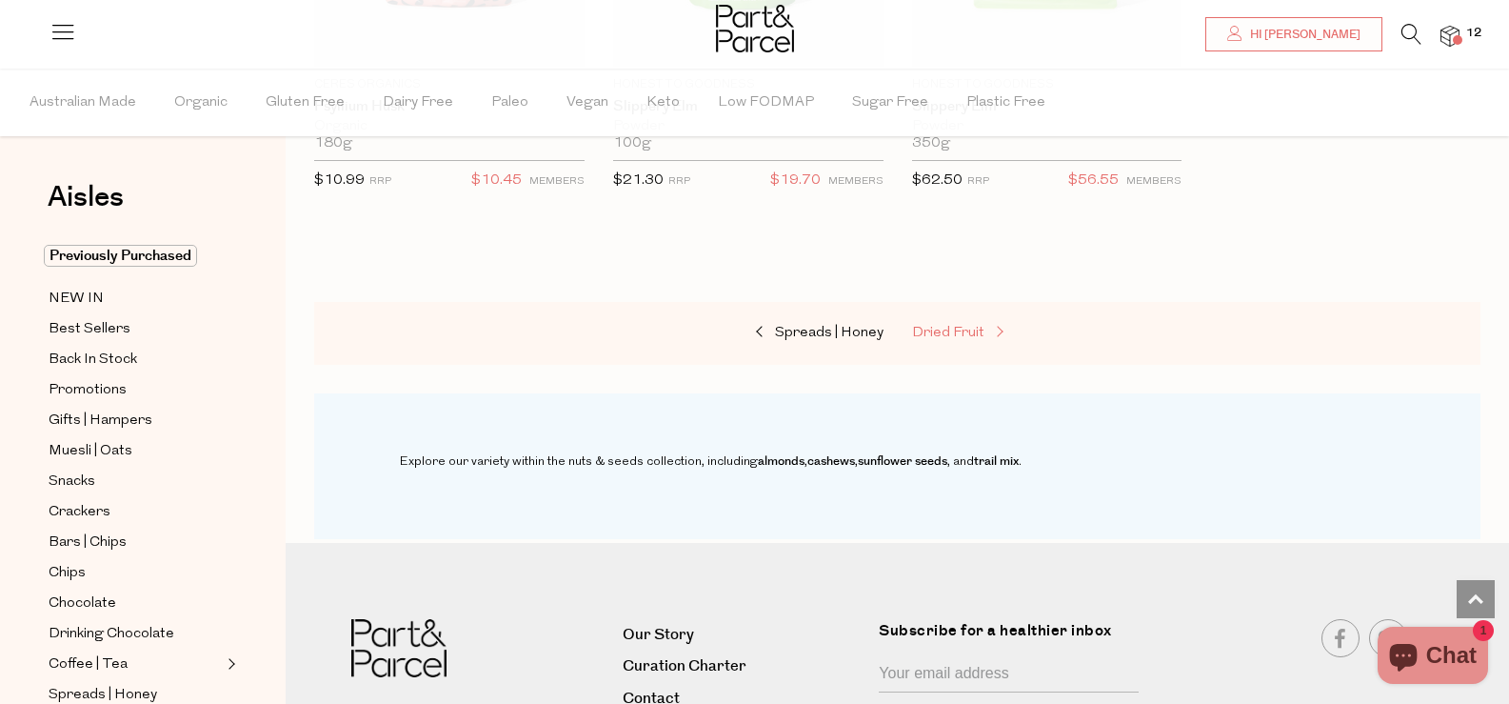
click at [961, 326] on span "Dried Fruit" at bounding box center [948, 333] width 72 height 14
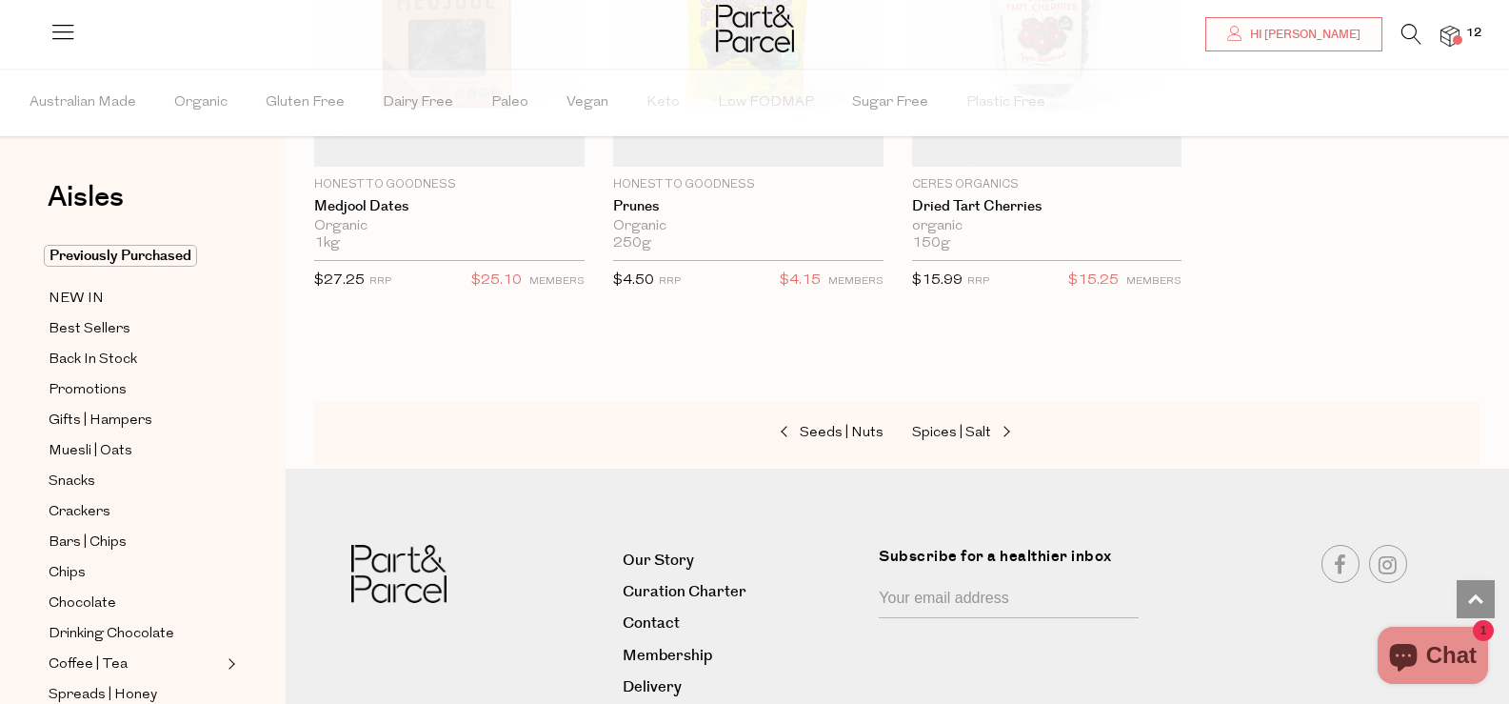
scroll to position [1476, 0]
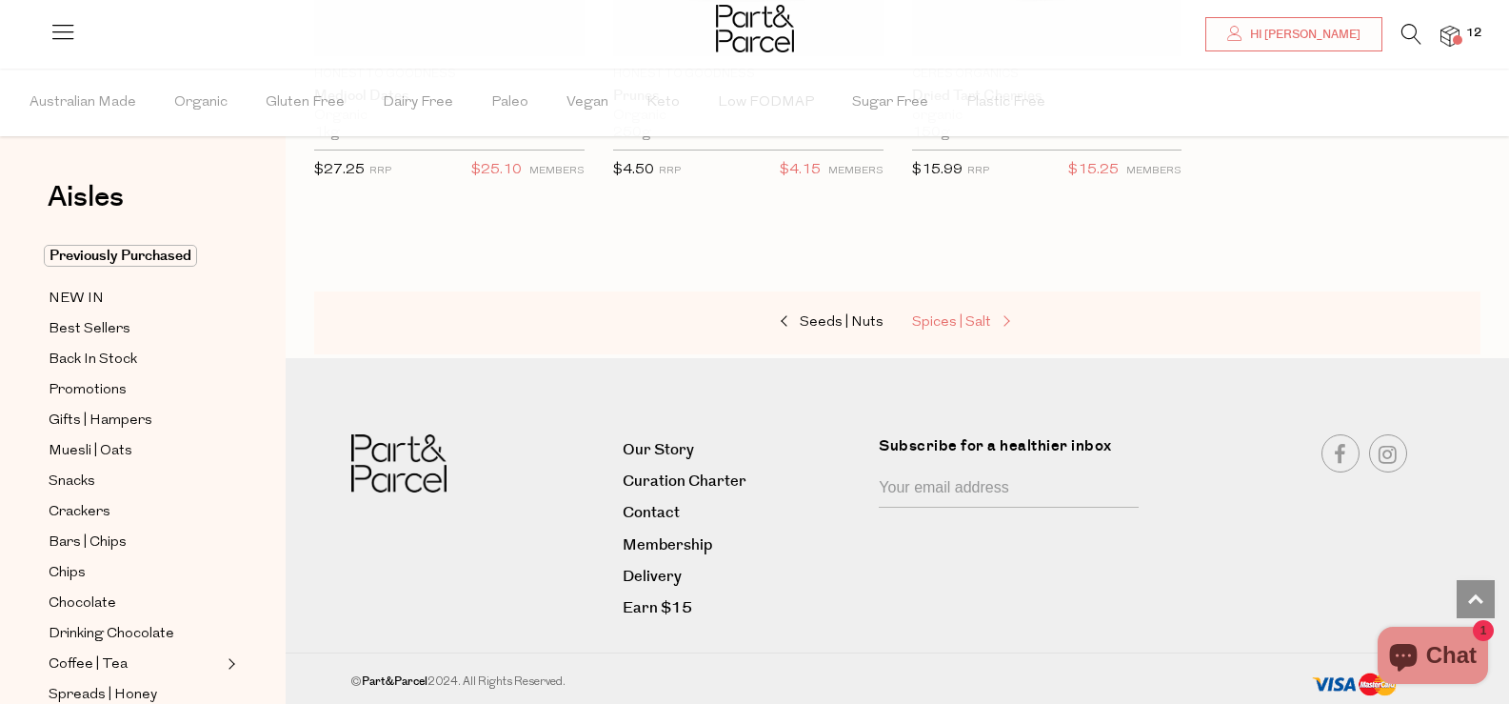
click at [962, 327] on span "Spices | Salt" at bounding box center [951, 322] width 79 height 14
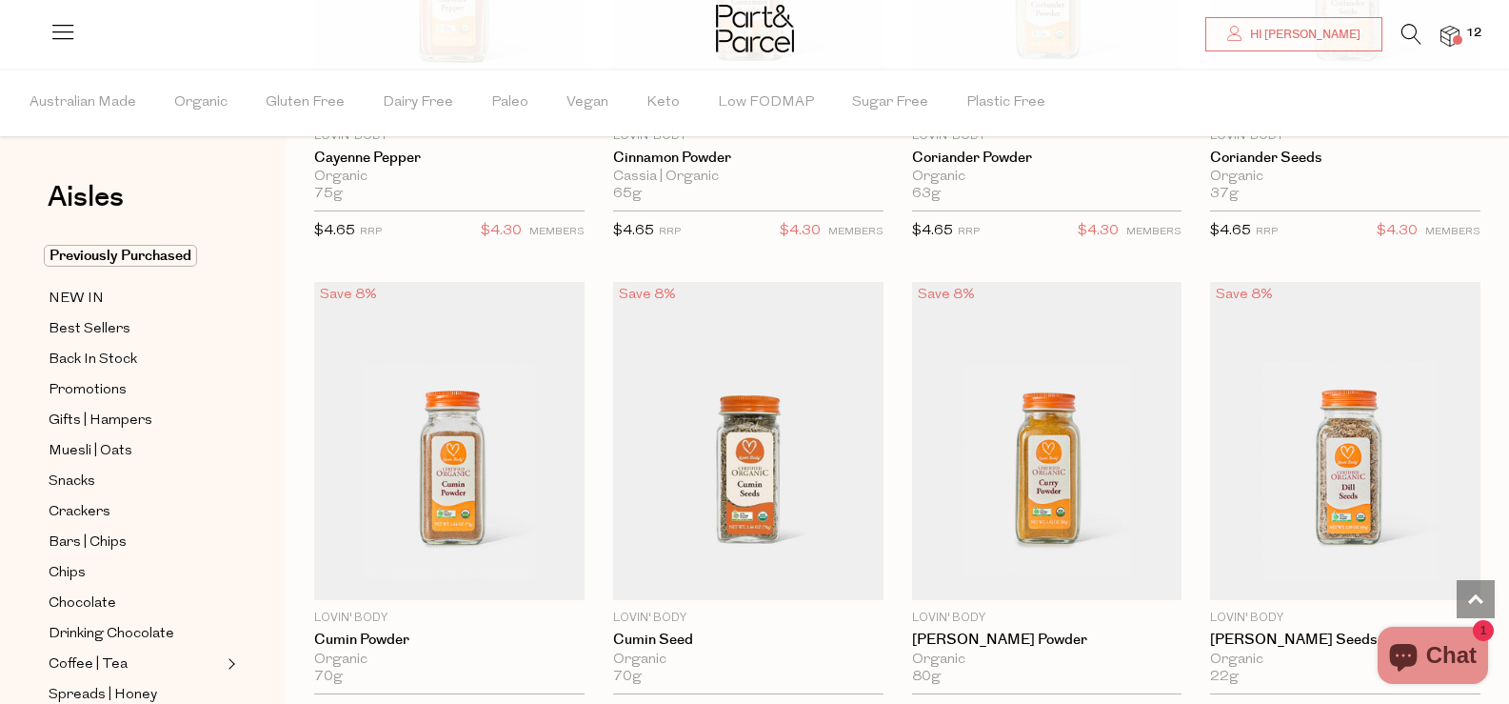
scroll to position [4476, 0]
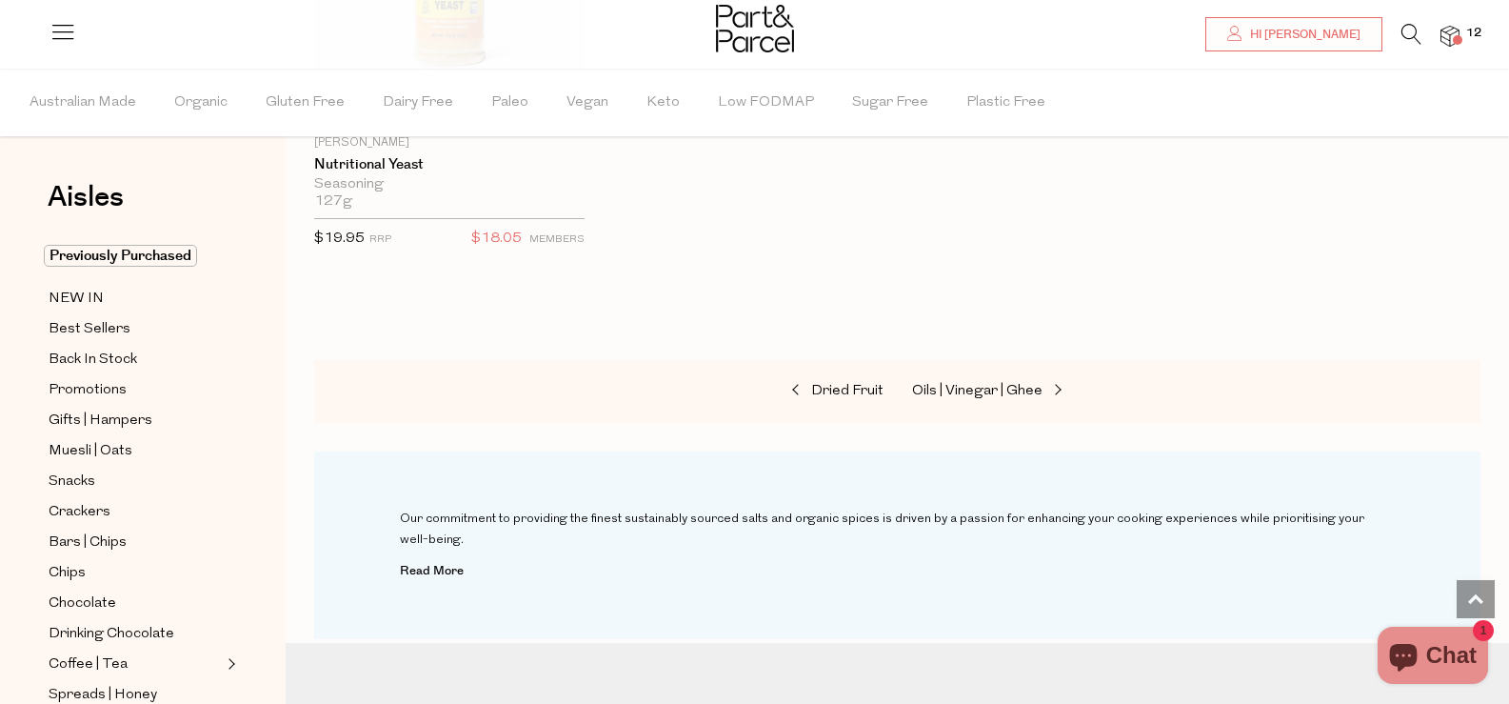
scroll to position [7238, 0]
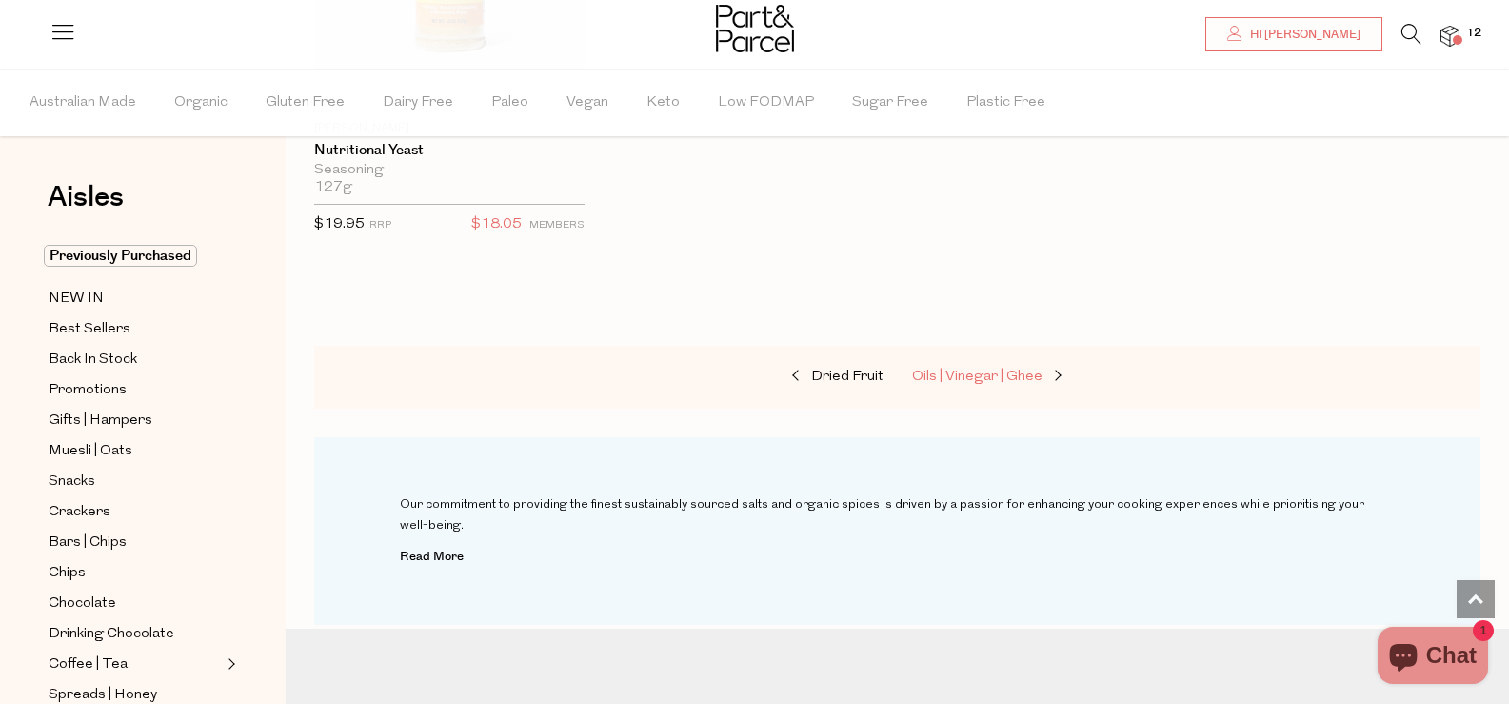
click at [973, 369] on span "Oils | Vinegar | Ghee" at bounding box center [977, 376] width 130 height 14
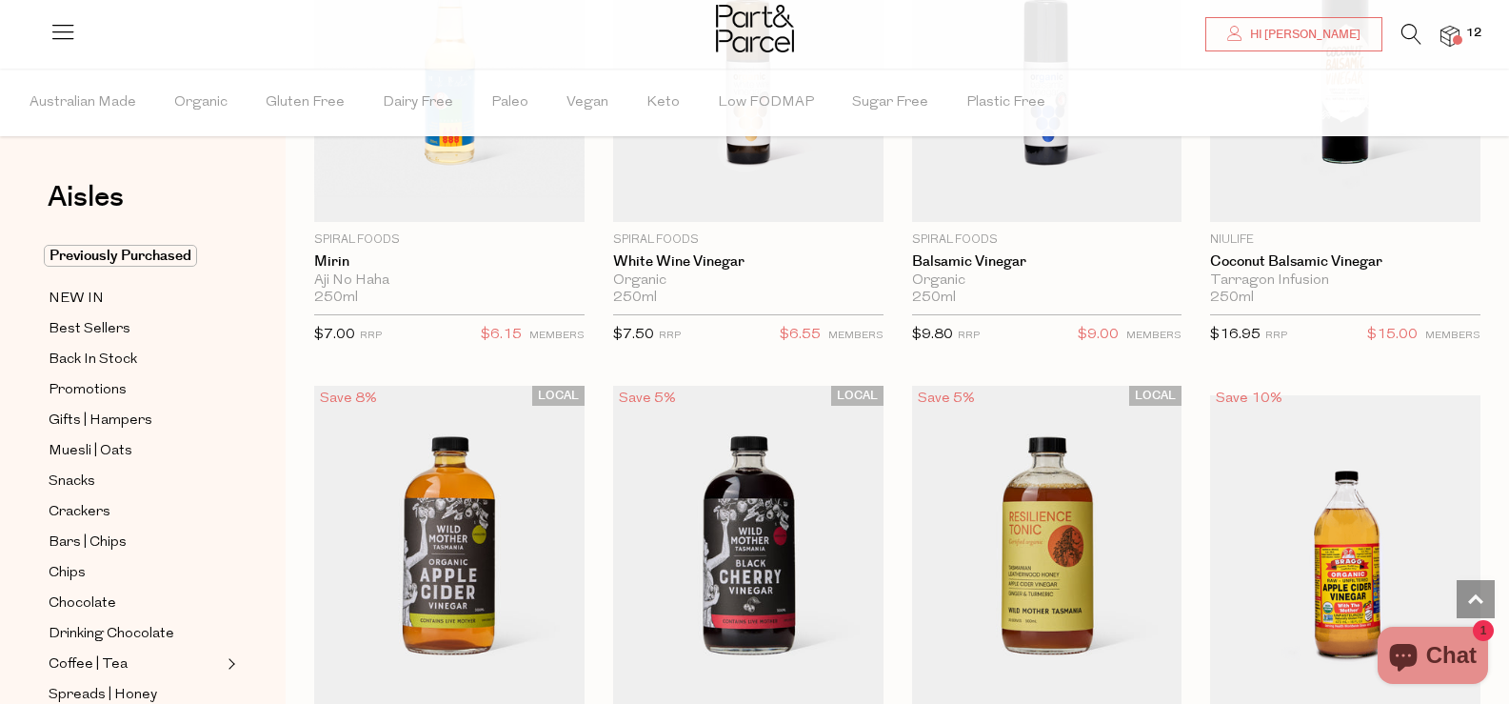
scroll to position [5248, 0]
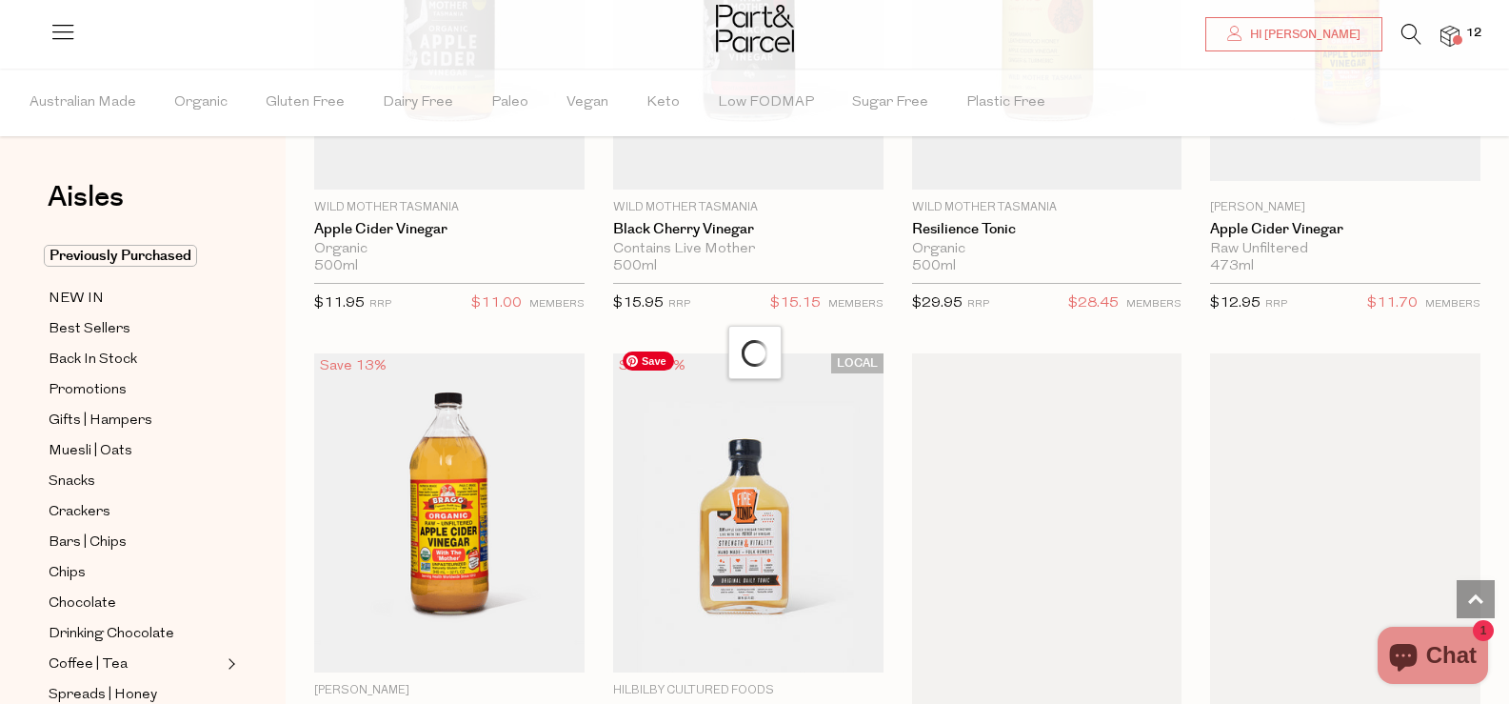
scroll to position [6201, 0]
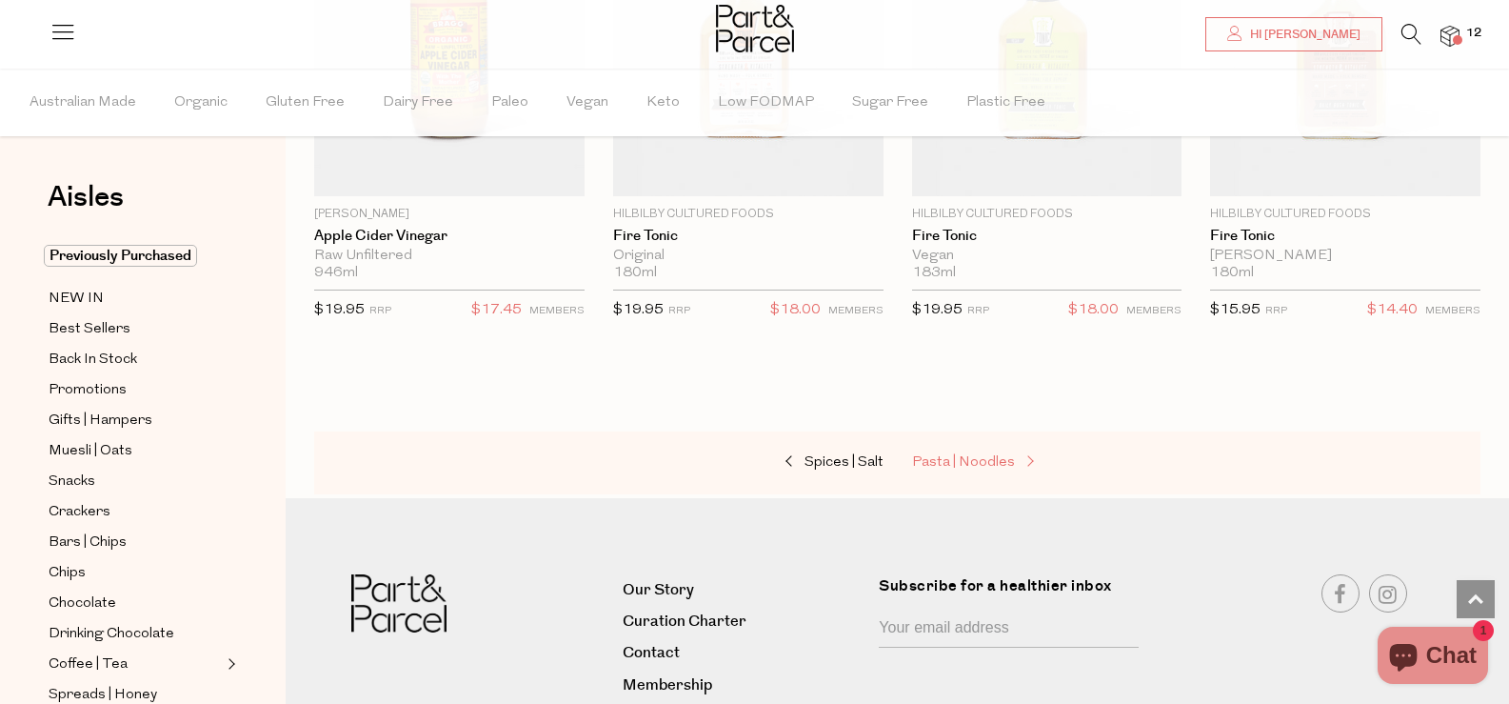
click at [945, 455] on span "Pasta | Noodles" at bounding box center [963, 462] width 103 height 14
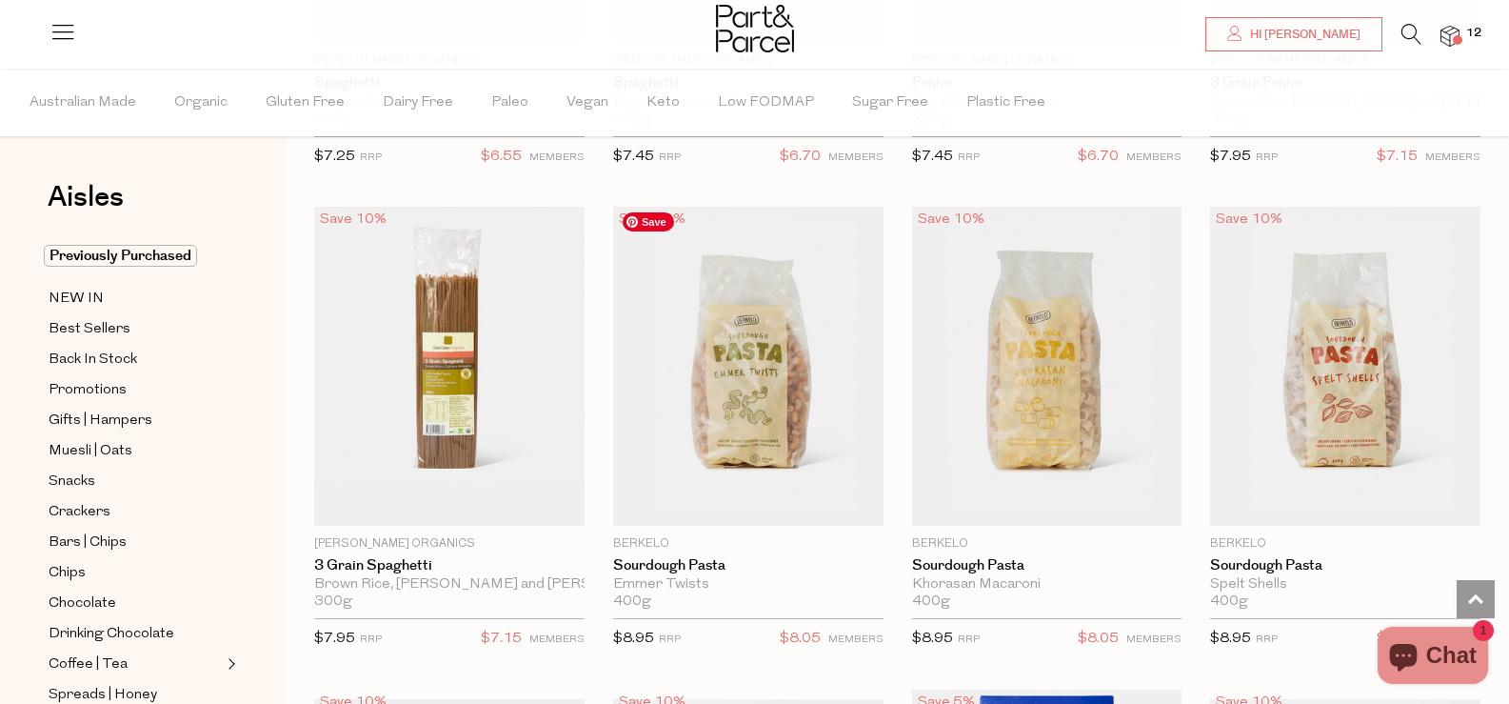
scroll to position [2000, 0]
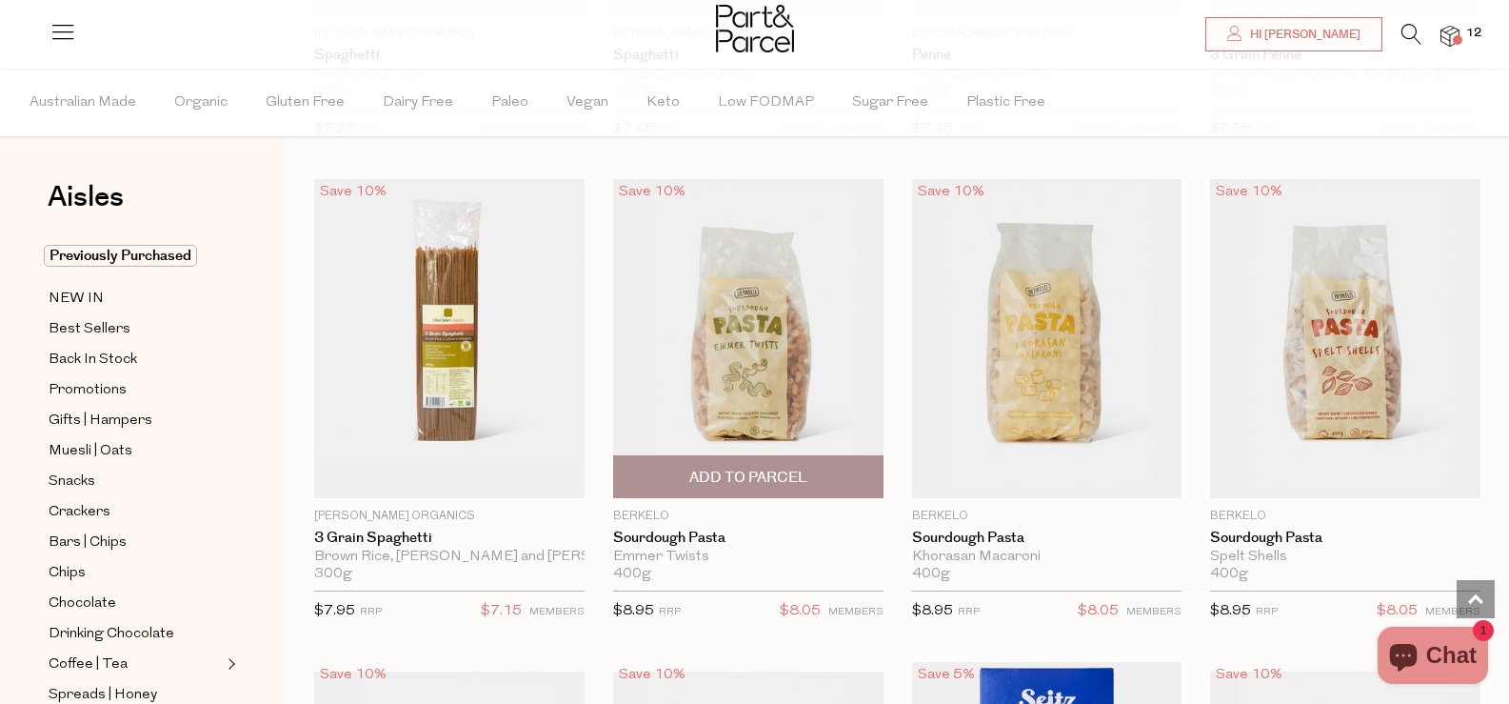
click at [730, 469] on span "Add To Parcel" at bounding box center [748, 478] width 118 height 20
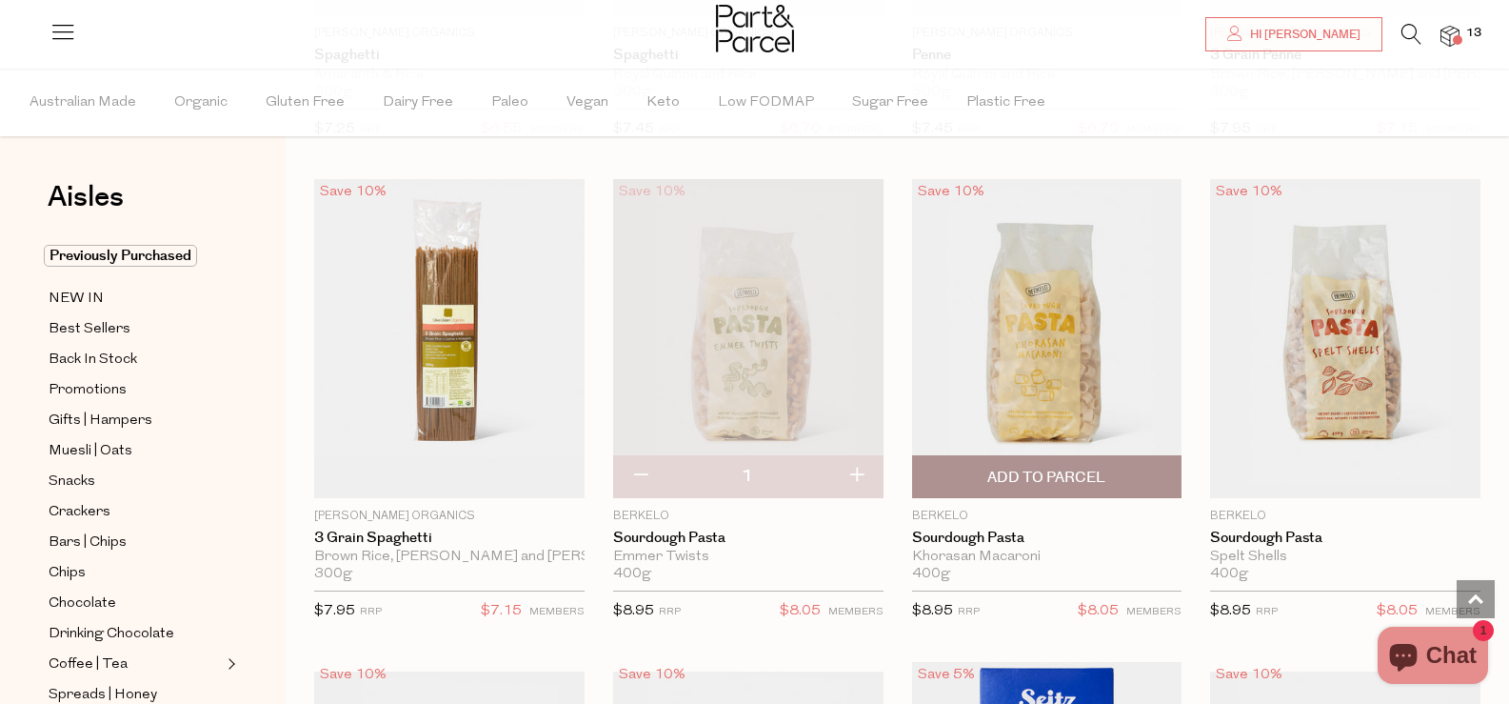
click at [1029, 470] on span "Add To Parcel" at bounding box center [1047, 478] width 118 height 20
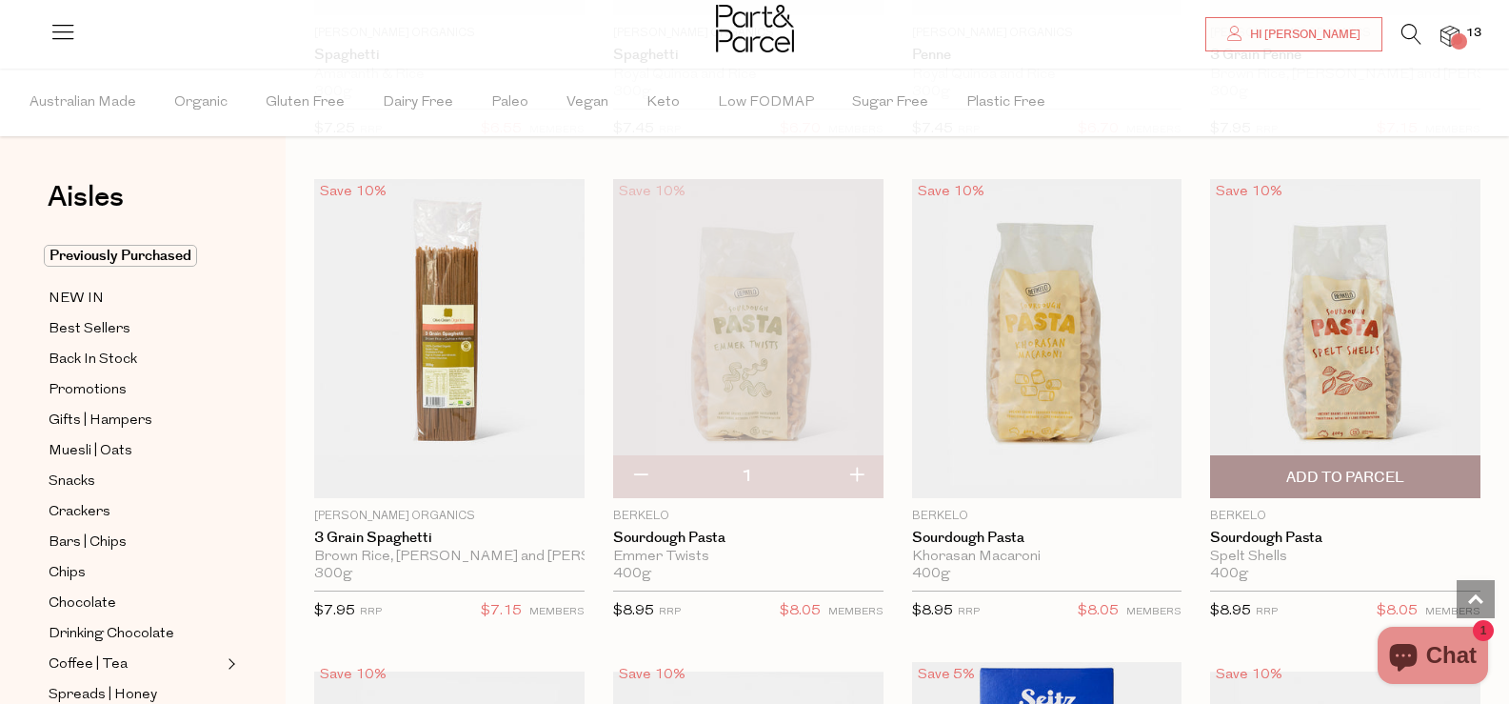
click at [1332, 456] on span "Add To Parcel" at bounding box center [1345, 476] width 259 height 41
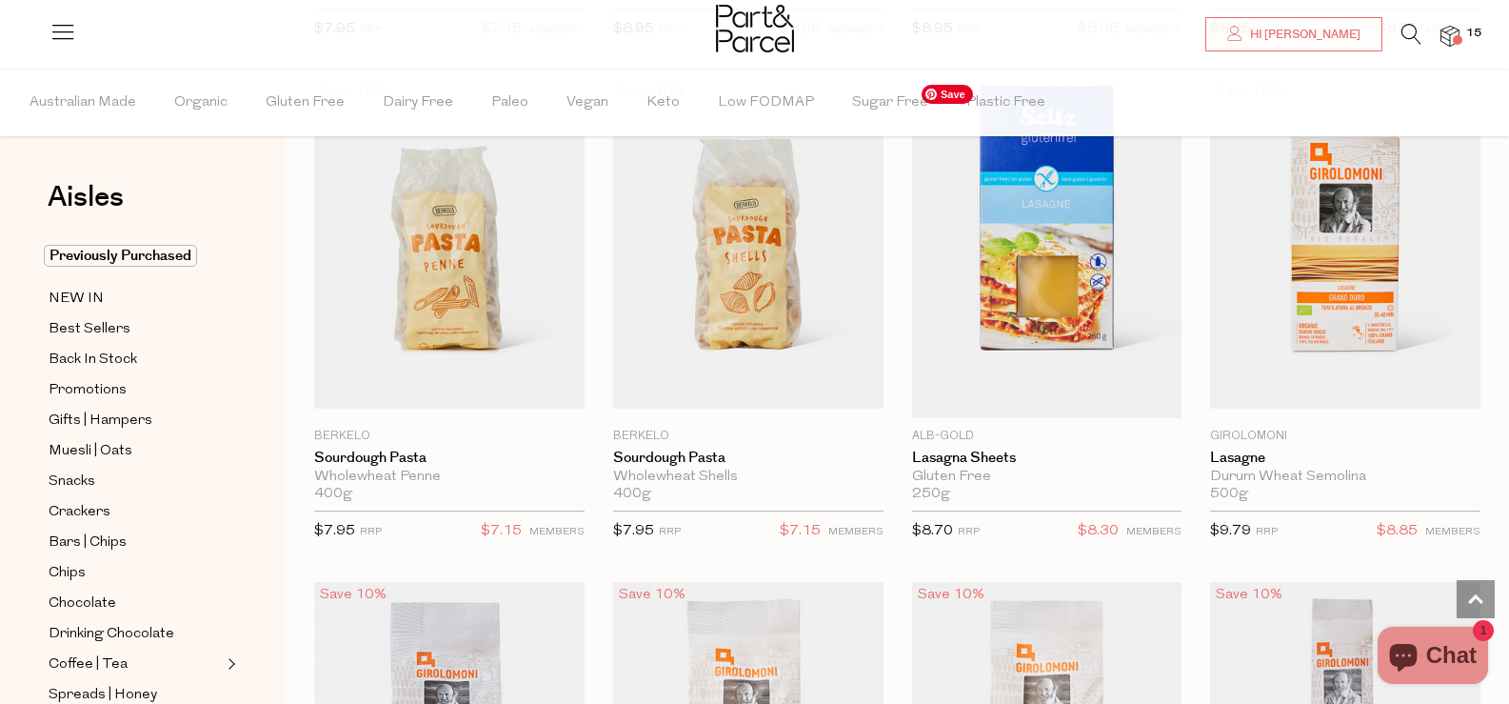
scroll to position [2666, 0]
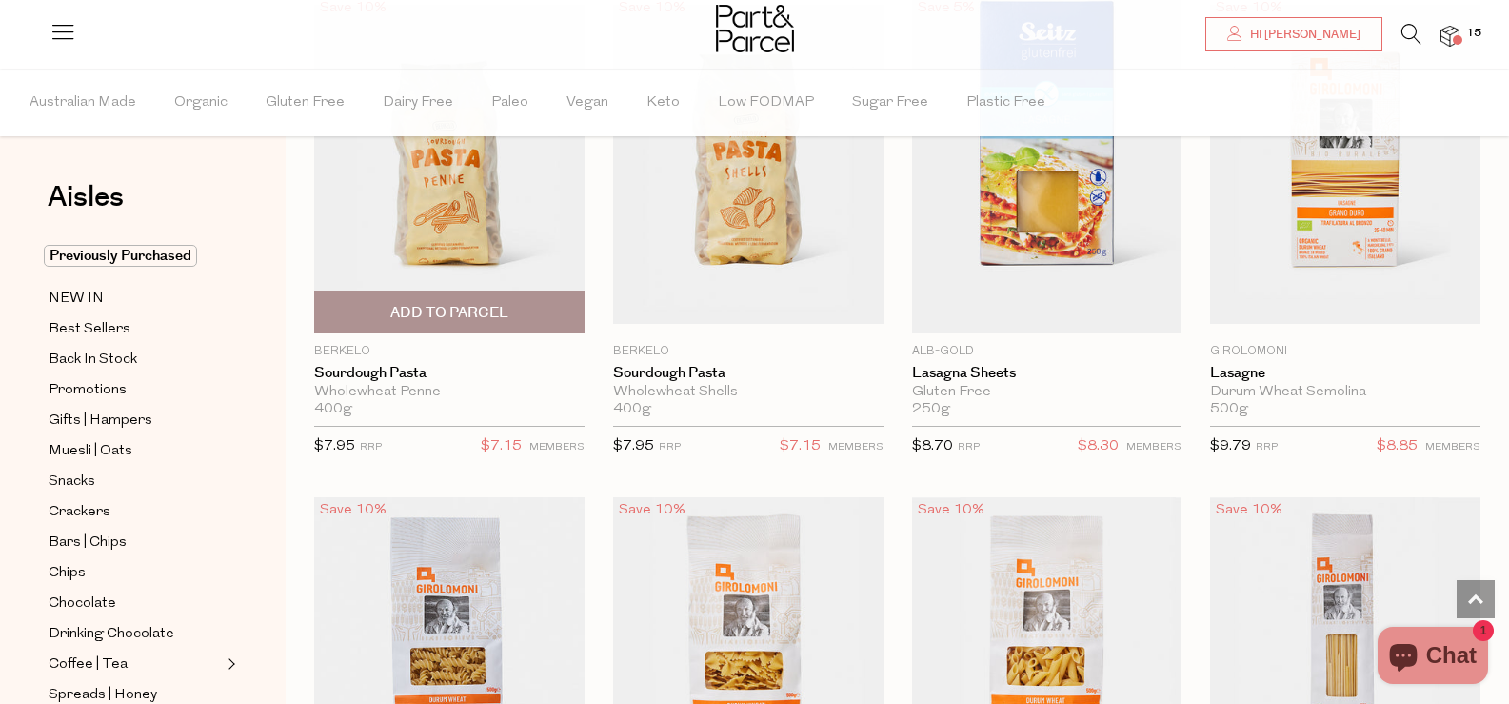
click at [459, 307] on span "Add To Parcel" at bounding box center [449, 313] width 118 height 20
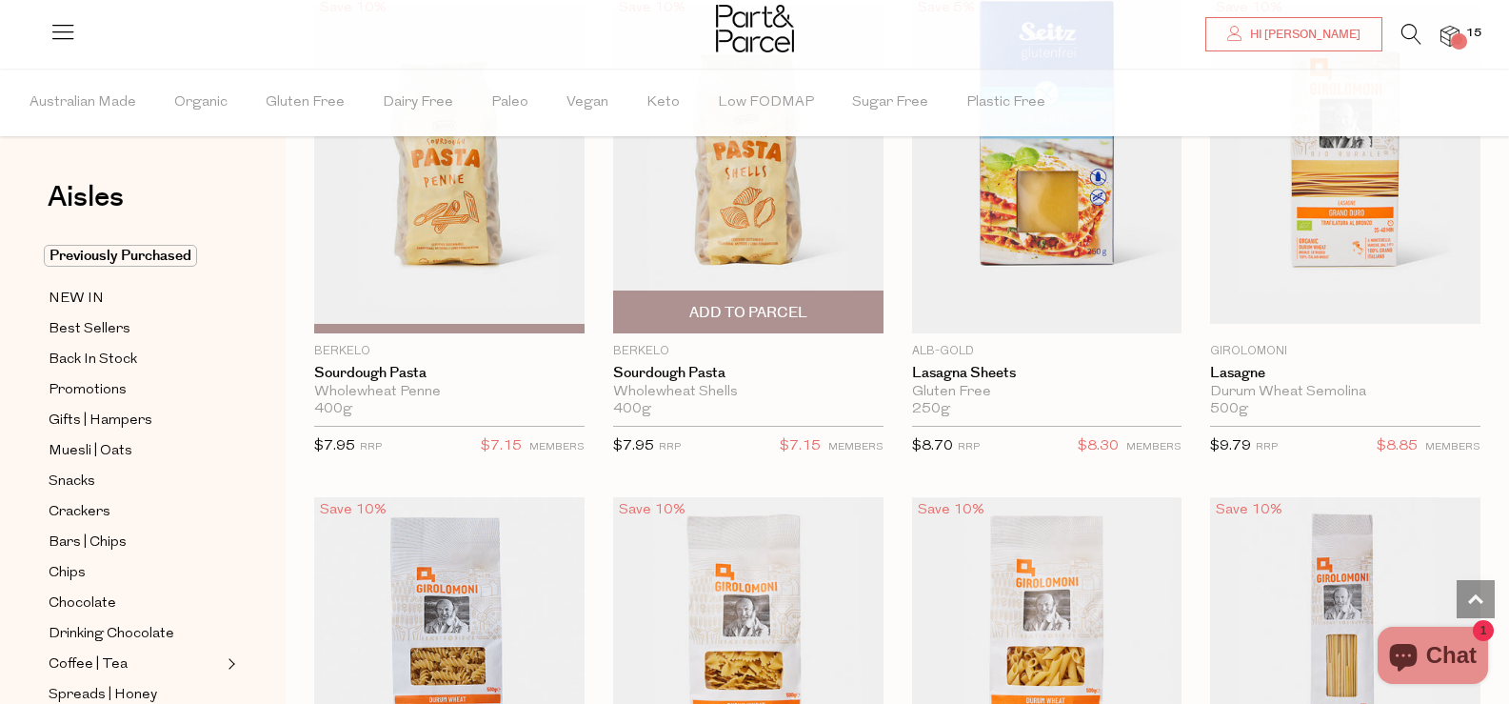
click at [783, 311] on span "Add To Parcel" at bounding box center [748, 313] width 118 height 20
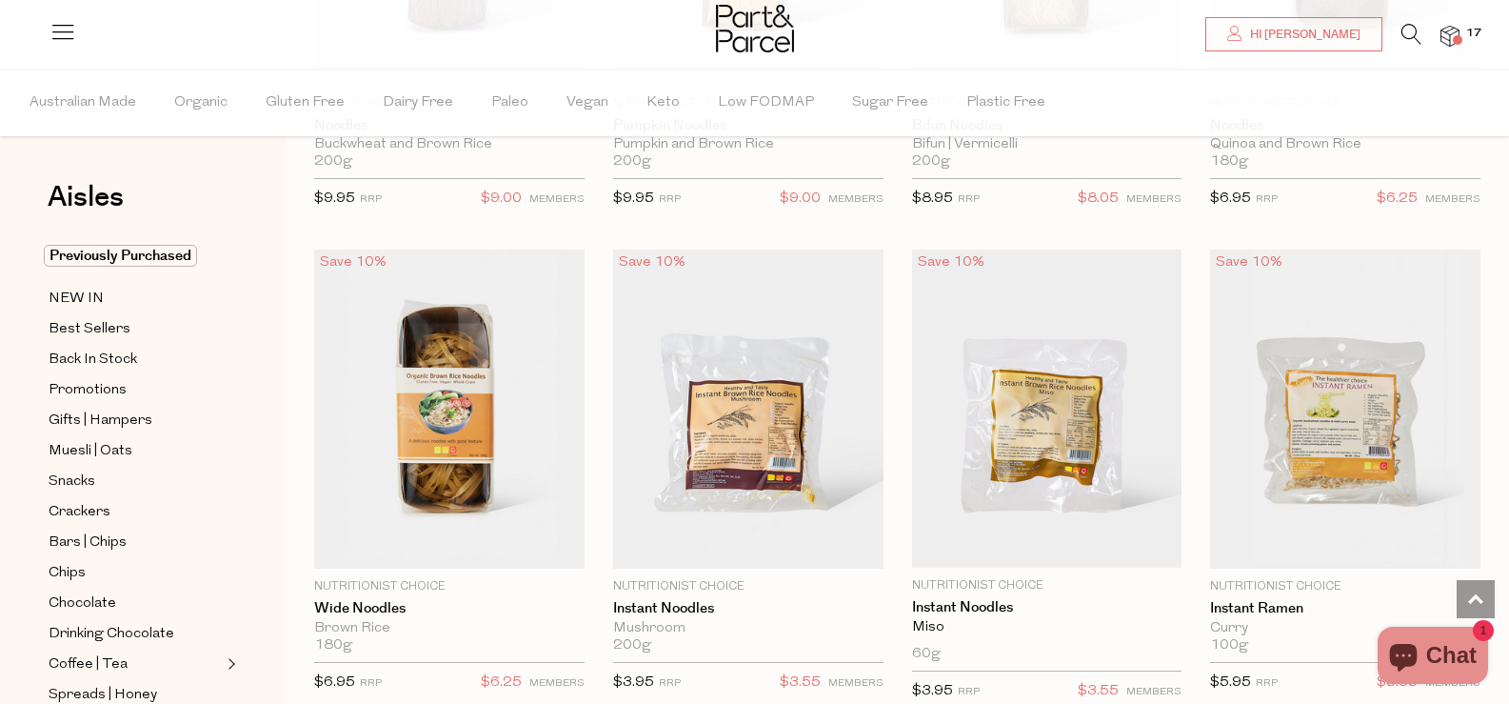
scroll to position [5333, 0]
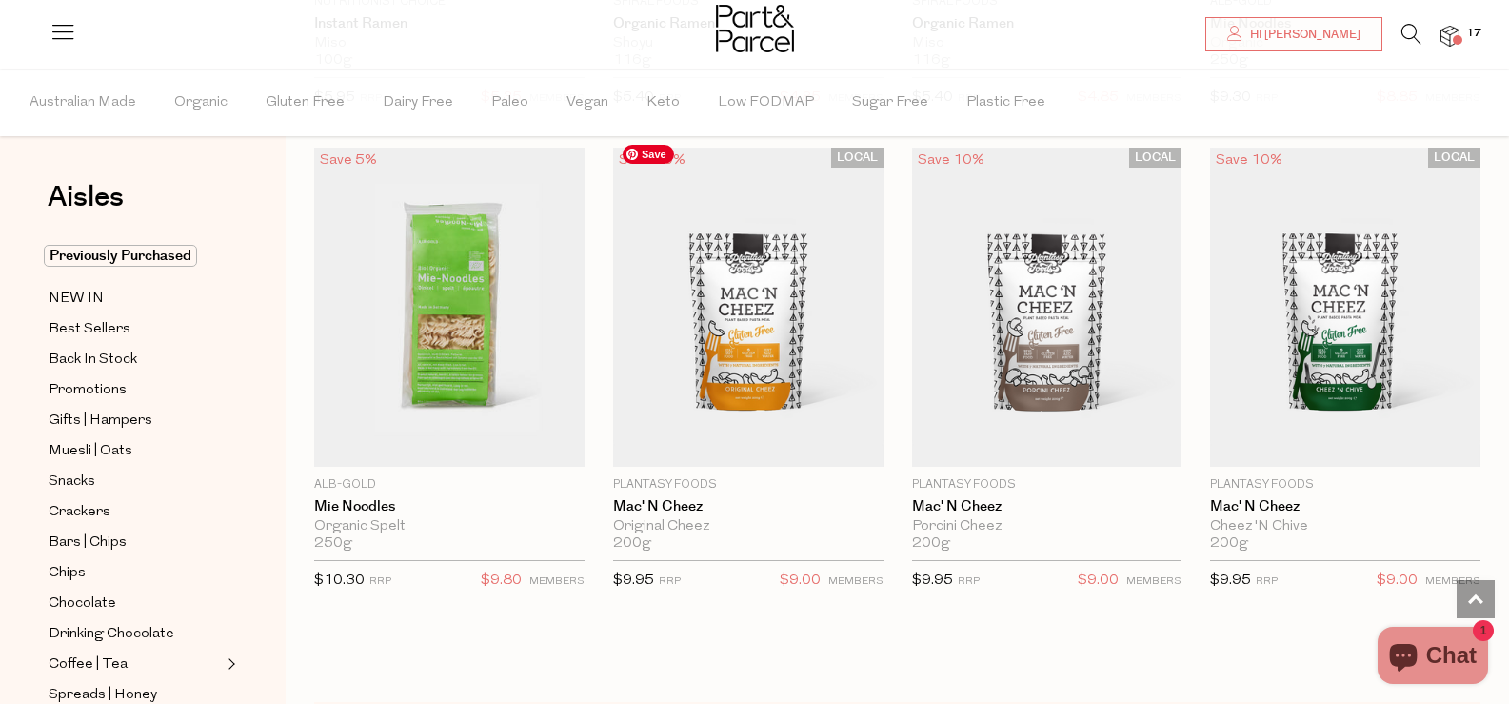
scroll to position [6666, 0]
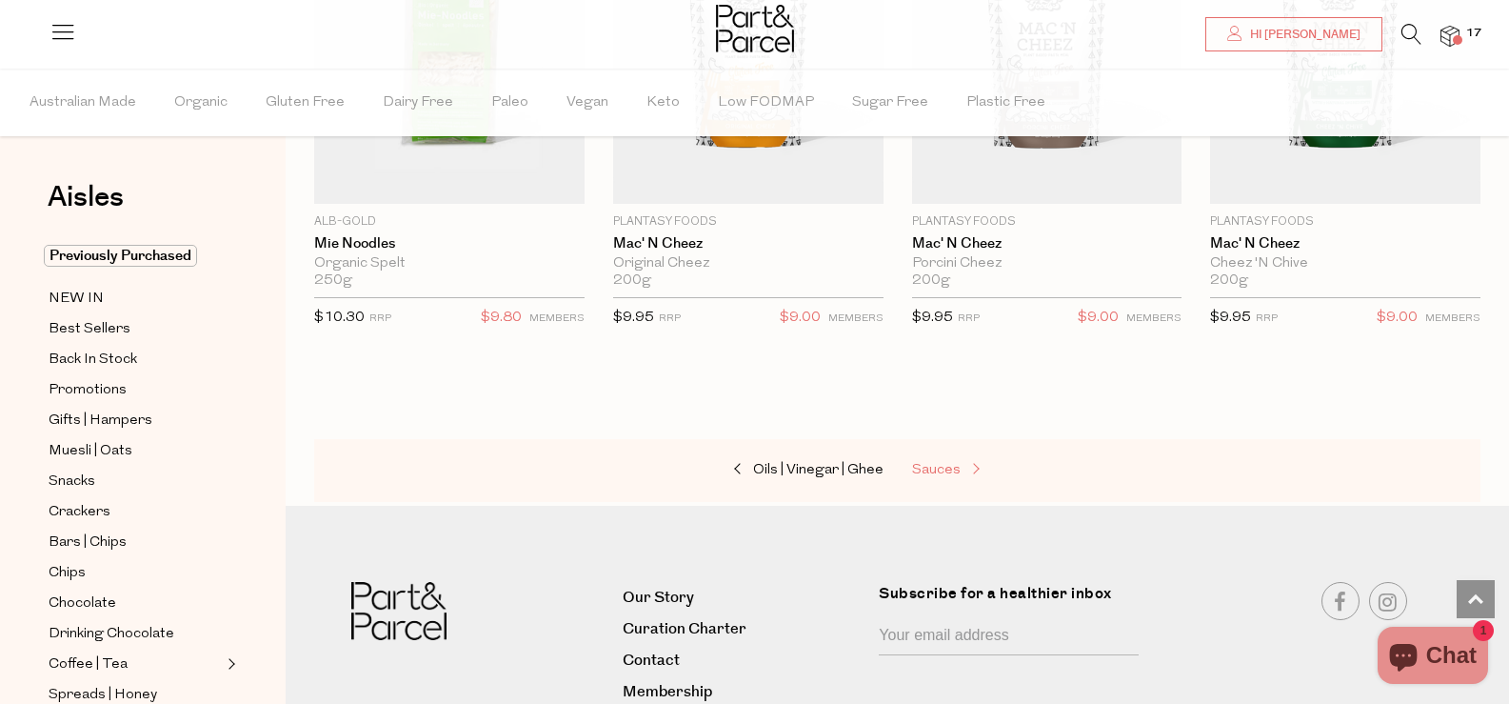
click at [929, 463] on span "Sauces" at bounding box center [936, 470] width 49 height 14
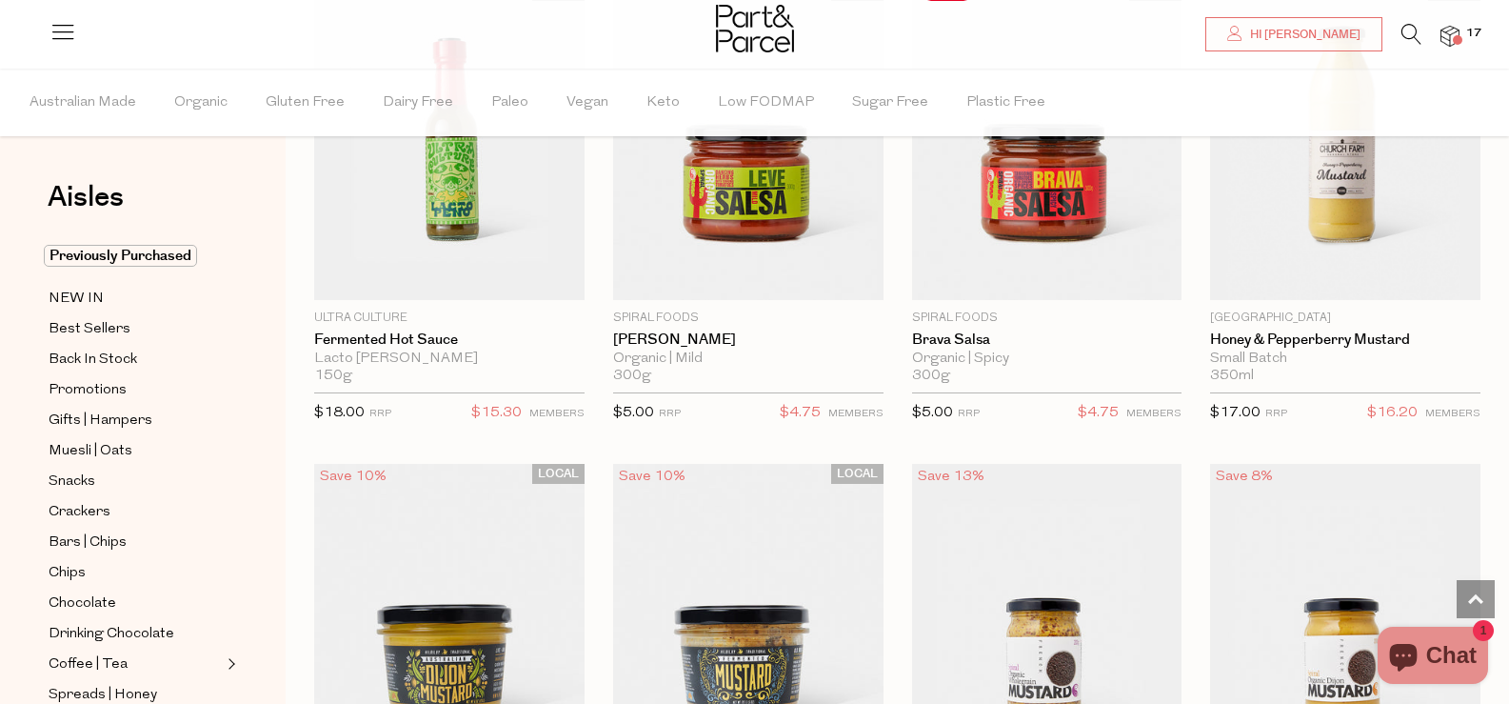
scroll to position [4952, 0]
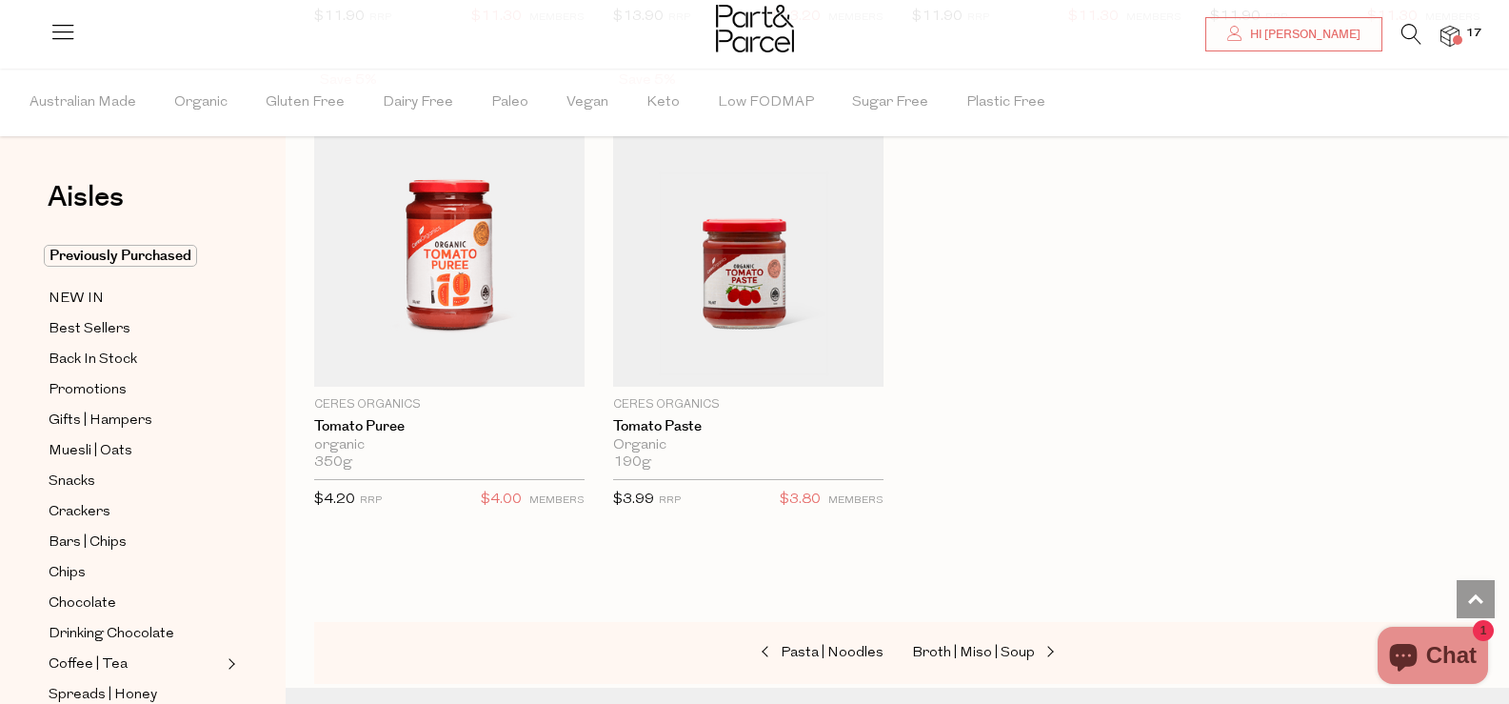
scroll to position [8095, 0]
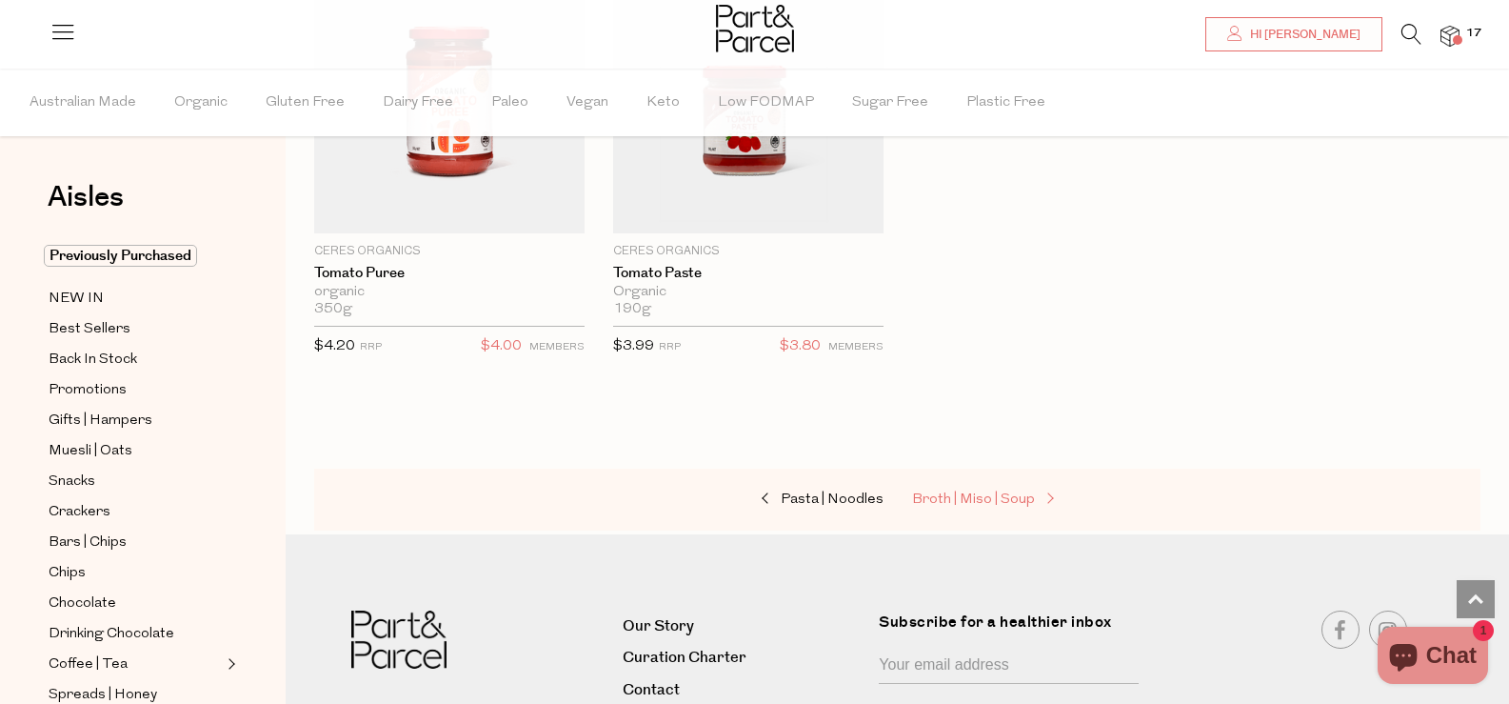
click at [959, 492] on span "Broth | Miso | Soup" at bounding box center [973, 499] width 123 height 14
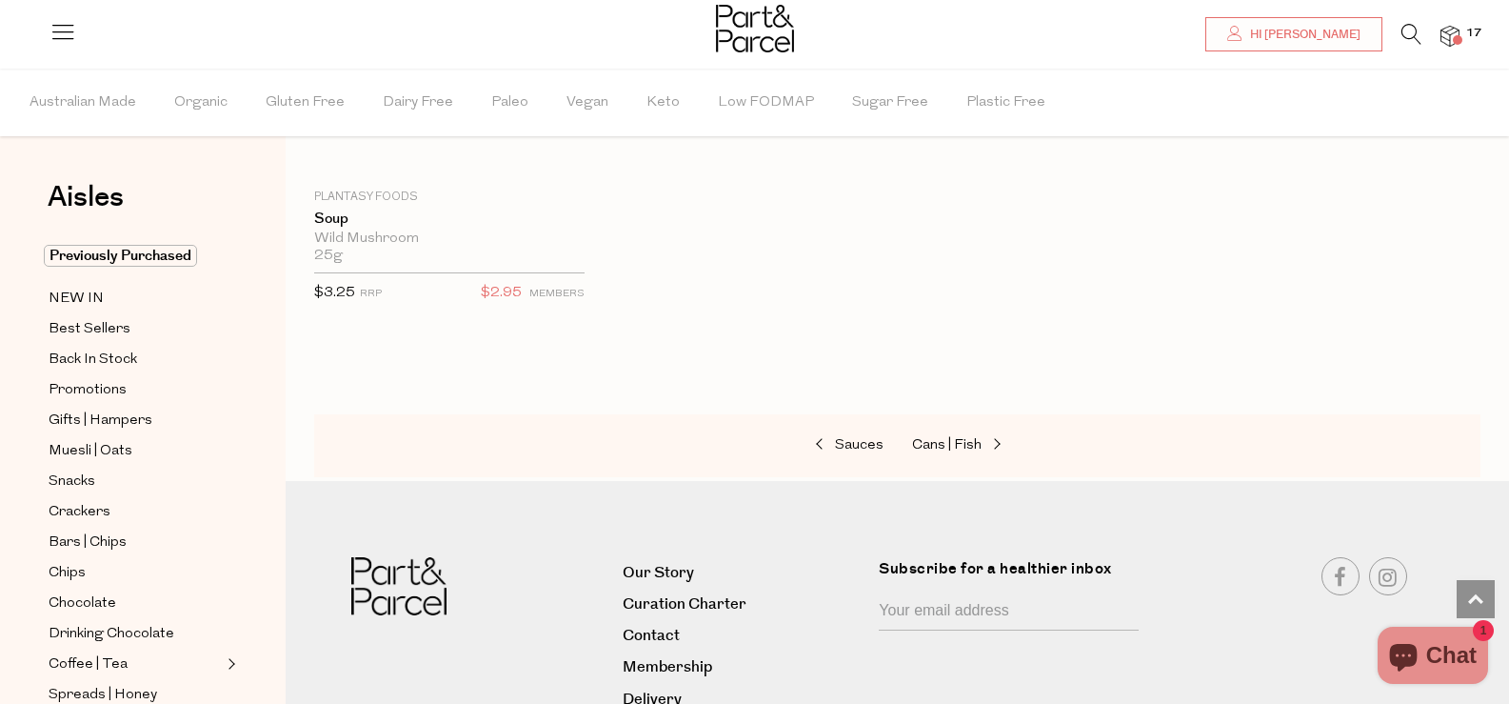
scroll to position [4366, 0]
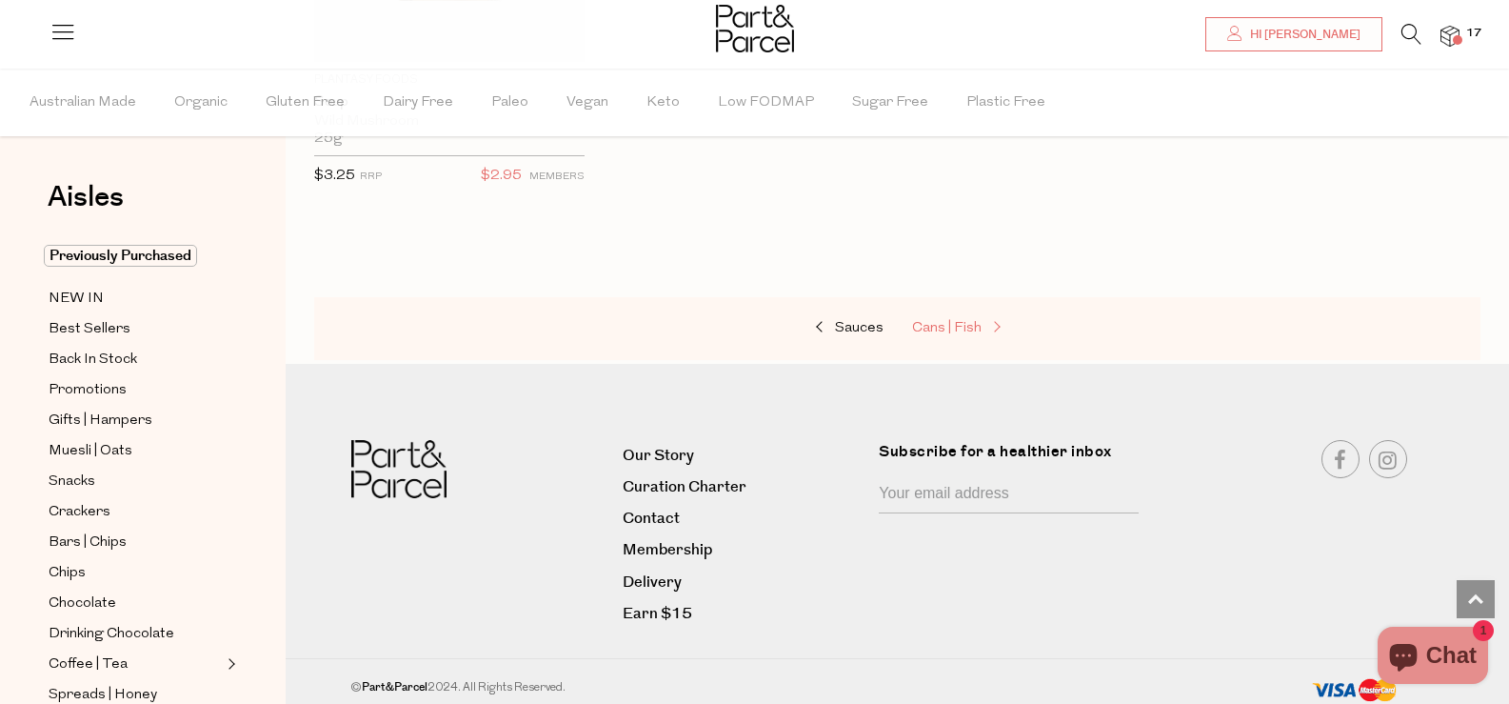
click at [915, 321] on span "Cans | Fish" at bounding box center [947, 328] width 70 height 14
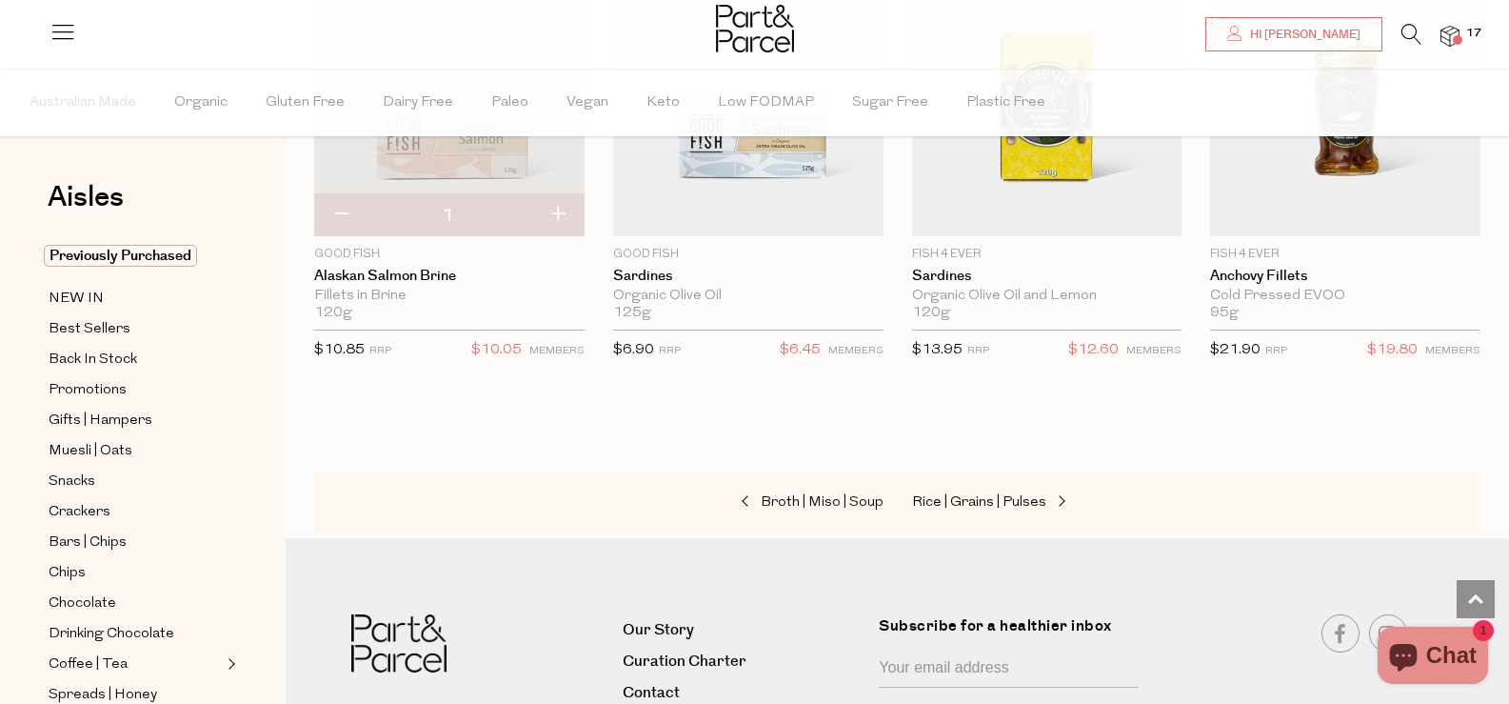
scroll to position [2926, 0]
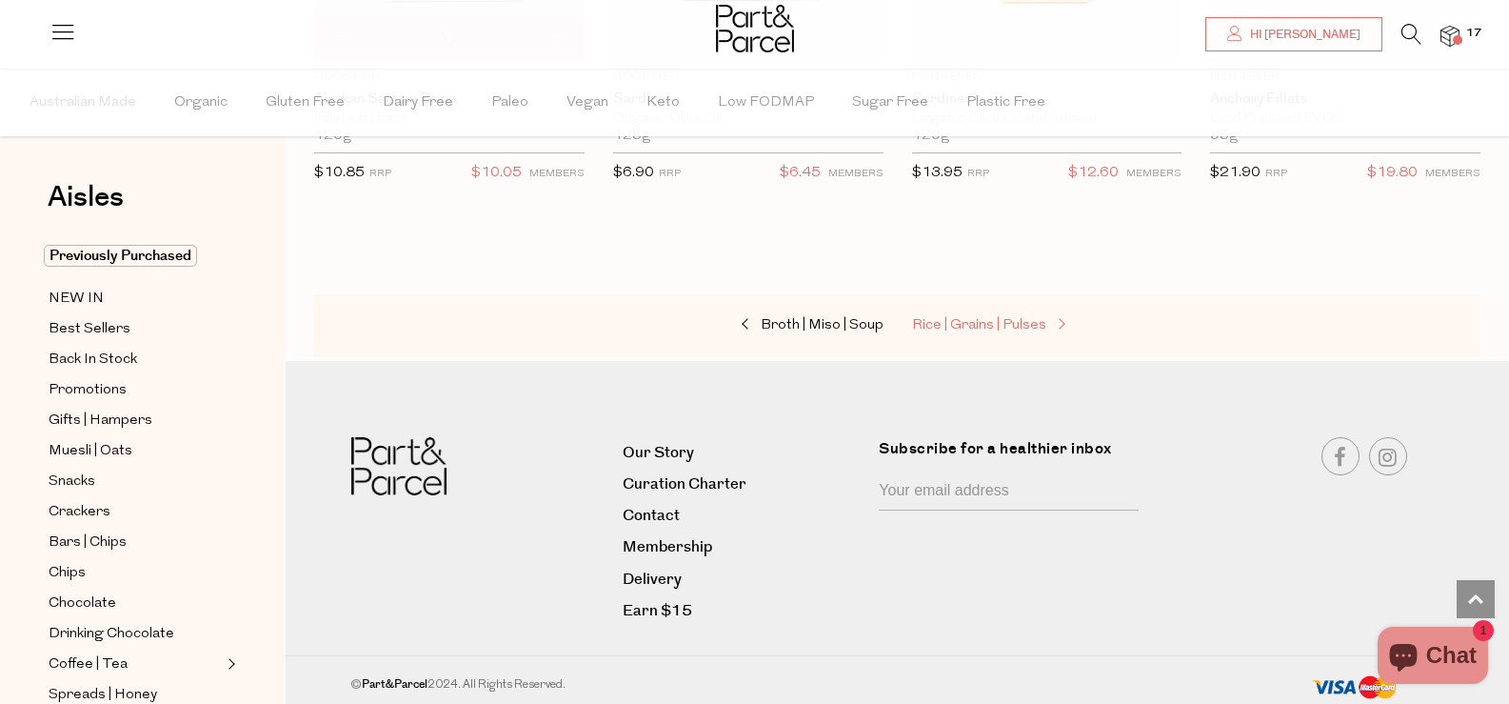
click at [997, 320] on span "Rice | Grains | Pulses" at bounding box center [979, 325] width 134 height 14
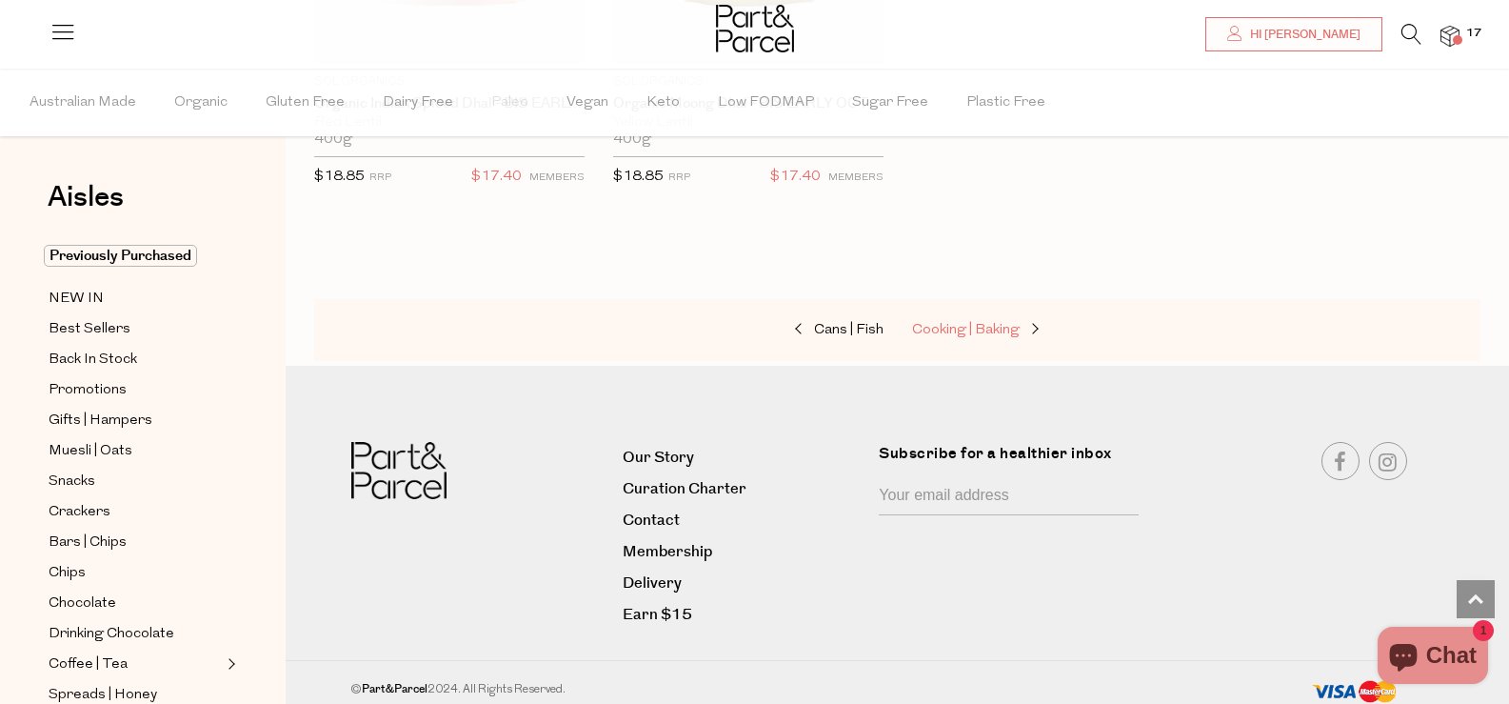
click at [997, 323] on span "Cooking | Baking" at bounding box center [966, 330] width 108 height 14
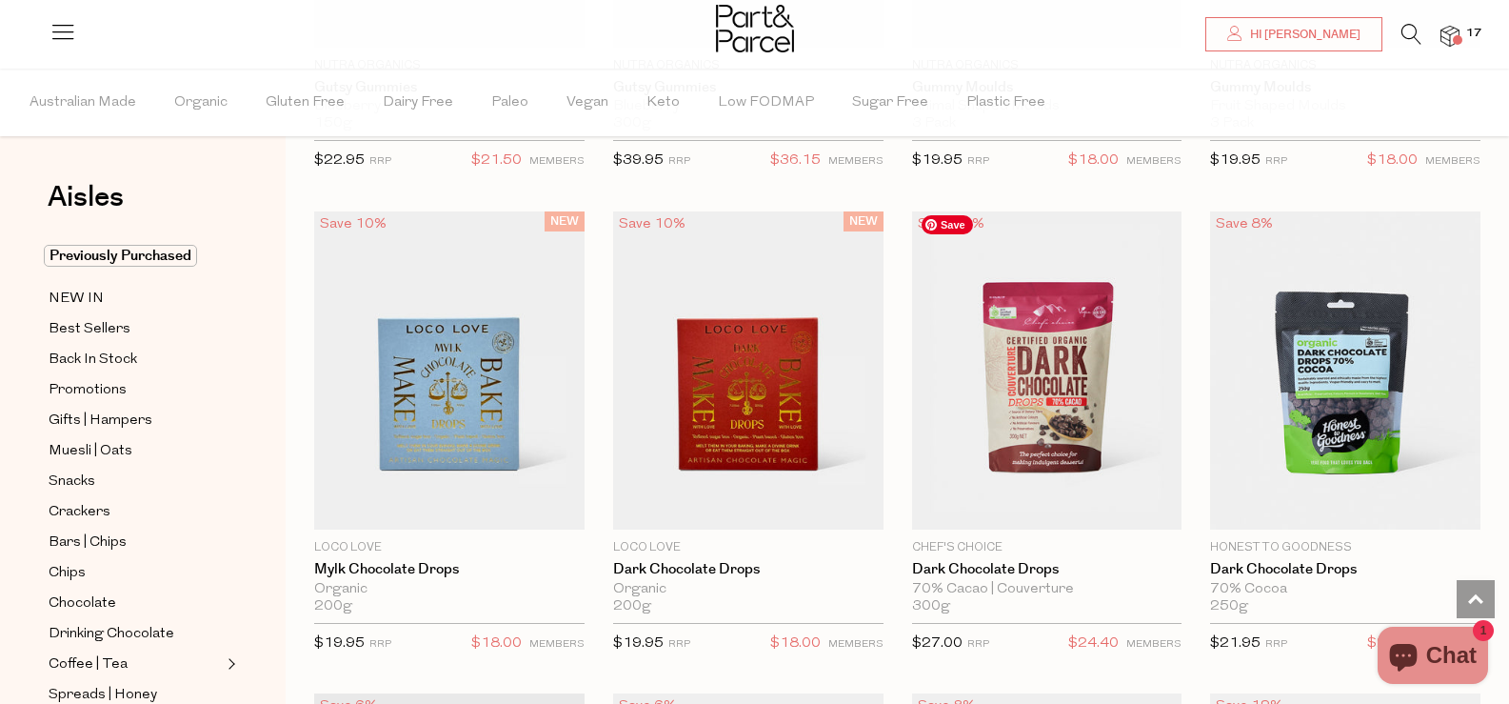
scroll to position [3524, 0]
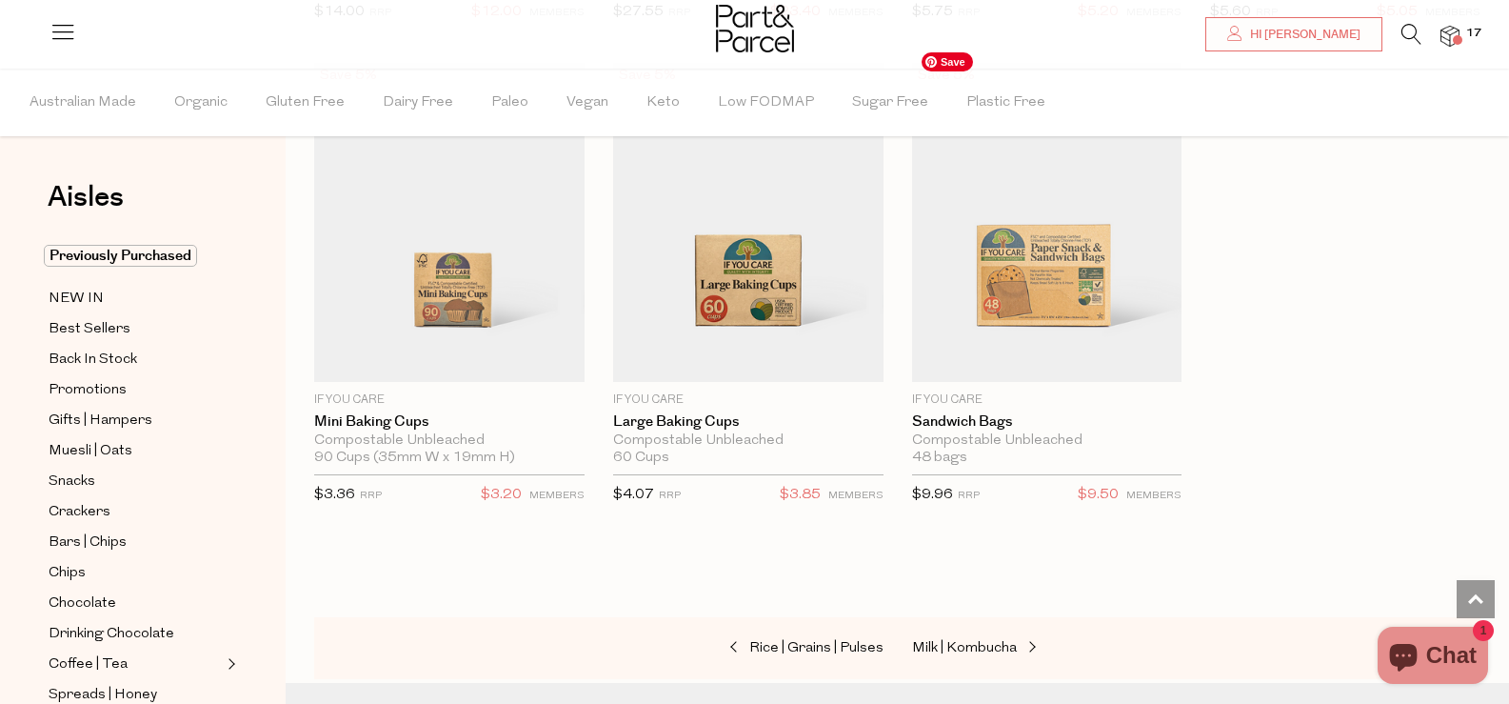
scroll to position [10647, 0]
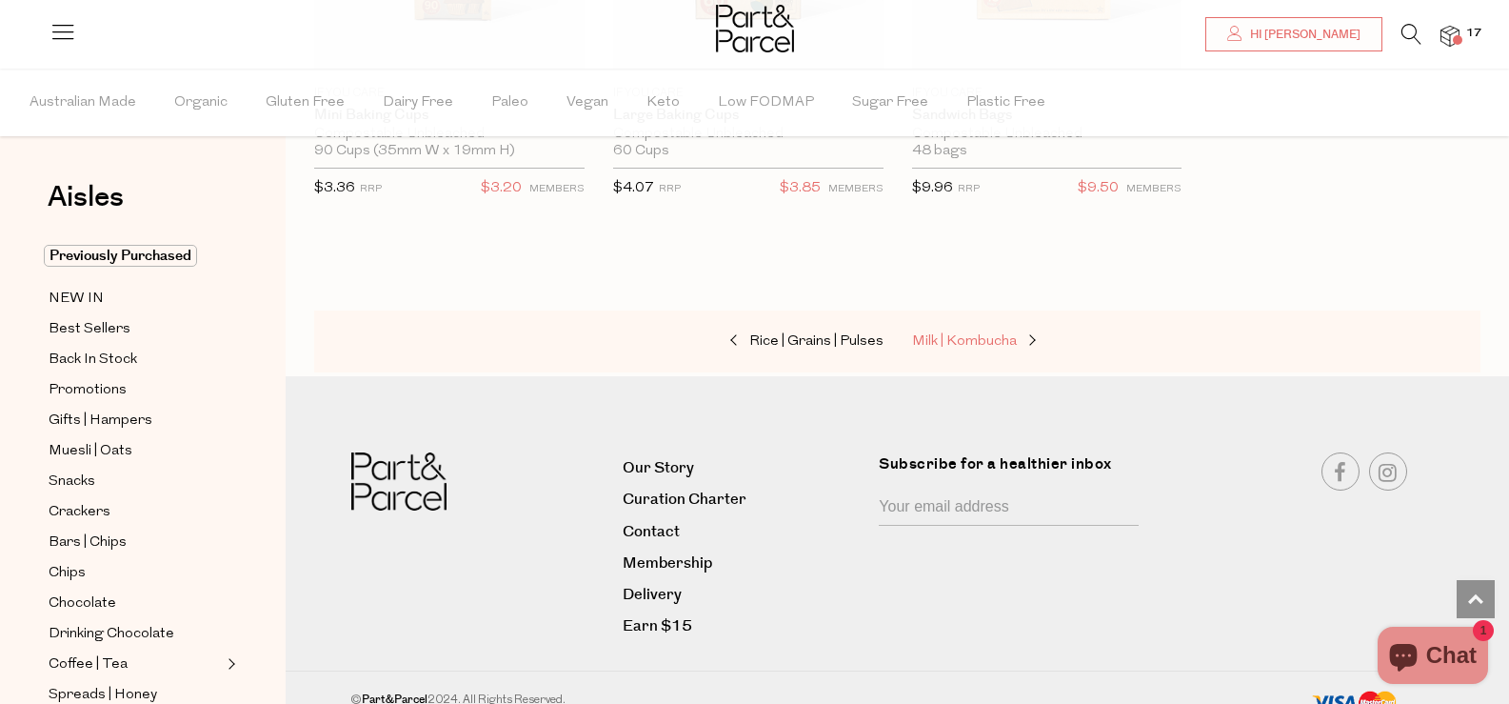
click at [997, 334] on span "Milk | Kombucha" at bounding box center [964, 341] width 105 height 14
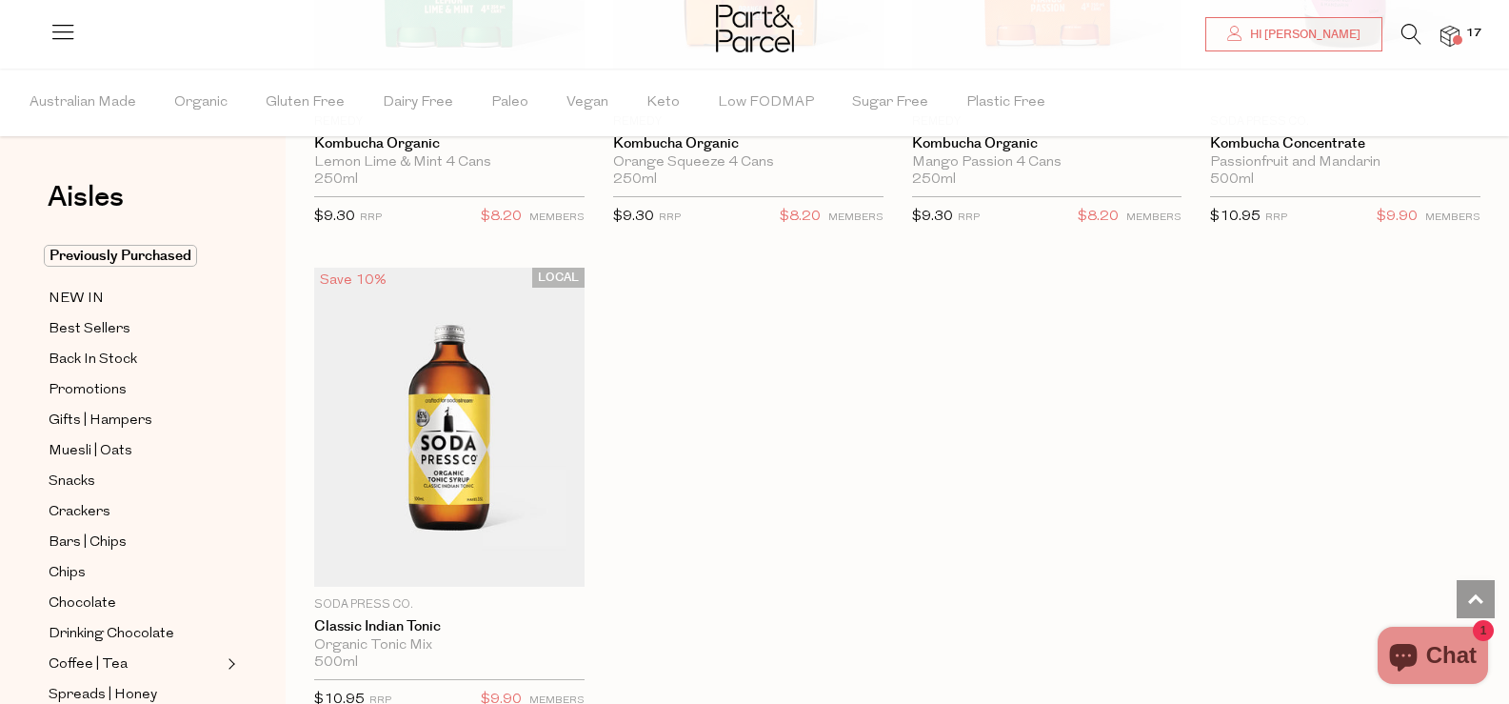
scroll to position [4190, 0]
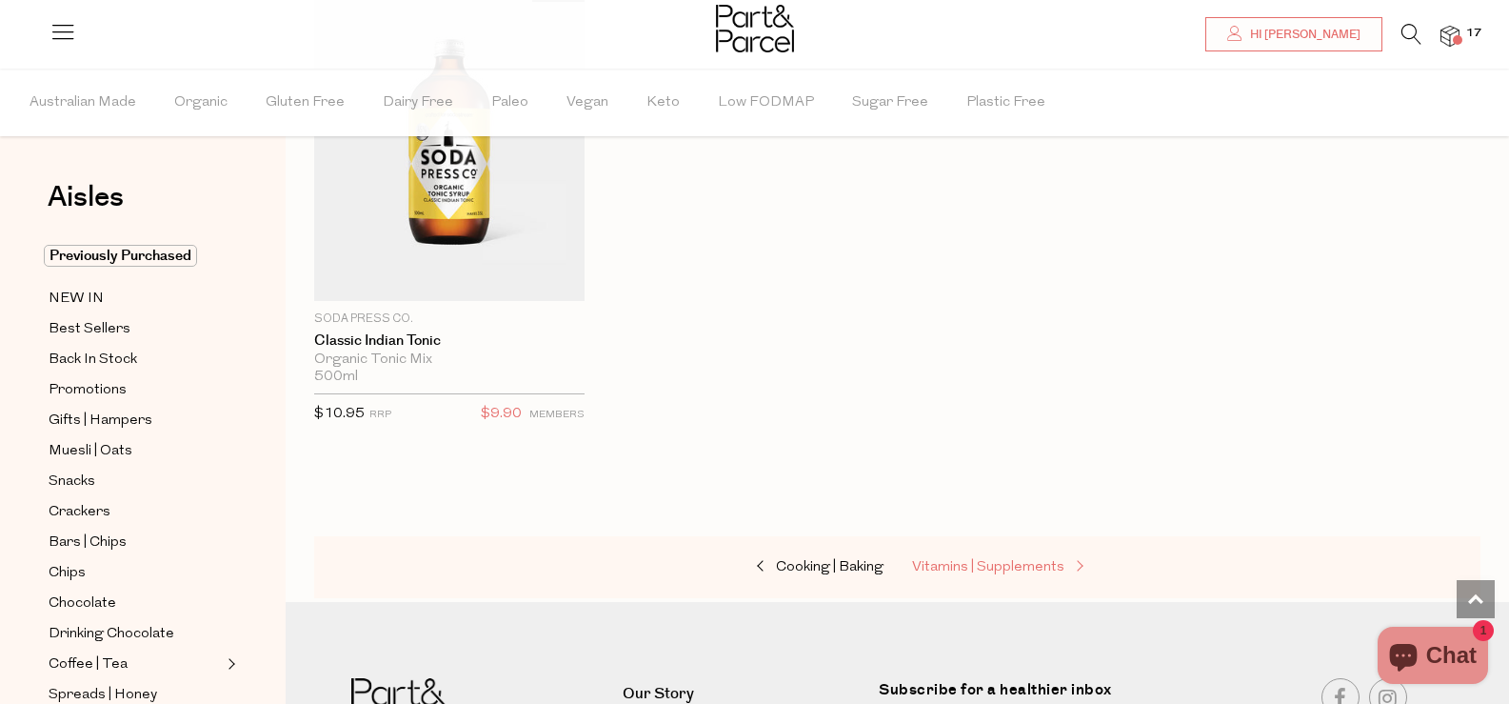
click at [1009, 560] on span "Vitamins | Supplements" at bounding box center [988, 567] width 152 height 14
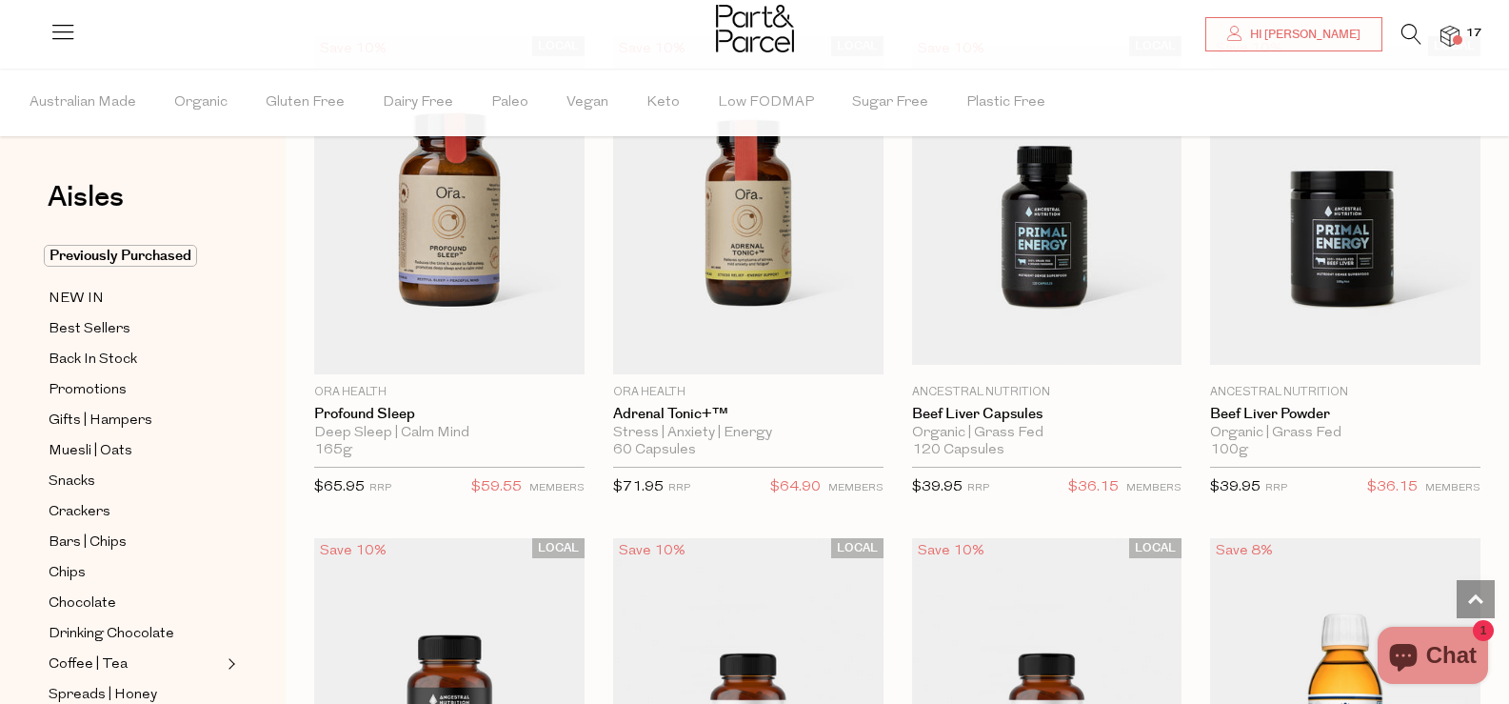
scroll to position [5534, 0]
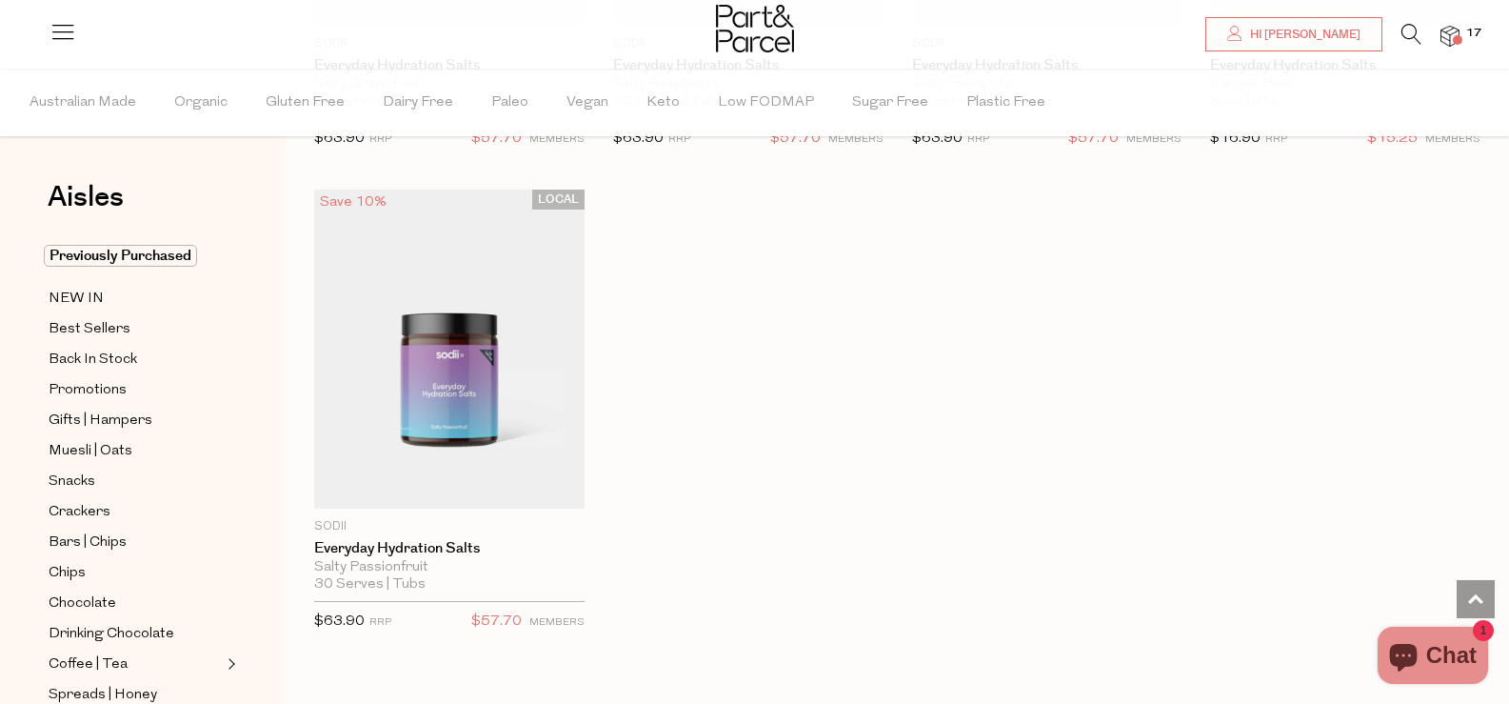
scroll to position [8258, 0]
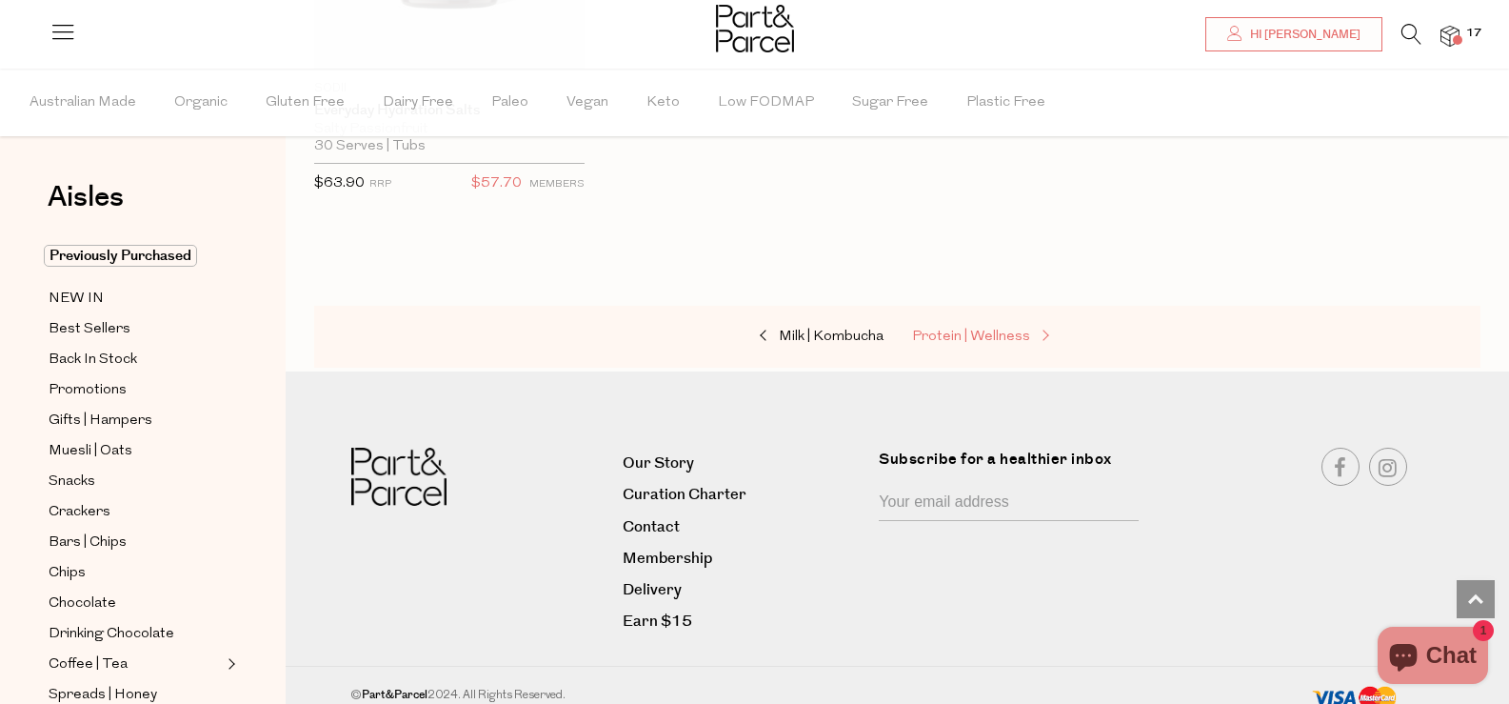
click at [999, 330] on span "Protein | Wellness" at bounding box center [971, 337] width 118 height 14
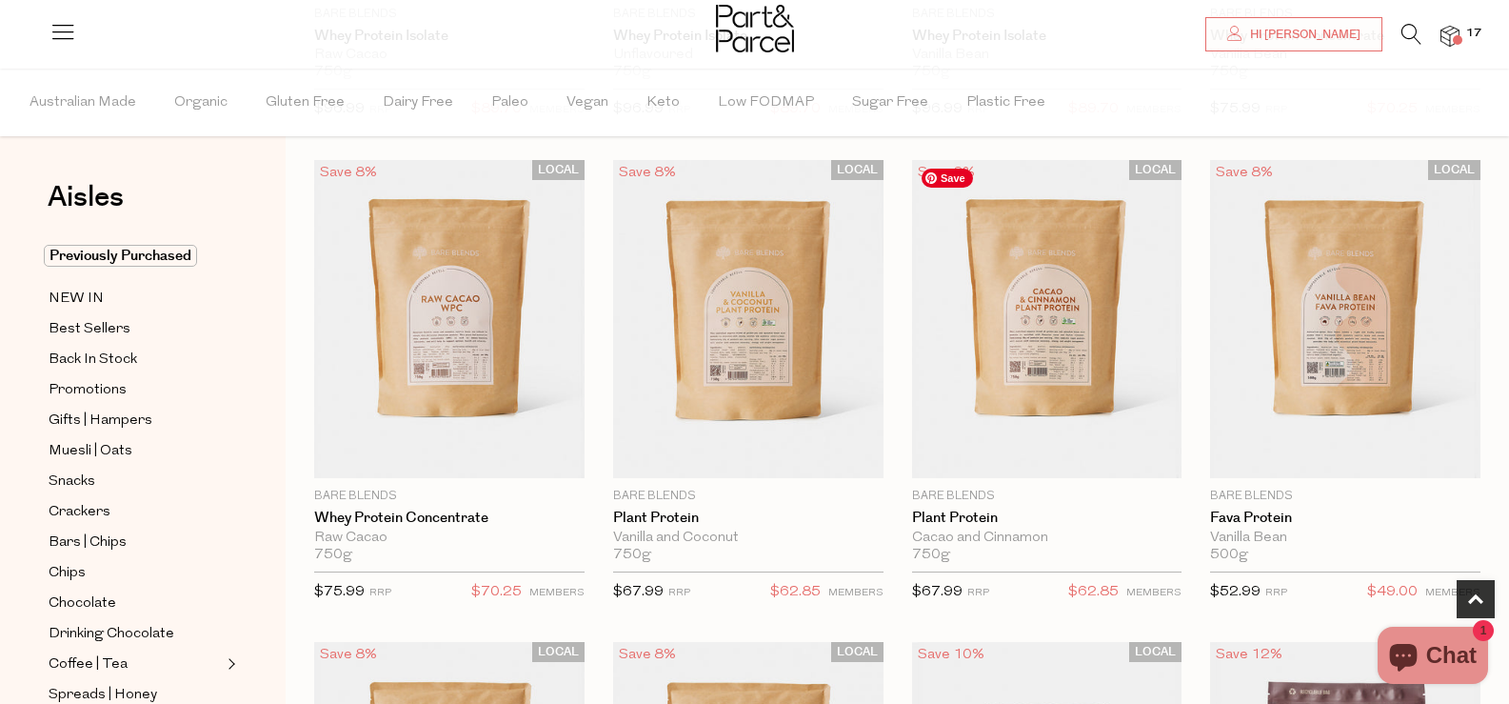
scroll to position [1143, 0]
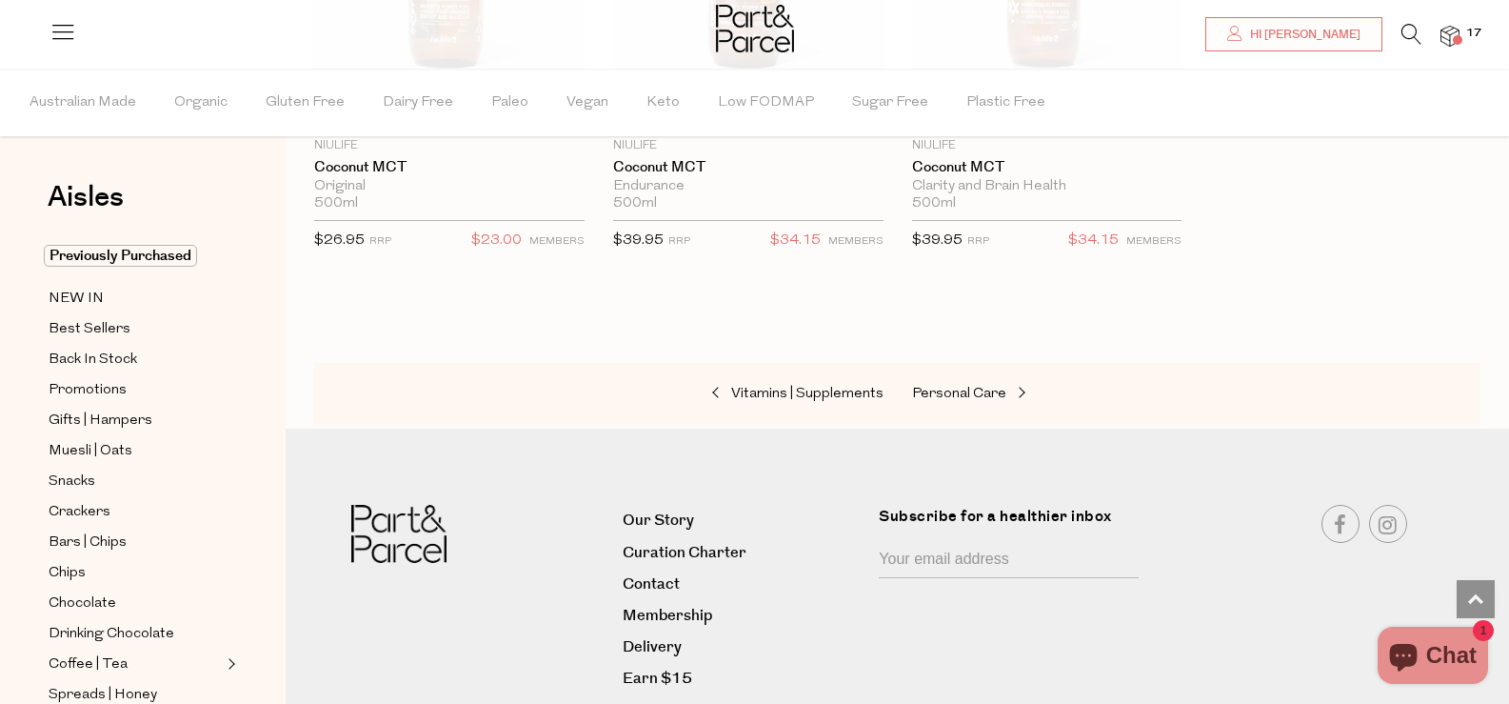
scroll to position [10203, 0]
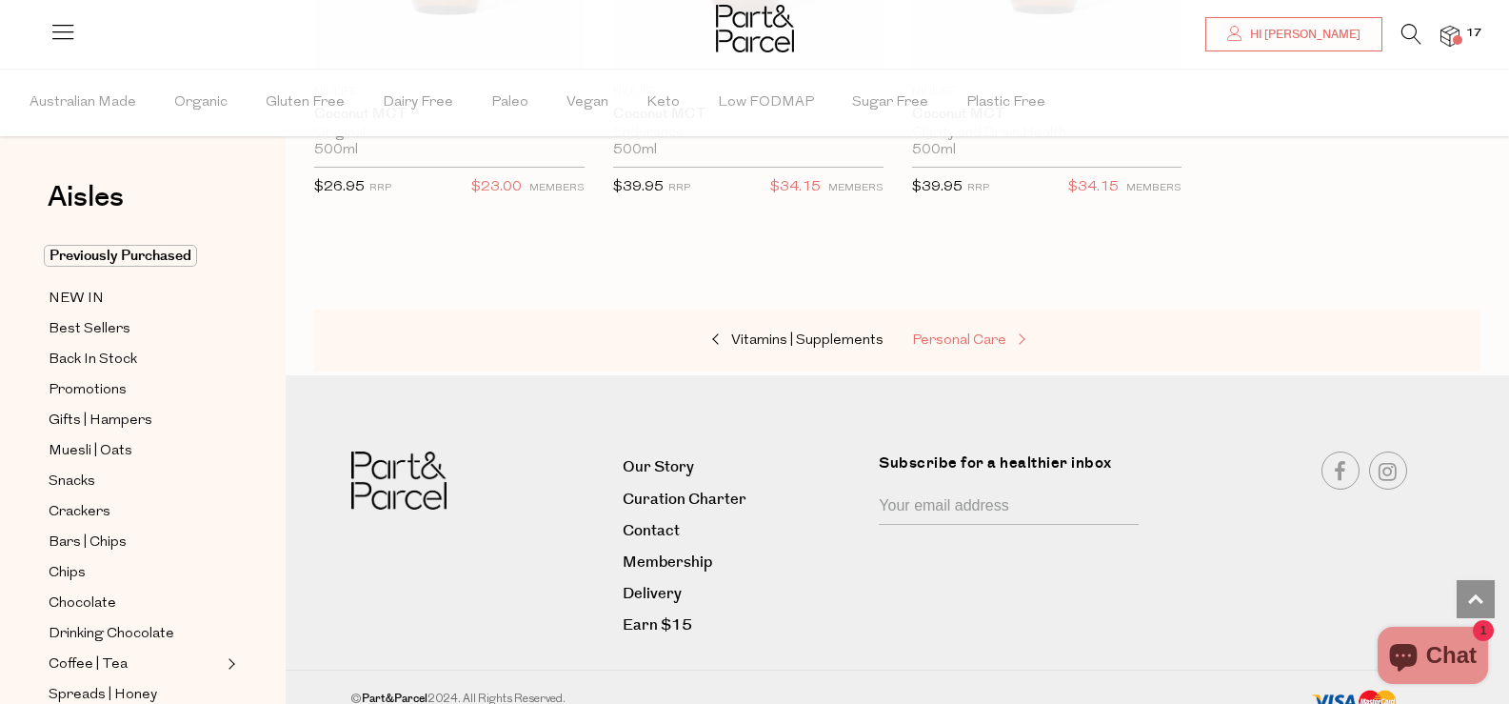
click at [986, 333] on span "Personal Care" at bounding box center [959, 340] width 94 height 14
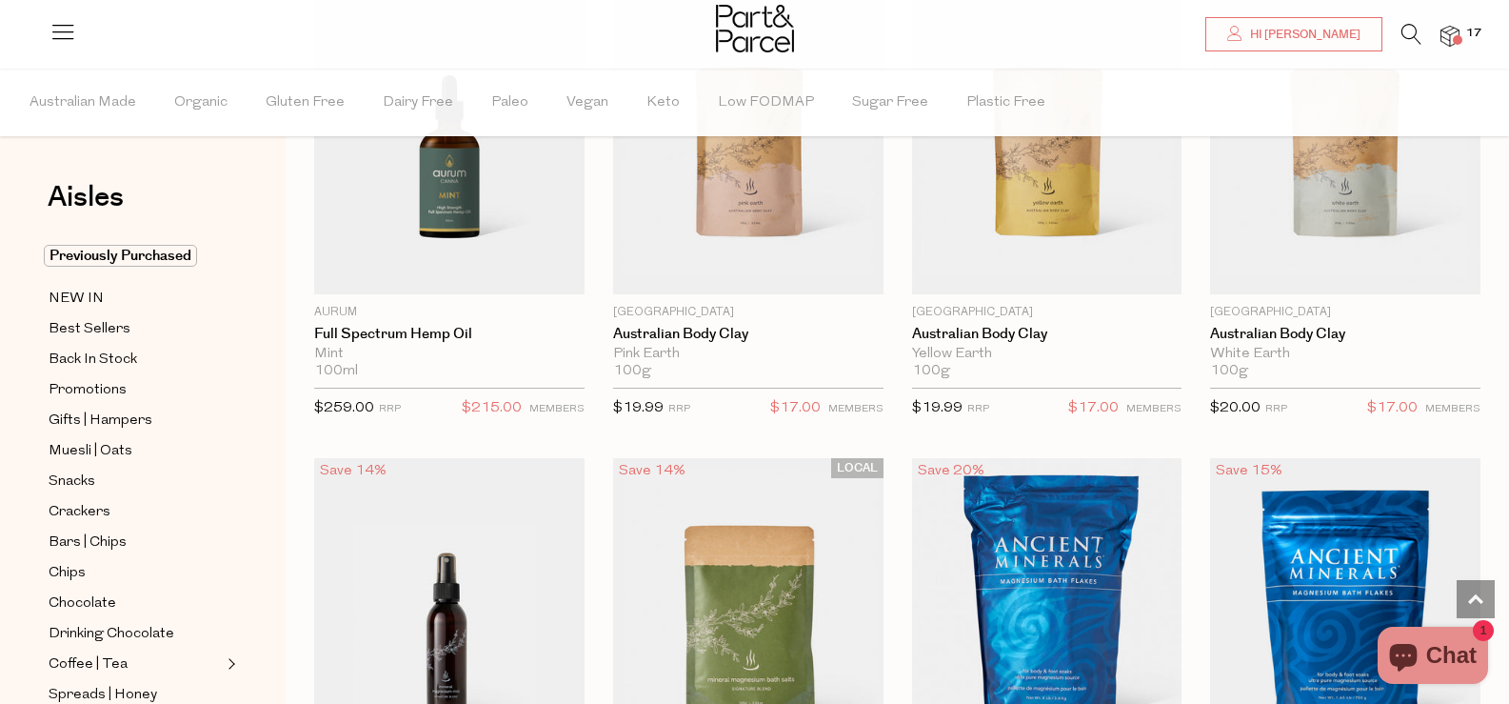
scroll to position [1619, 0]
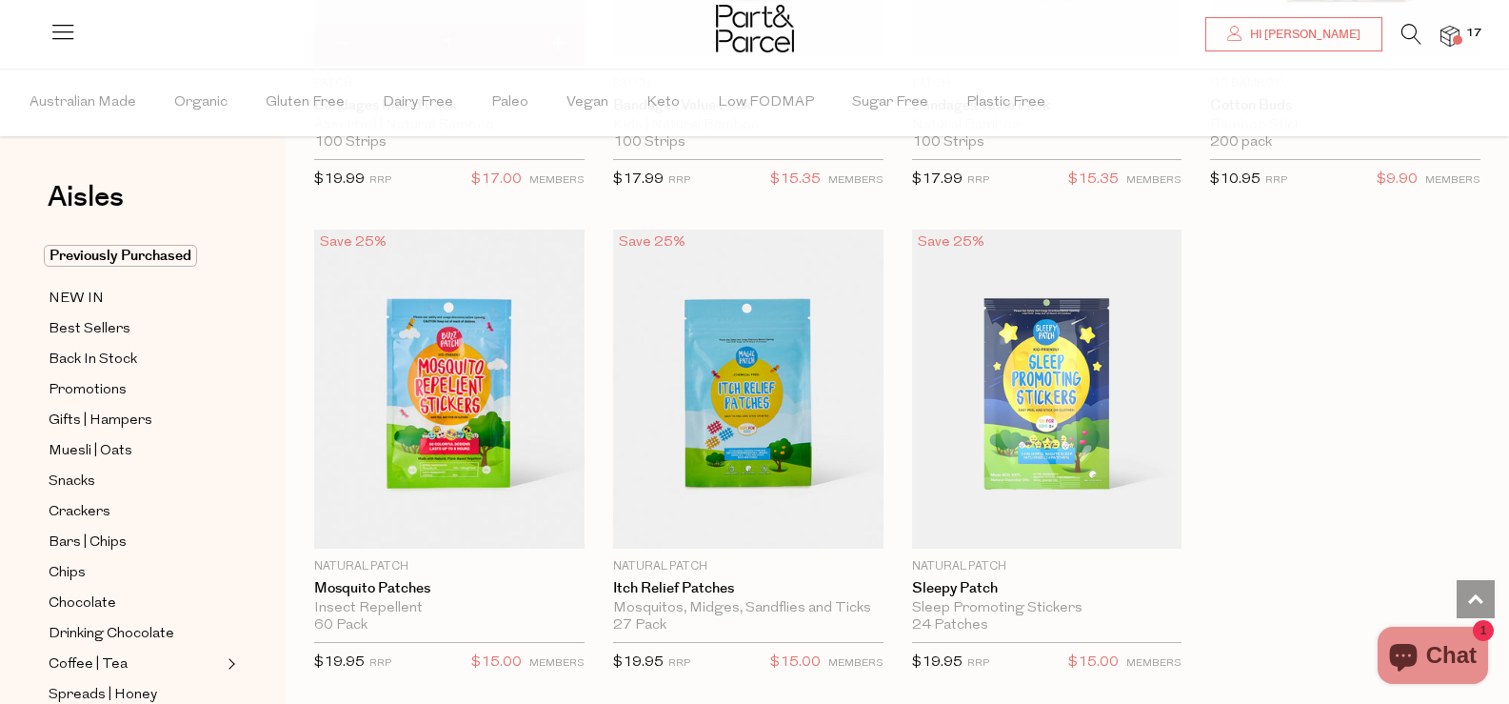
scroll to position [10856, 0]
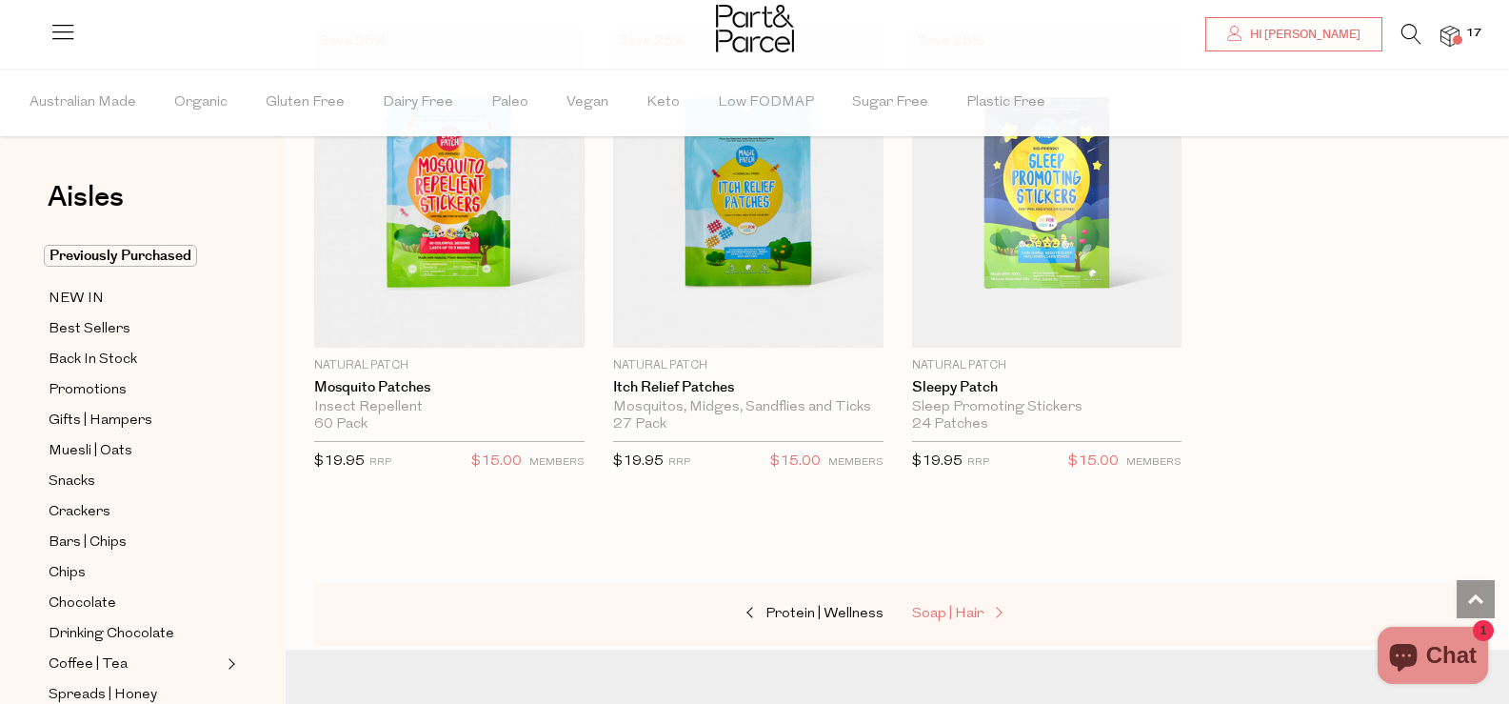
click at [943, 607] on span "Soap | Hair" at bounding box center [947, 614] width 71 height 14
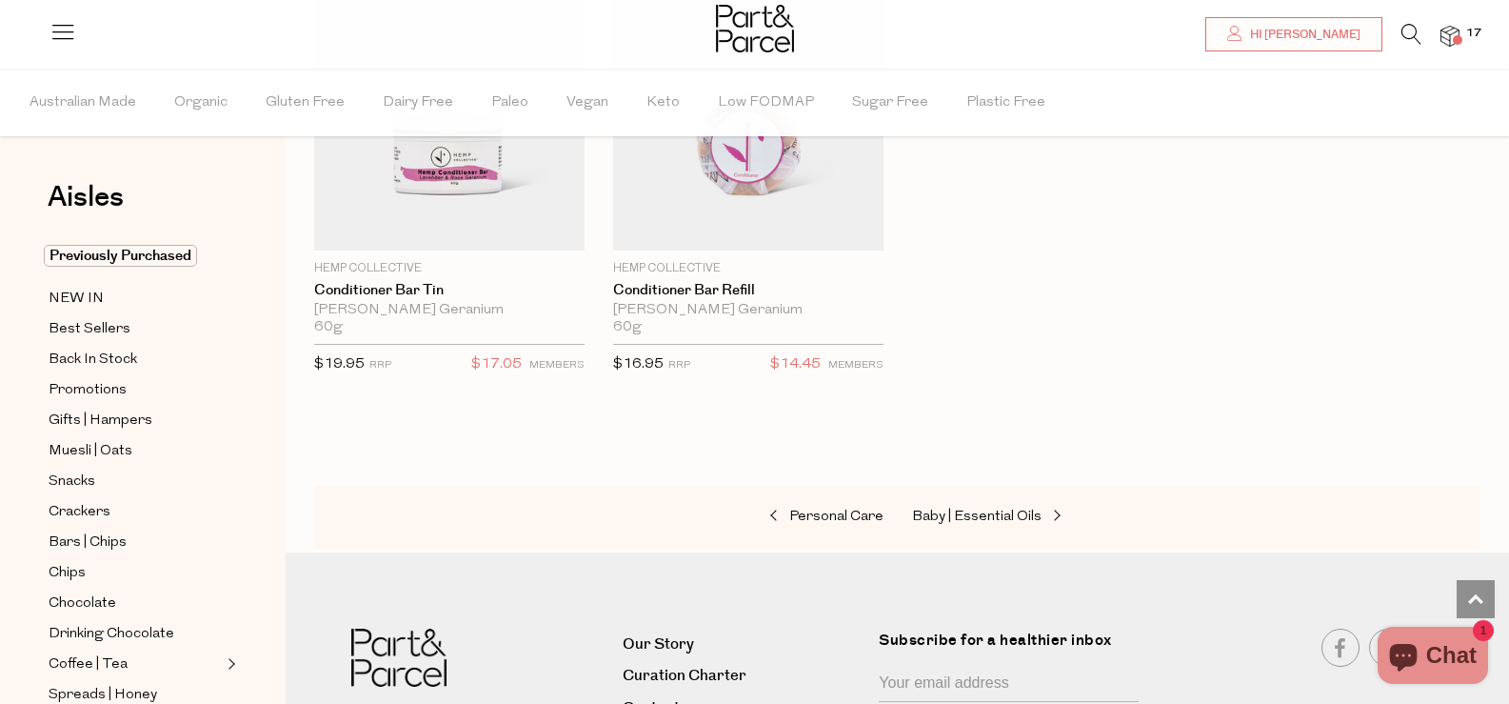
scroll to position [5811, 0]
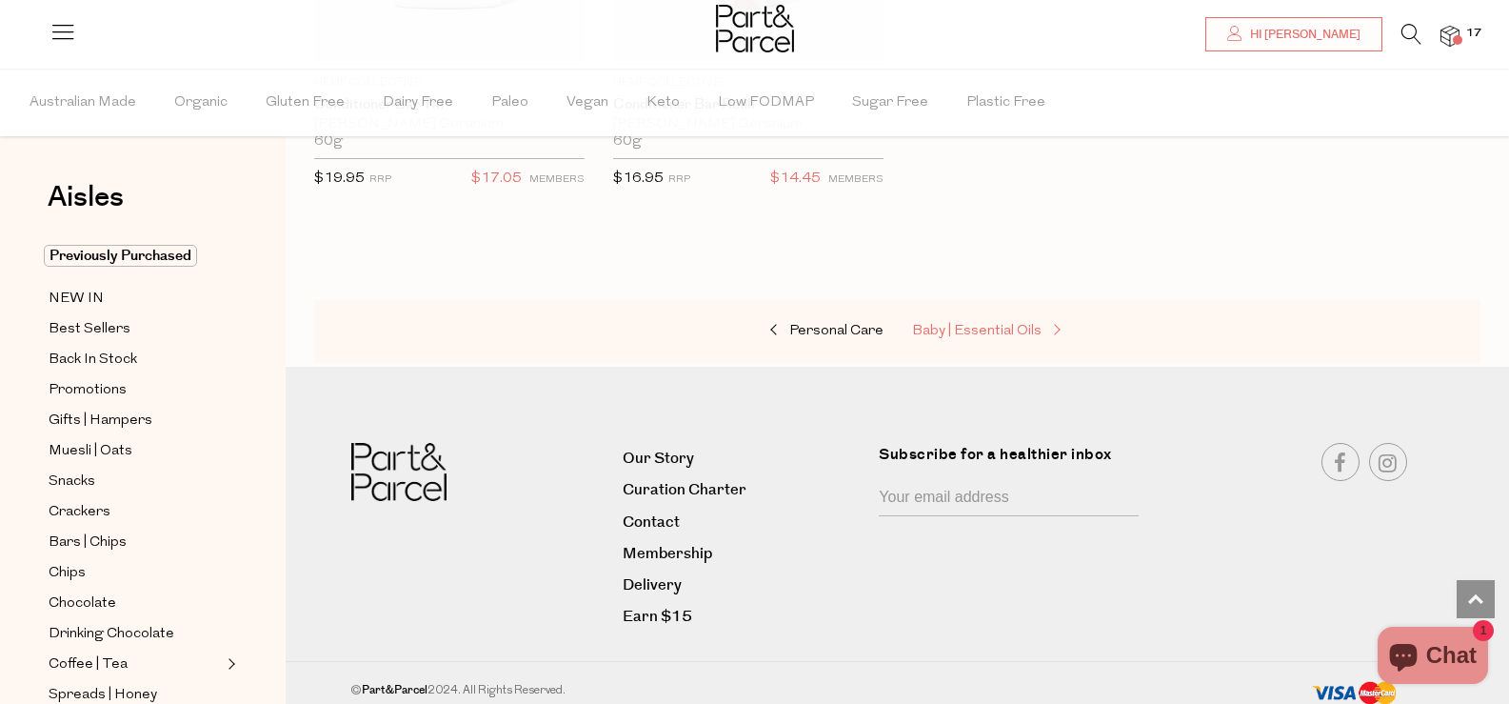
click at [988, 324] on span "Baby | Essential Oils" at bounding box center [977, 331] width 130 height 14
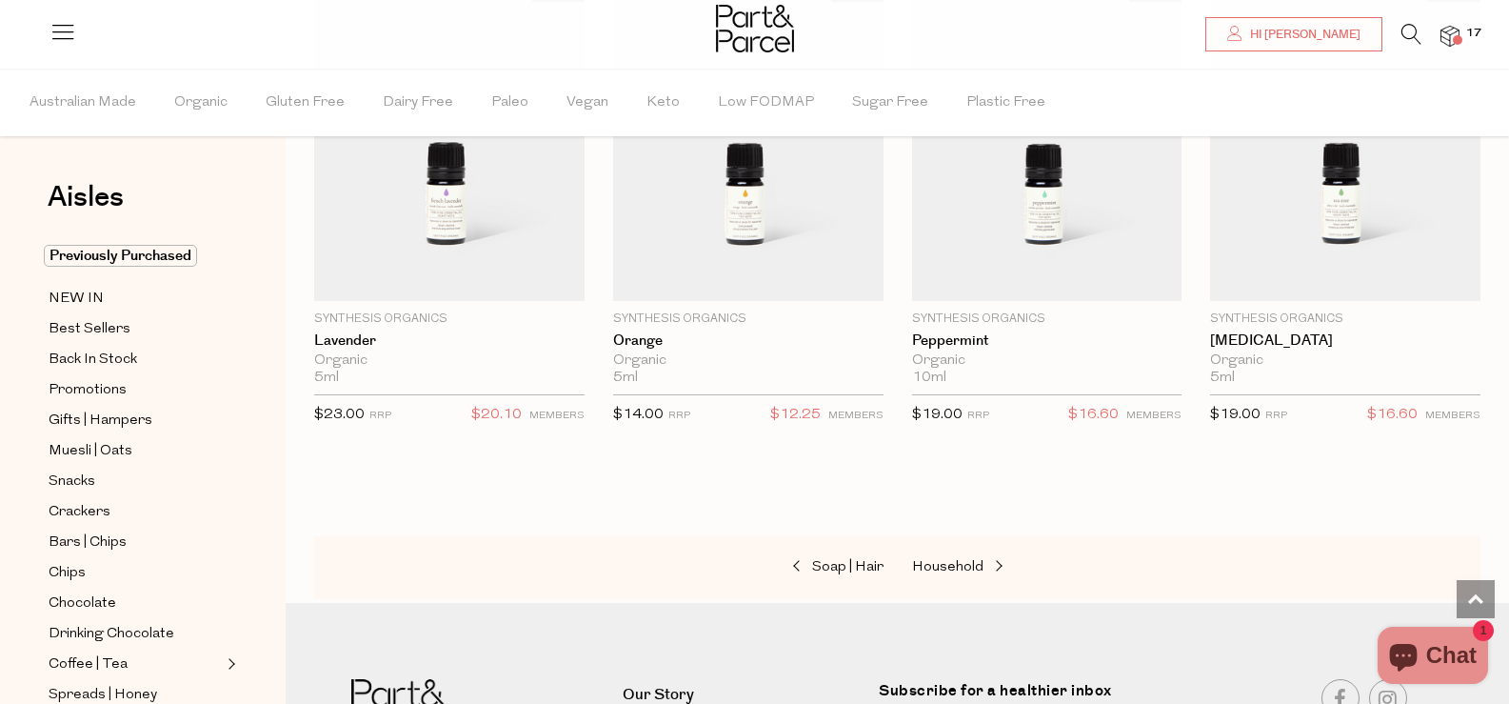
scroll to position [1958, 0]
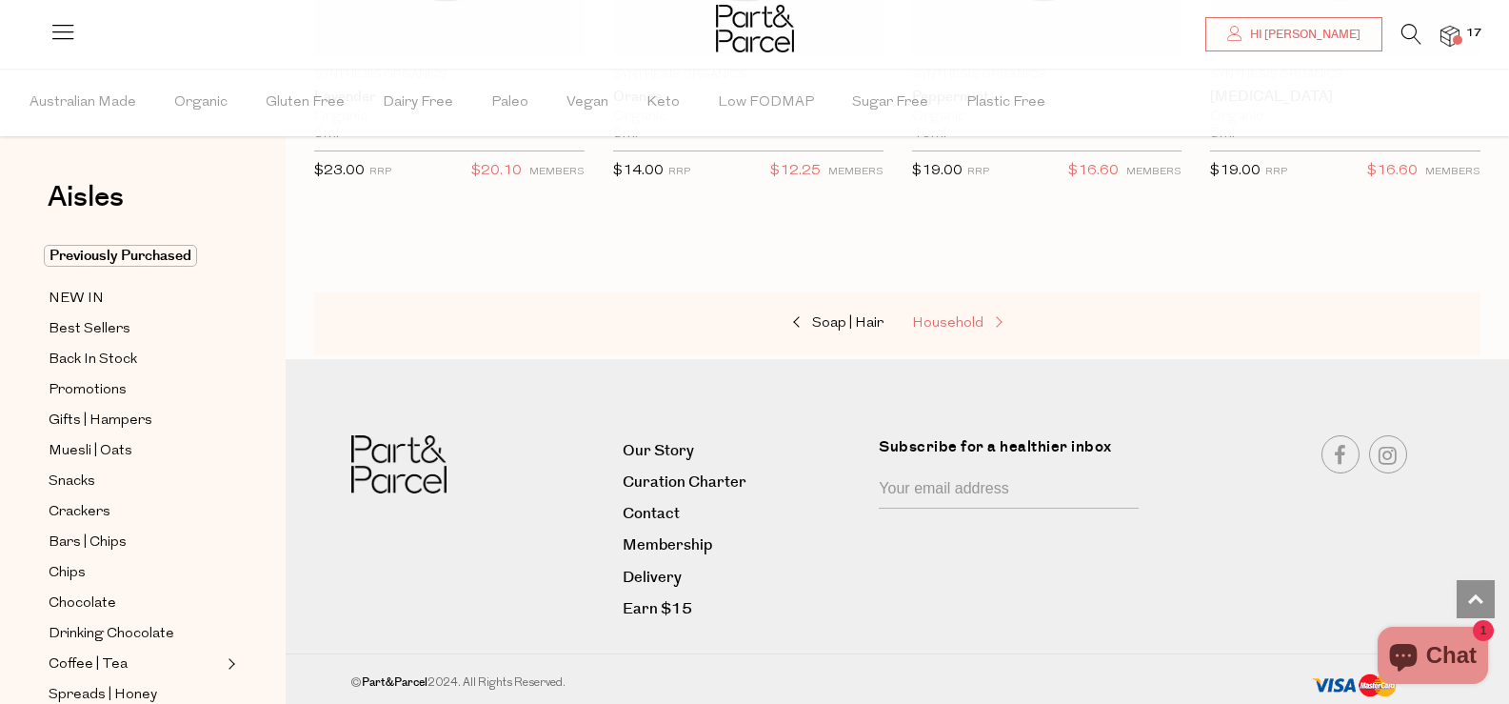
click at [976, 319] on span "Household" at bounding box center [947, 323] width 71 height 14
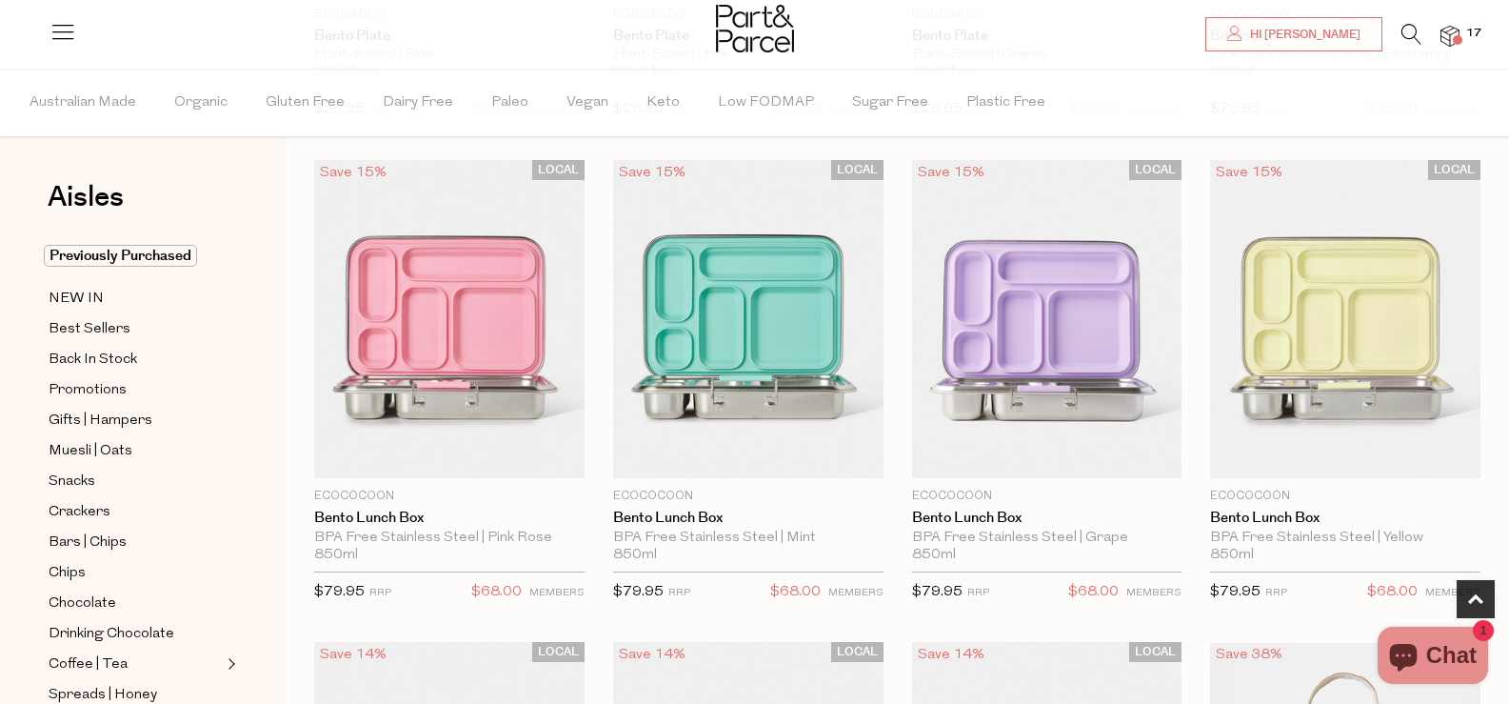
scroll to position [1048, 0]
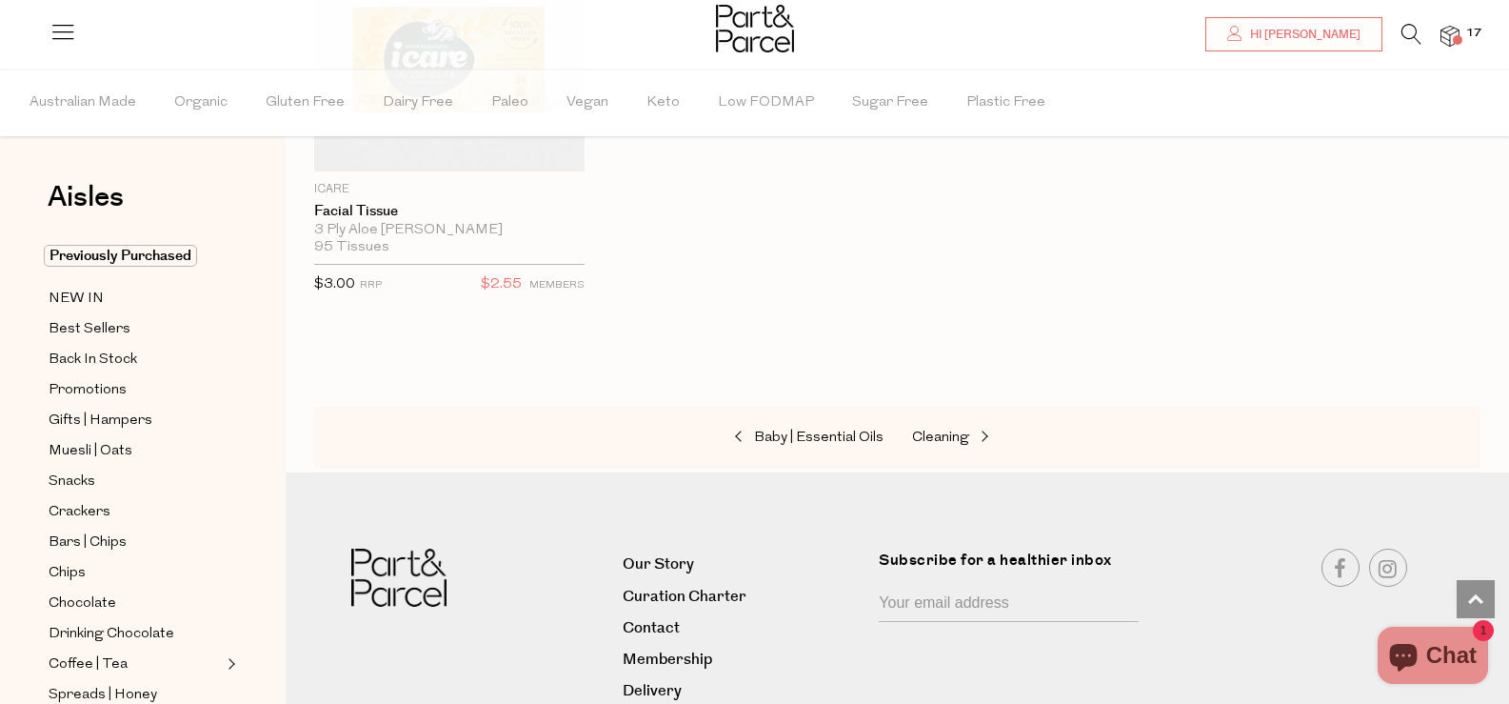
scroll to position [10260, 0]
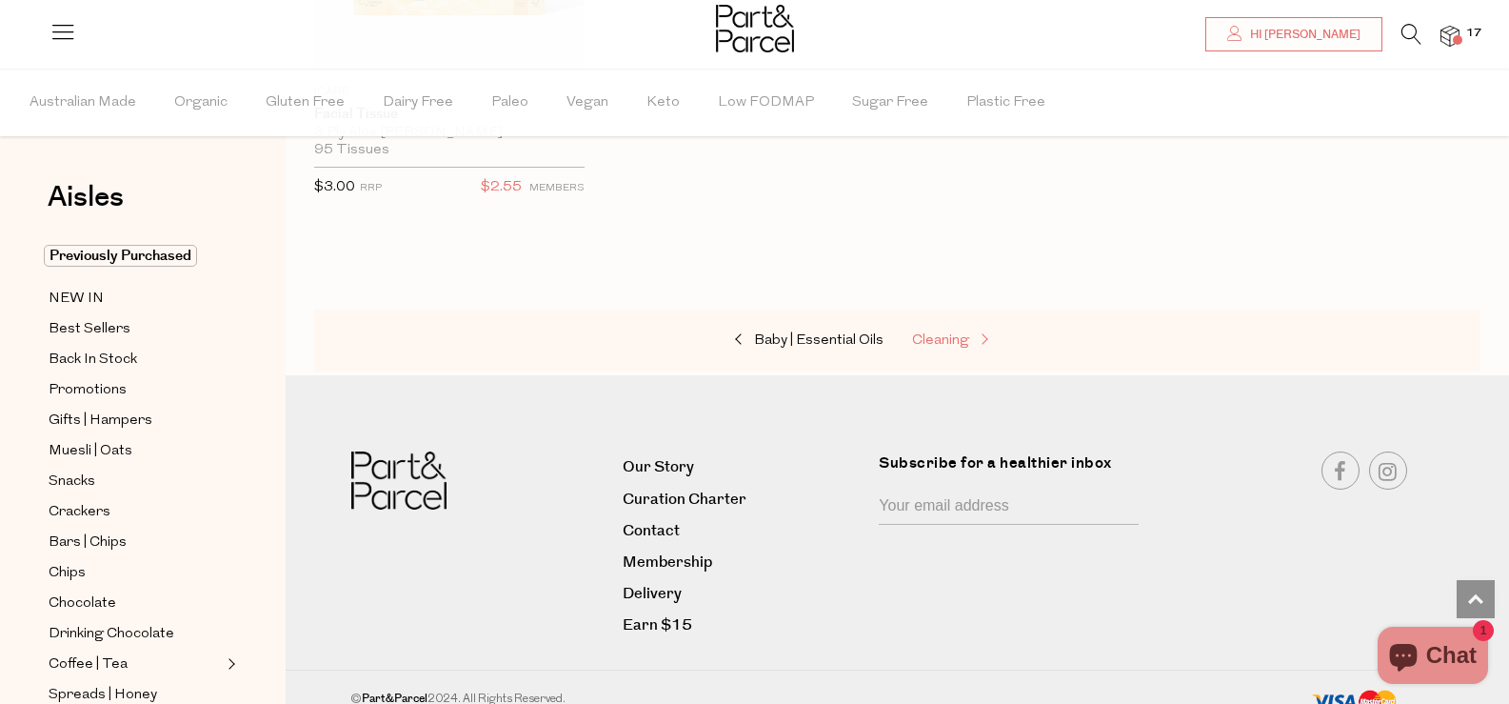
click at [925, 333] on span "Cleaning" at bounding box center [940, 340] width 57 height 14
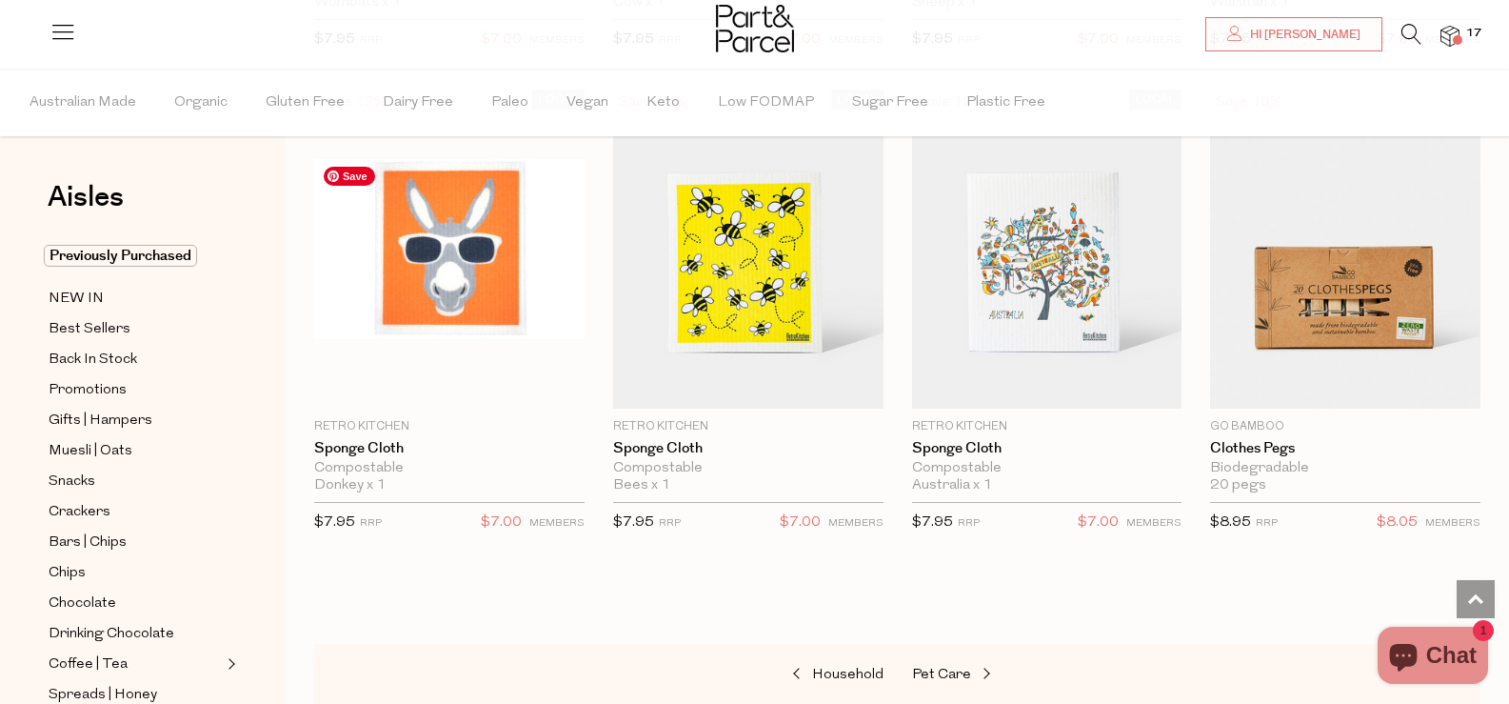
scroll to position [1668, 0]
